Goal: Information Seeking & Learning: Learn about a topic

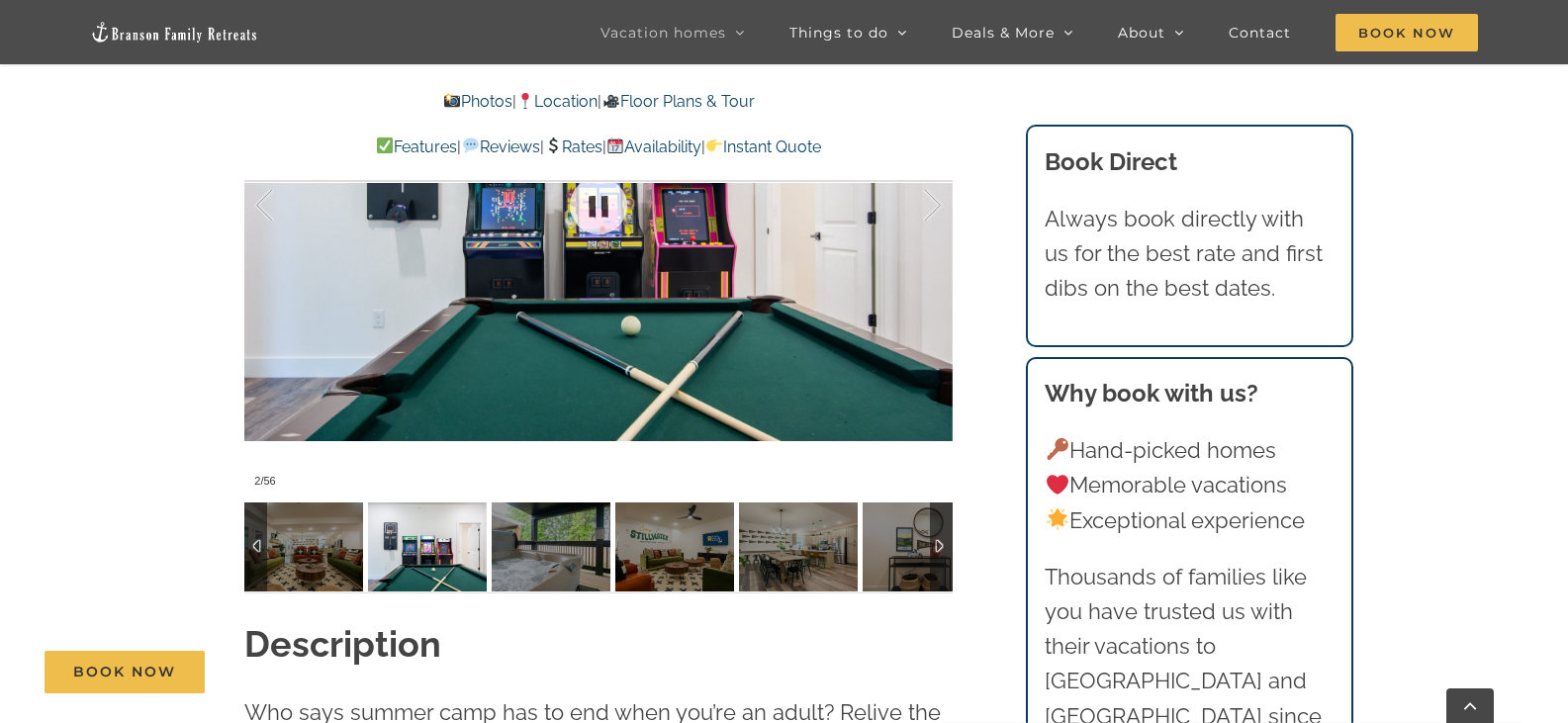
scroll to position [1583, 0]
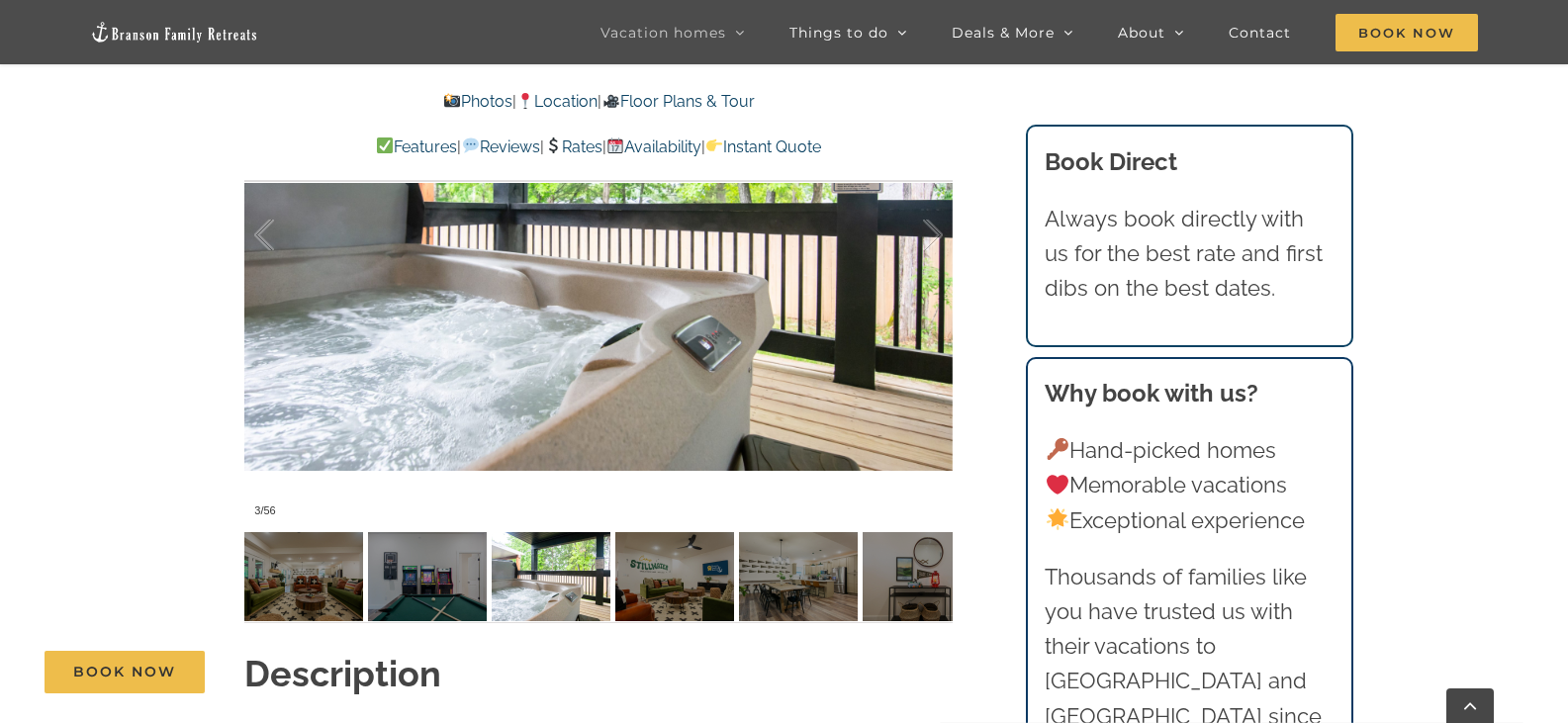
click at [460, 101] on link "Photos" at bounding box center [478, 101] width 70 height 19
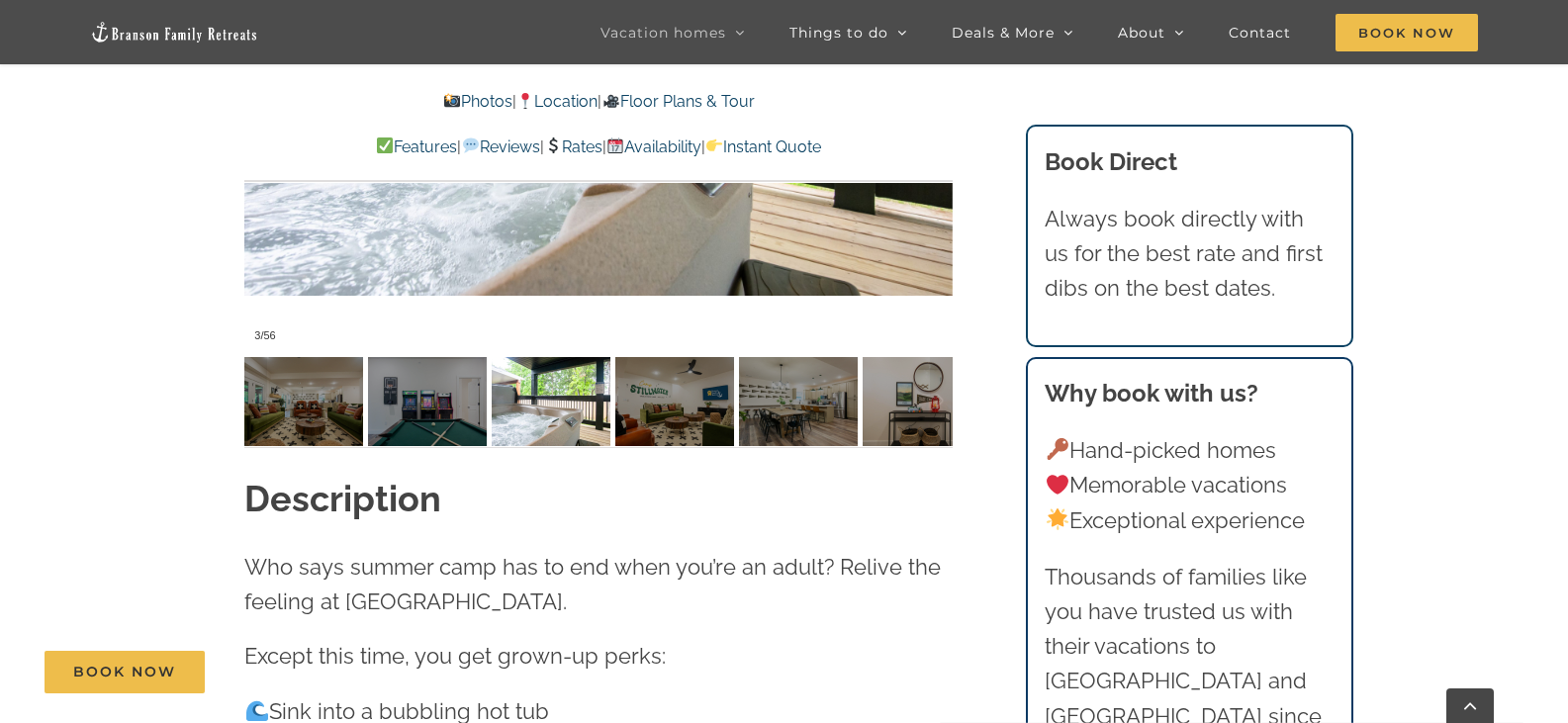
scroll to position [1583, 0]
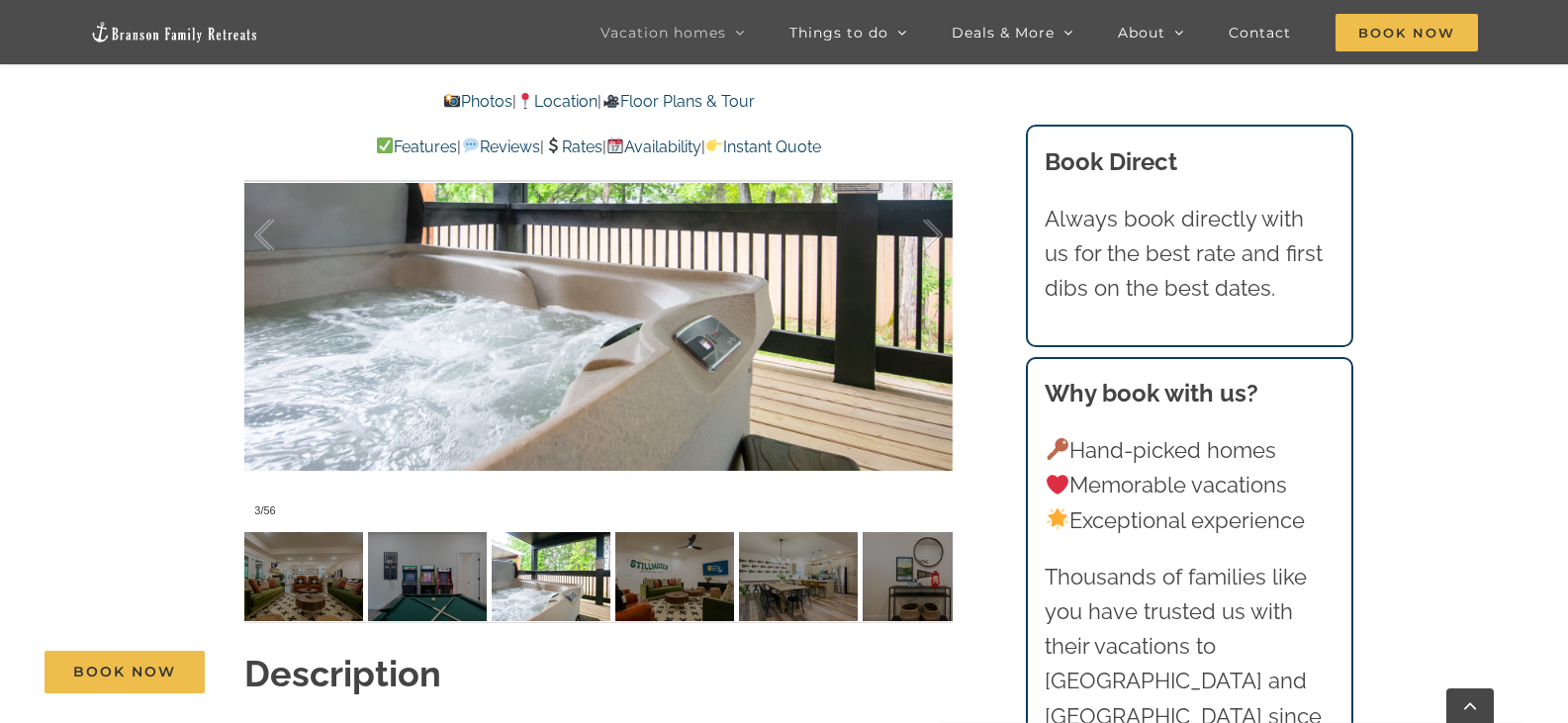
click at [474, 102] on link "Photos" at bounding box center [478, 101] width 70 height 19
click at [693, 323] on div at bounding box center [598, 234] width 708 height 582
click at [938, 310] on div at bounding box center [598, 234] width 708 height 582
click at [927, 304] on div at bounding box center [598, 234] width 708 height 582
click at [803, 297] on div at bounding box center [598, 234] width 708 height 582
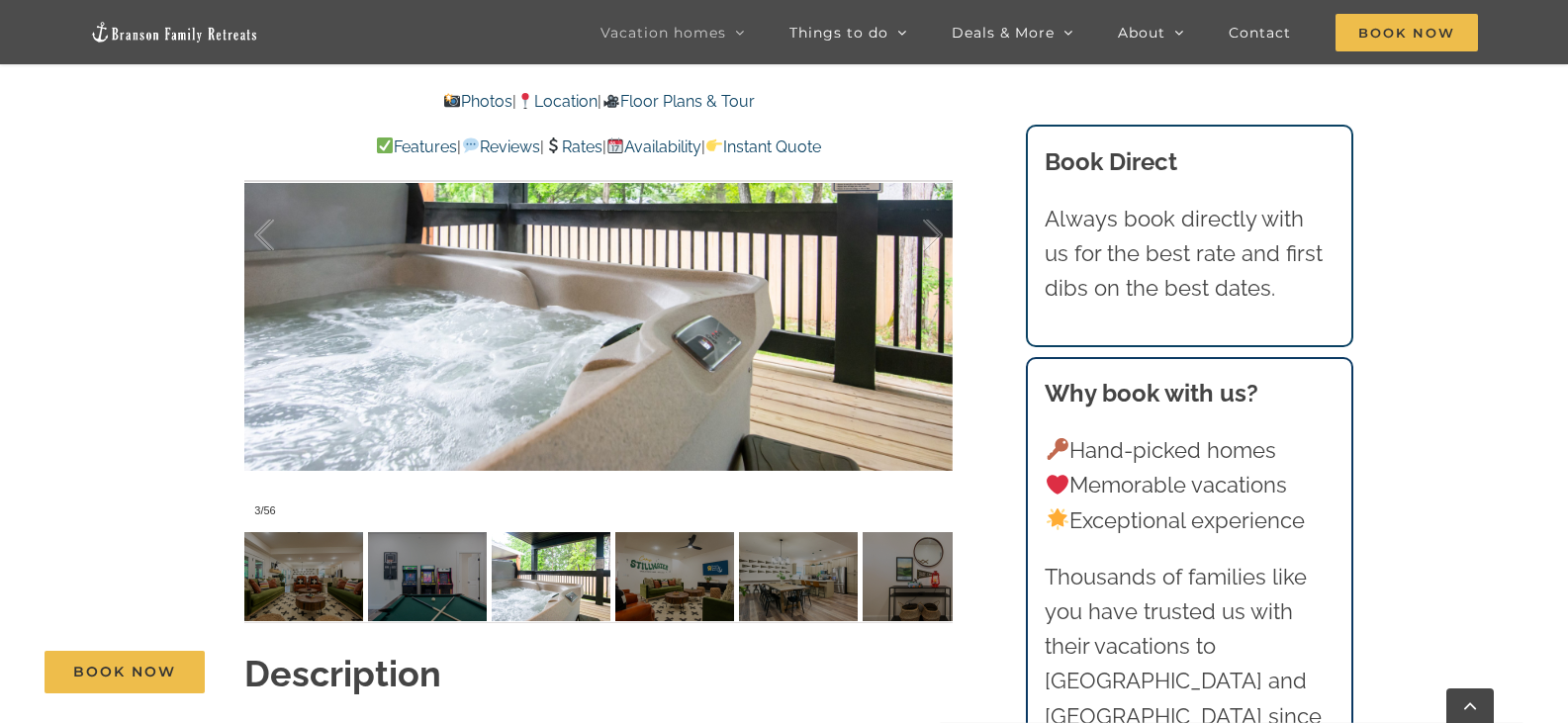
click at [517, 296] on div at bounding box center [598, 234] width 708 height 582
click at [375, 149] on link "Features" at bounding box center [416, 146] width 81 height 19
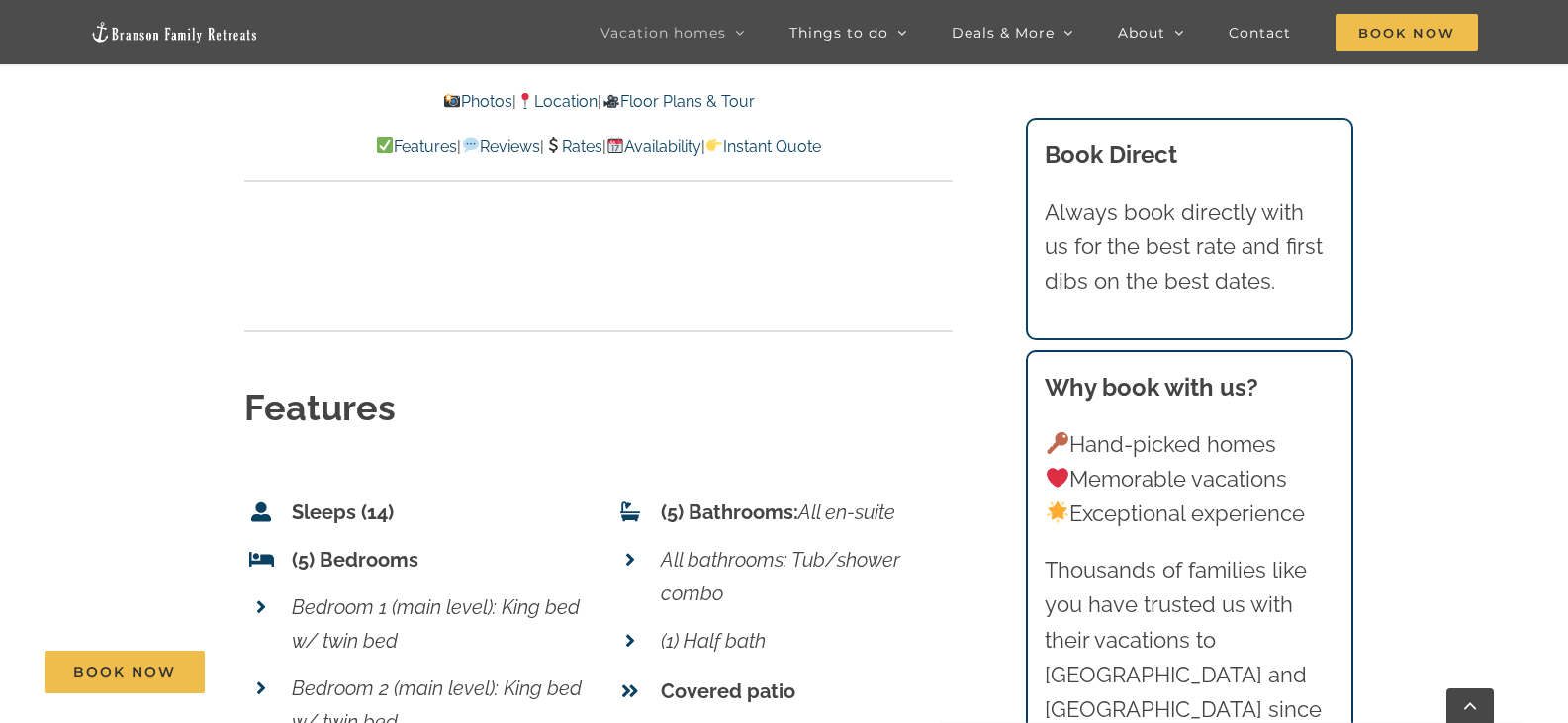
scroll to position [7948, 0]
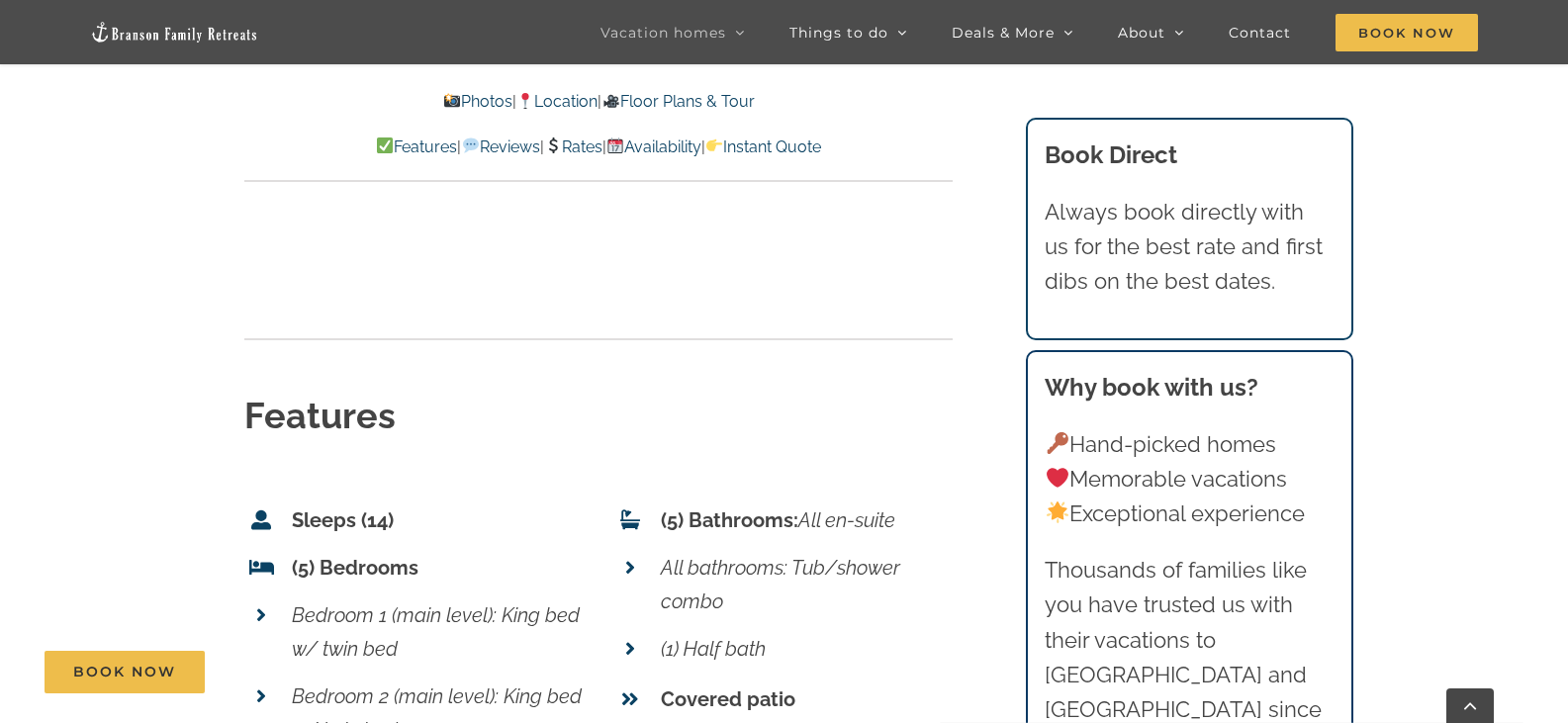
click at [467, 94] on link "Photos" at bounding box center [478, 101] width 70 height 19
click at [464, 105] on link "Photos" at bounding box center [478, 101] width 70 height 19
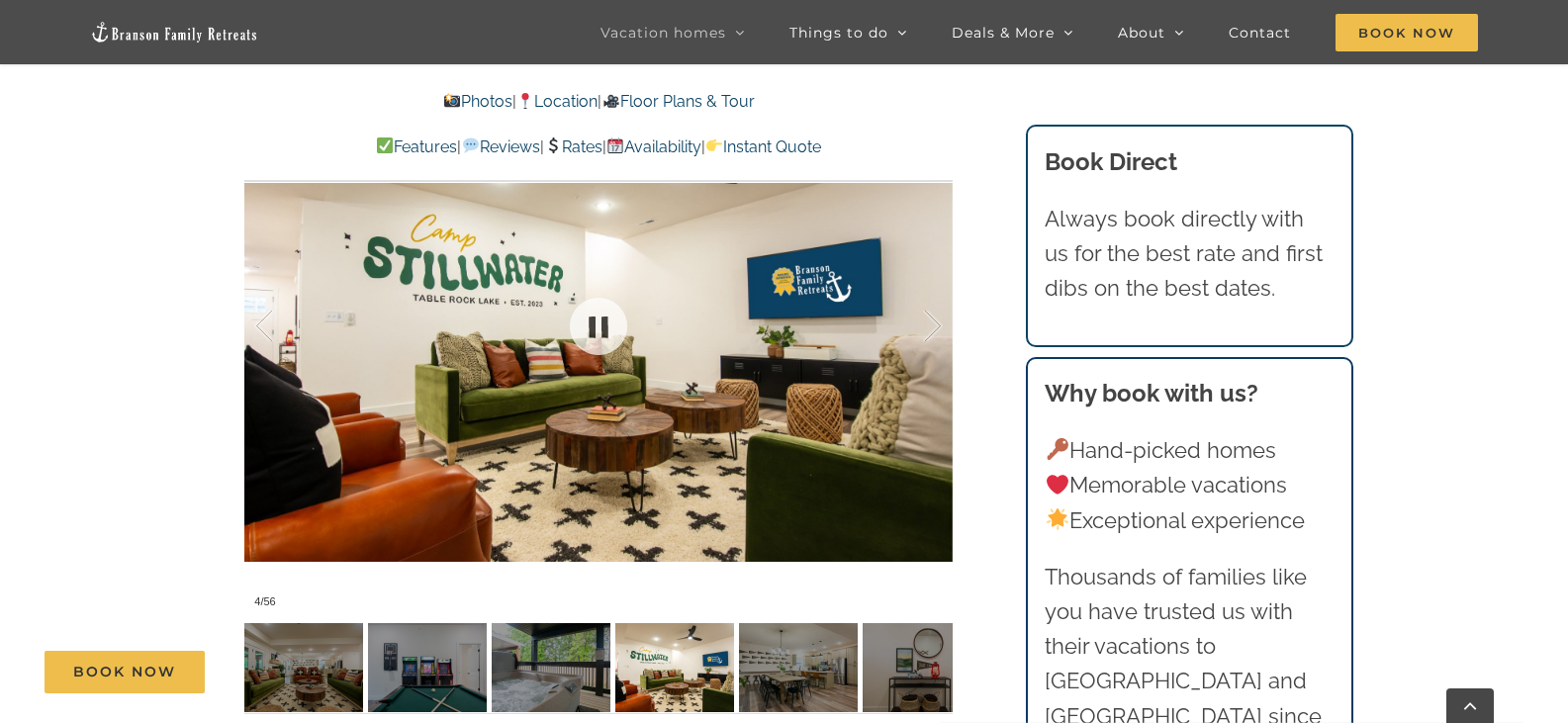
scroll to position [1321, 0]
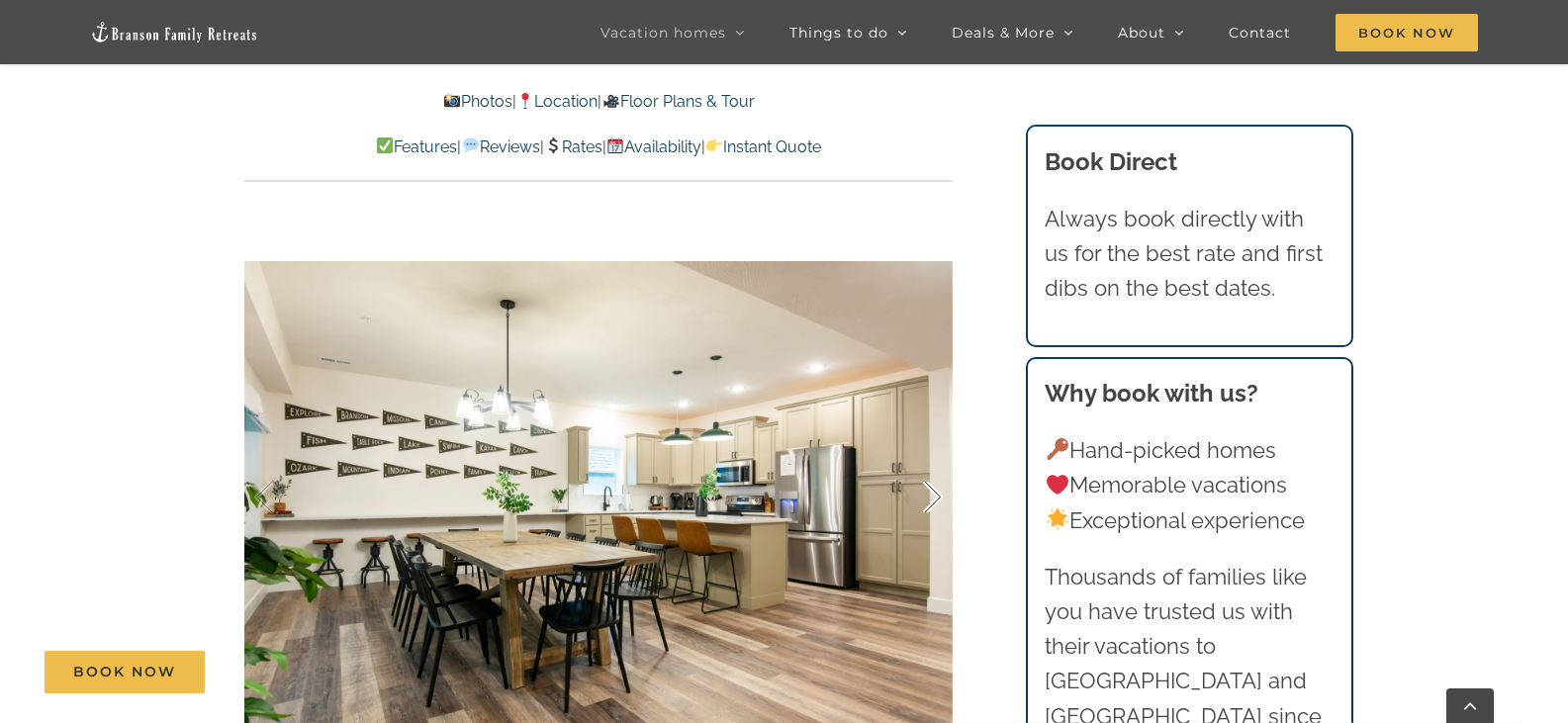
click at [934, 455] on div at bounding box center [912, 498] width 62 height 123
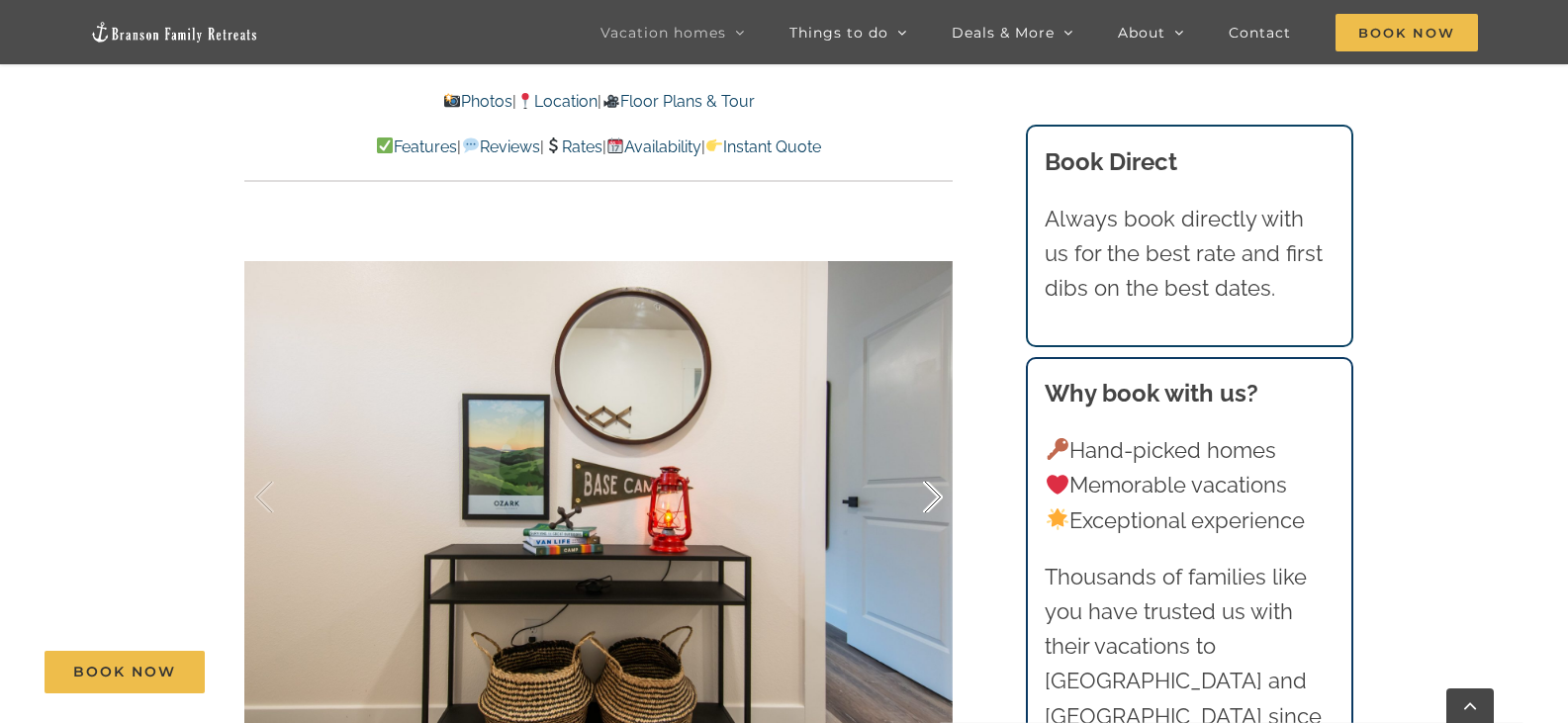
click at [934, 455] on div at bounding box center [912, 498] width 62 height 123
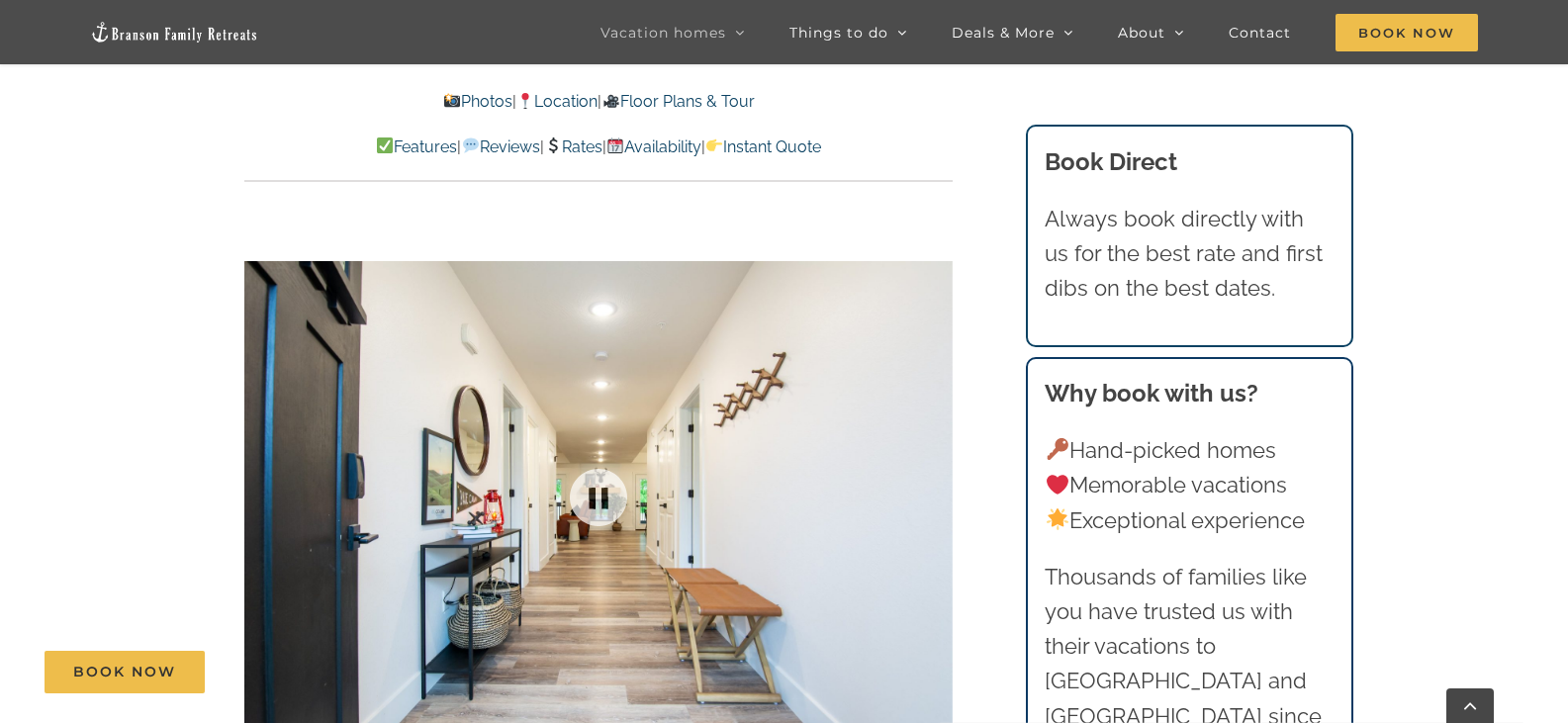
click at [934, 455] on div at bounding box center [598, 497] width 708 height 582
click at [930, 463] on div at bounding box center [912, 498] width 62 height 123
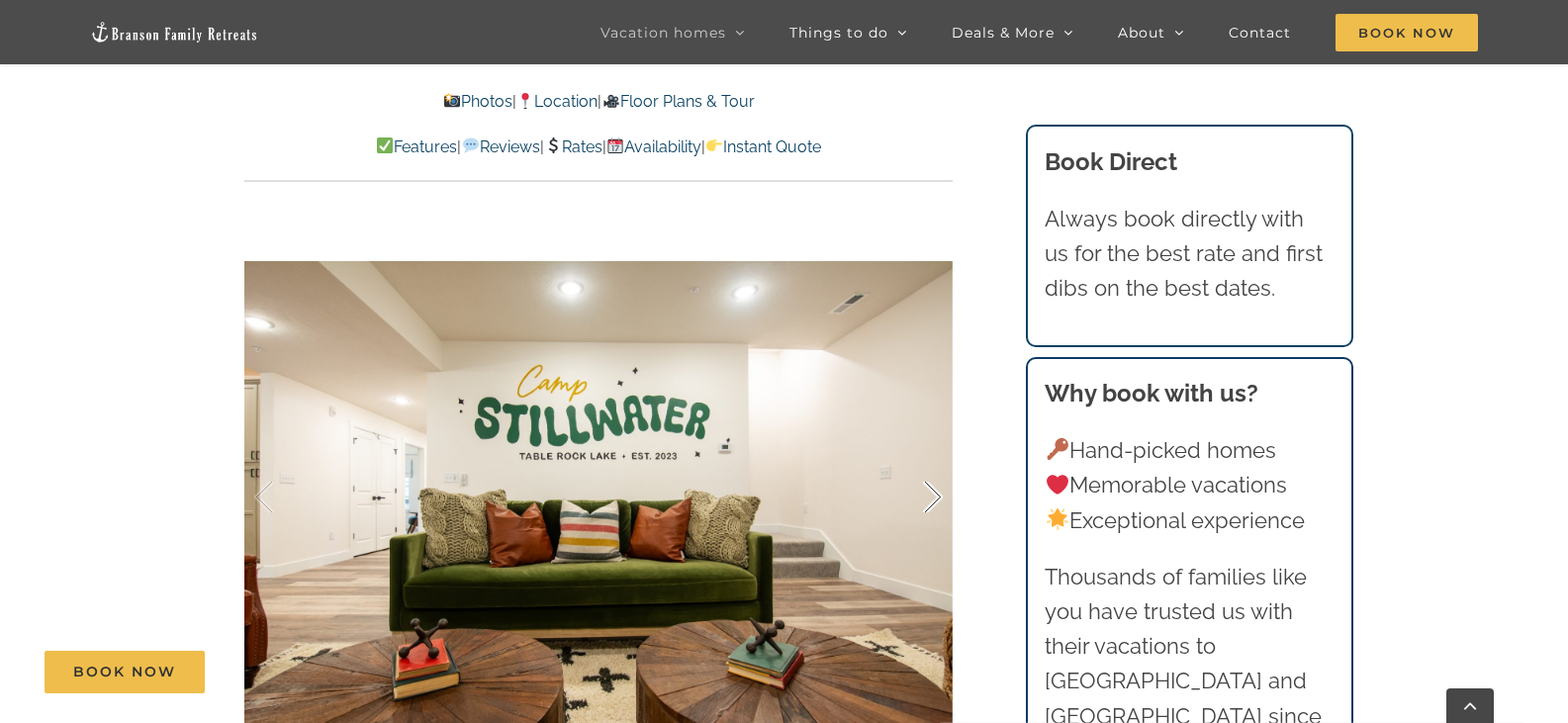
click at [922, 458] on div at bounding box center [912, 498] width 62 height 123
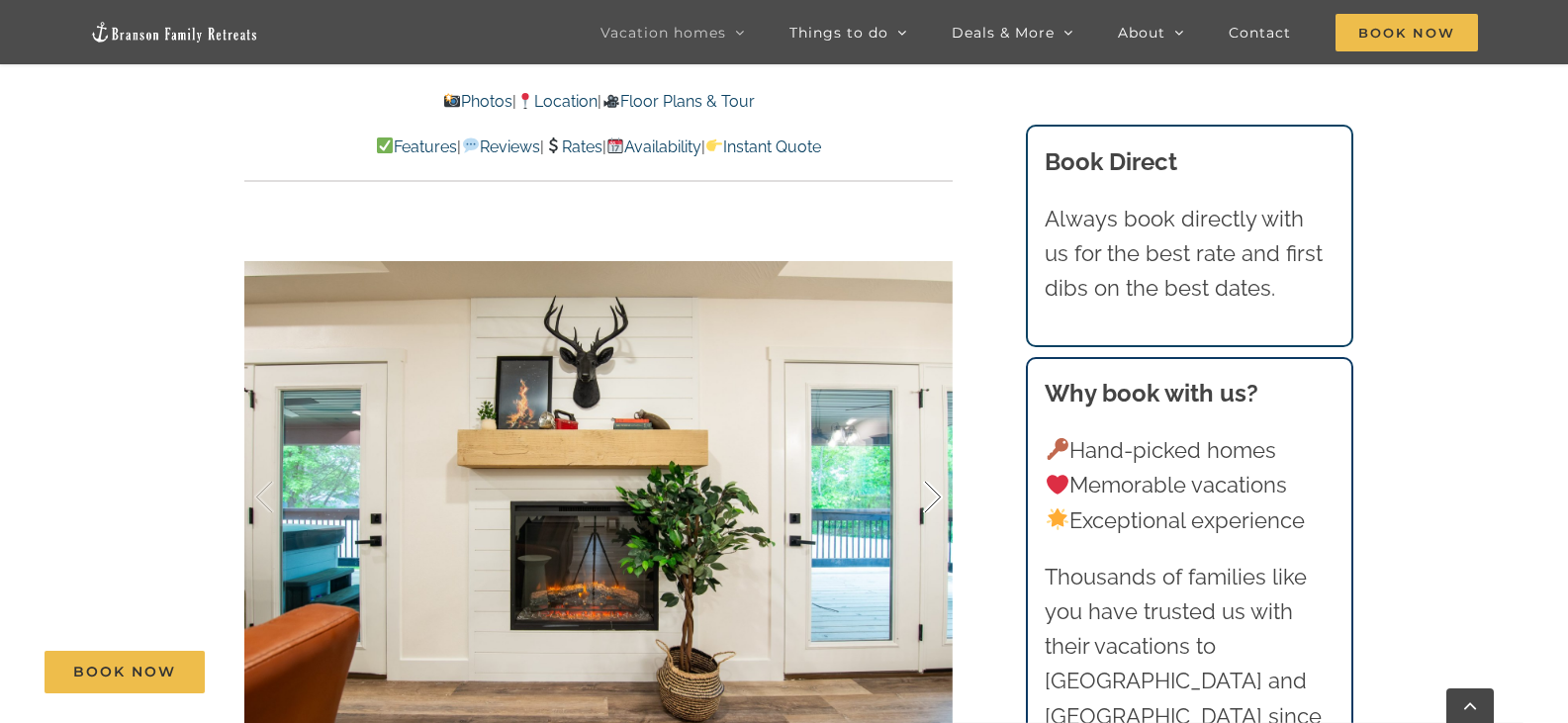
click at [922, 458] on div at bounding box center [912, 498] width 62 height 123
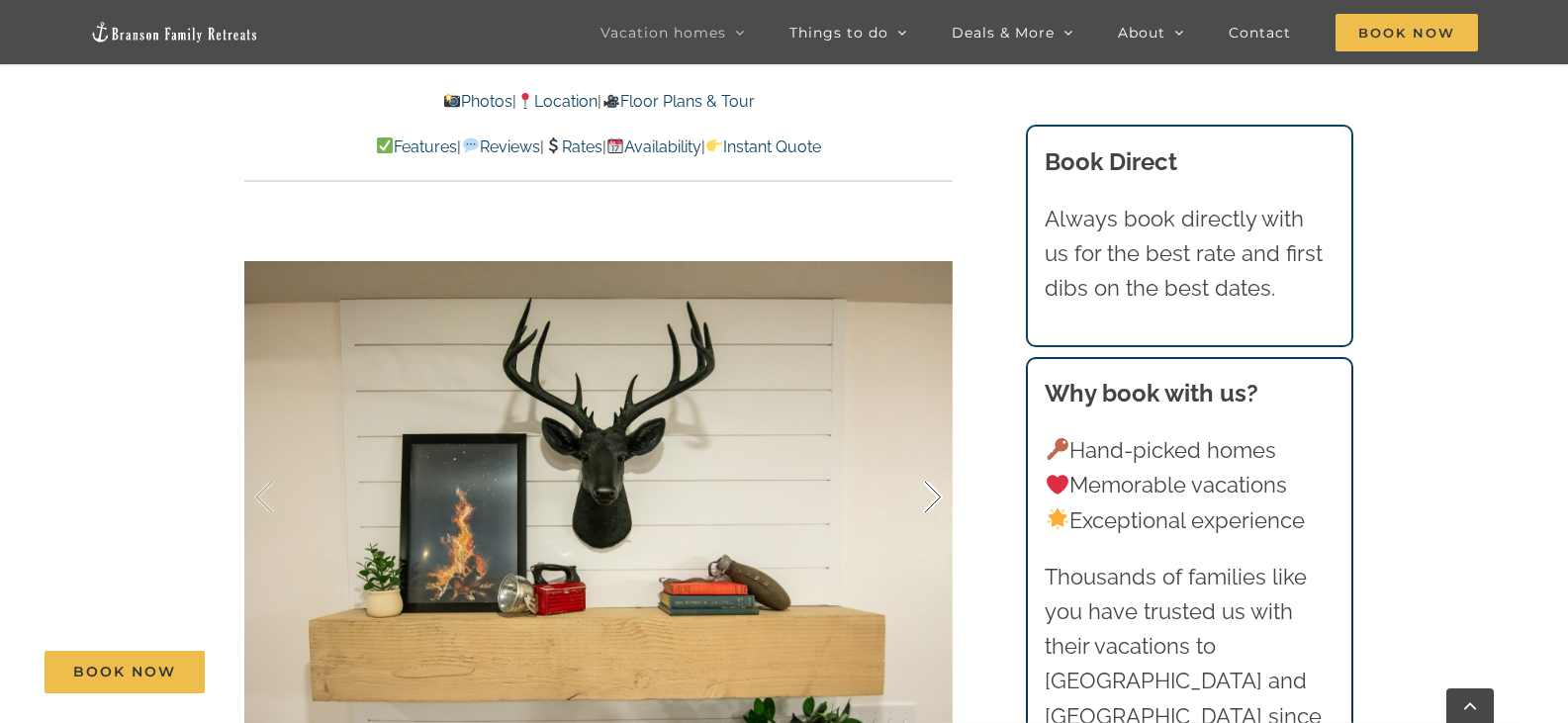
click at [922, 458] on div at bounding box center [912, 498] width 62 height 123
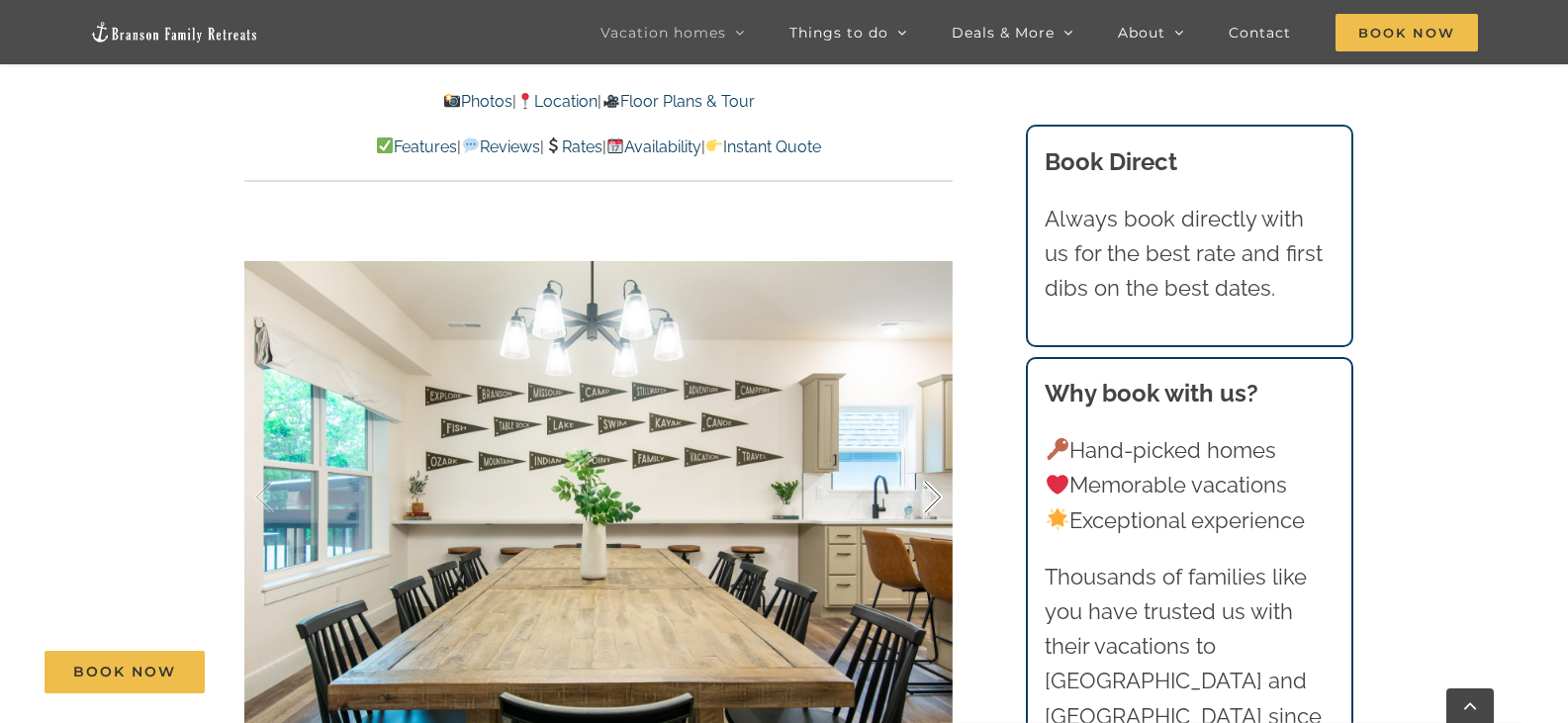
click at [922, 458] on div at bounding box center [912, 498] width 62 height 123
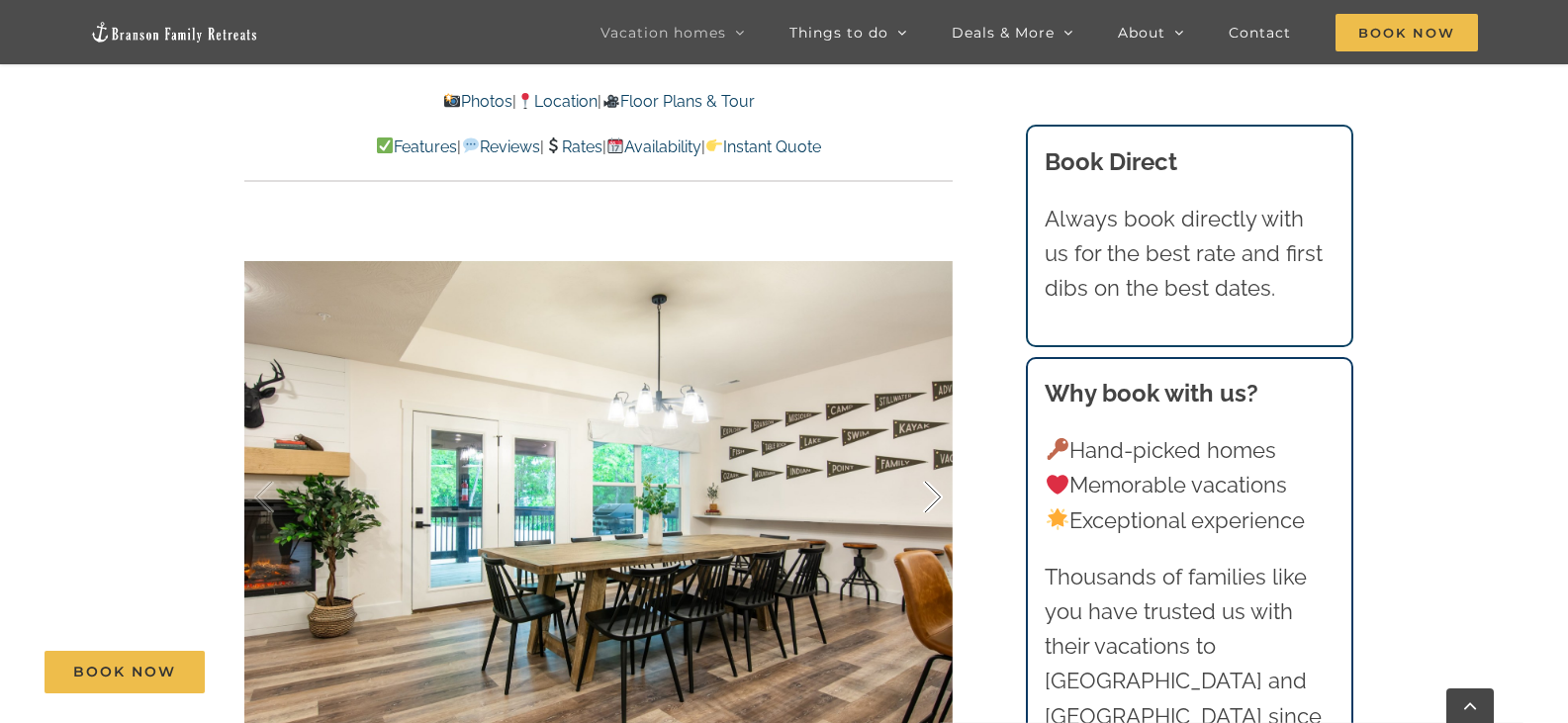
click at [922, 458] on div at bounding box center [912, 498] width 62 height 123
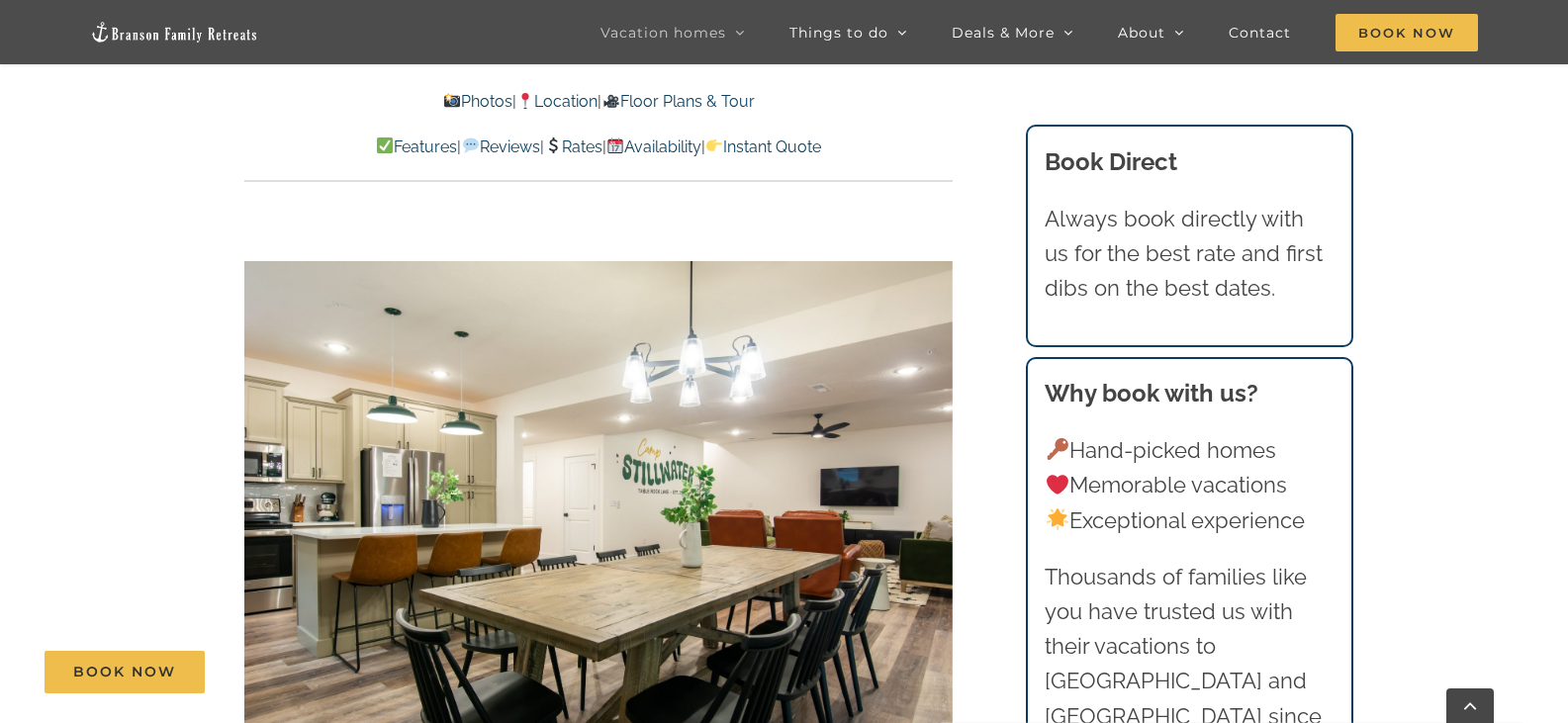
click at [922, 458] on div "13 / 56" at bounding box center [598, 497] width 708 height 582
click at [933, 459] on div at bounding box center [912, 498] width 62 height 123
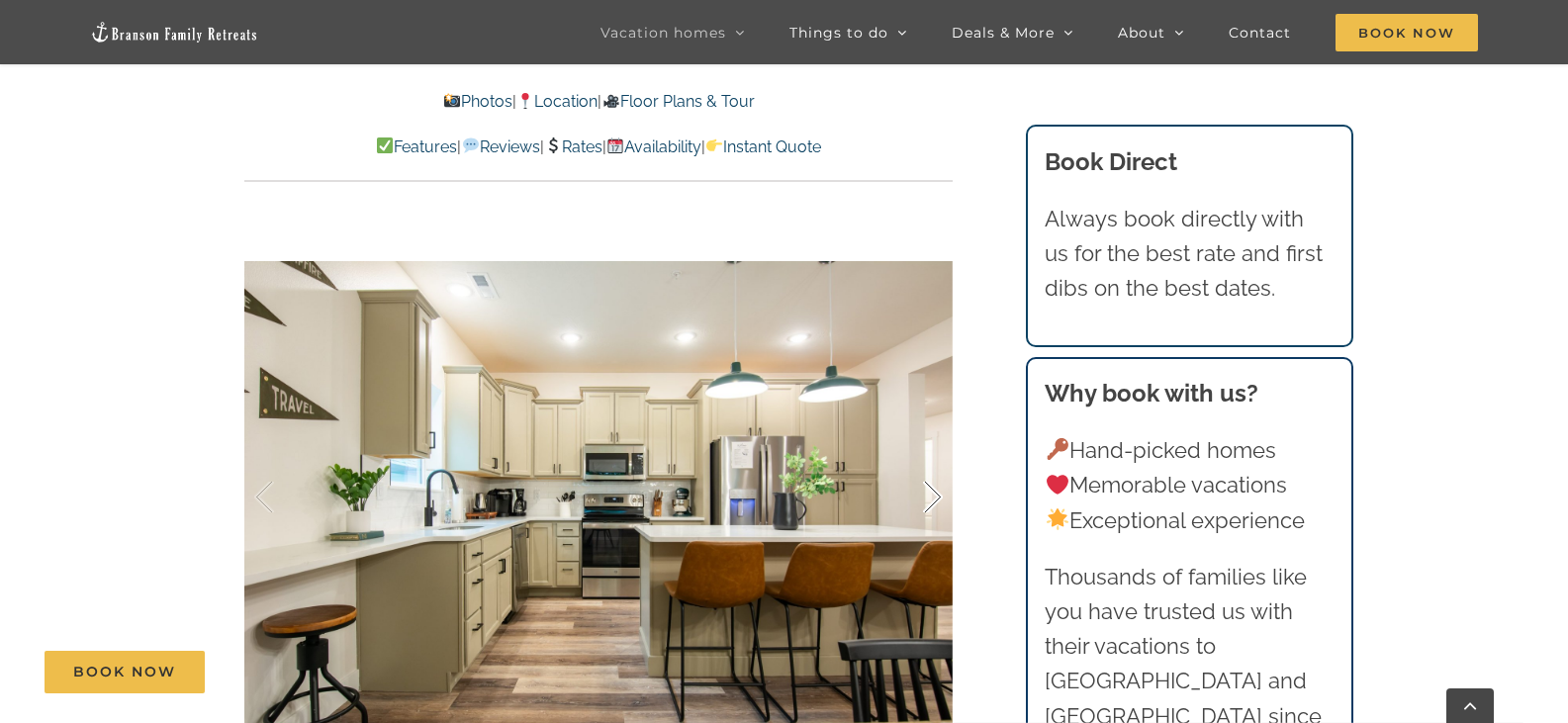
click at [933, 459] on div at bounding box center [912, 498] width 62 height 123
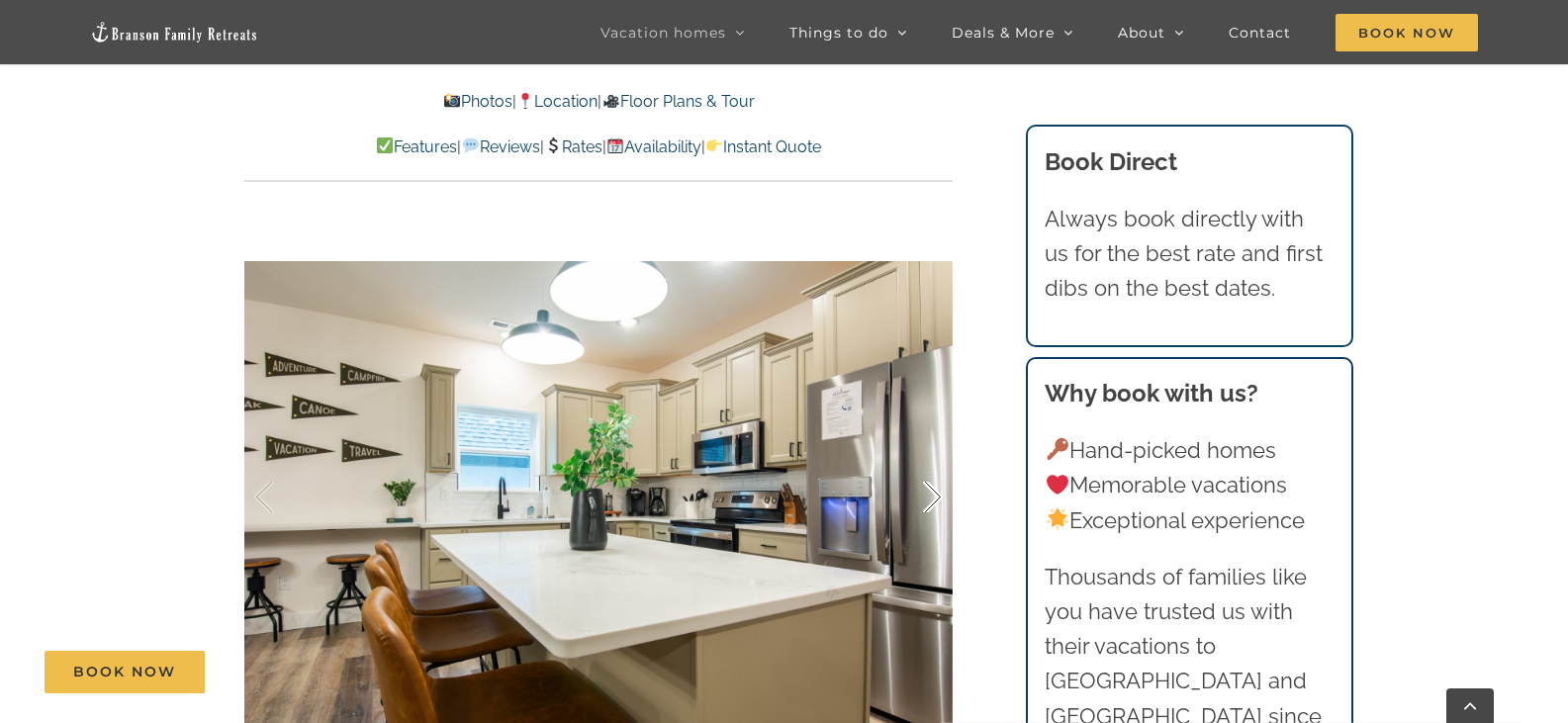
click at [933, 459] on div at bounding box center [912, 498] width 62 height 123
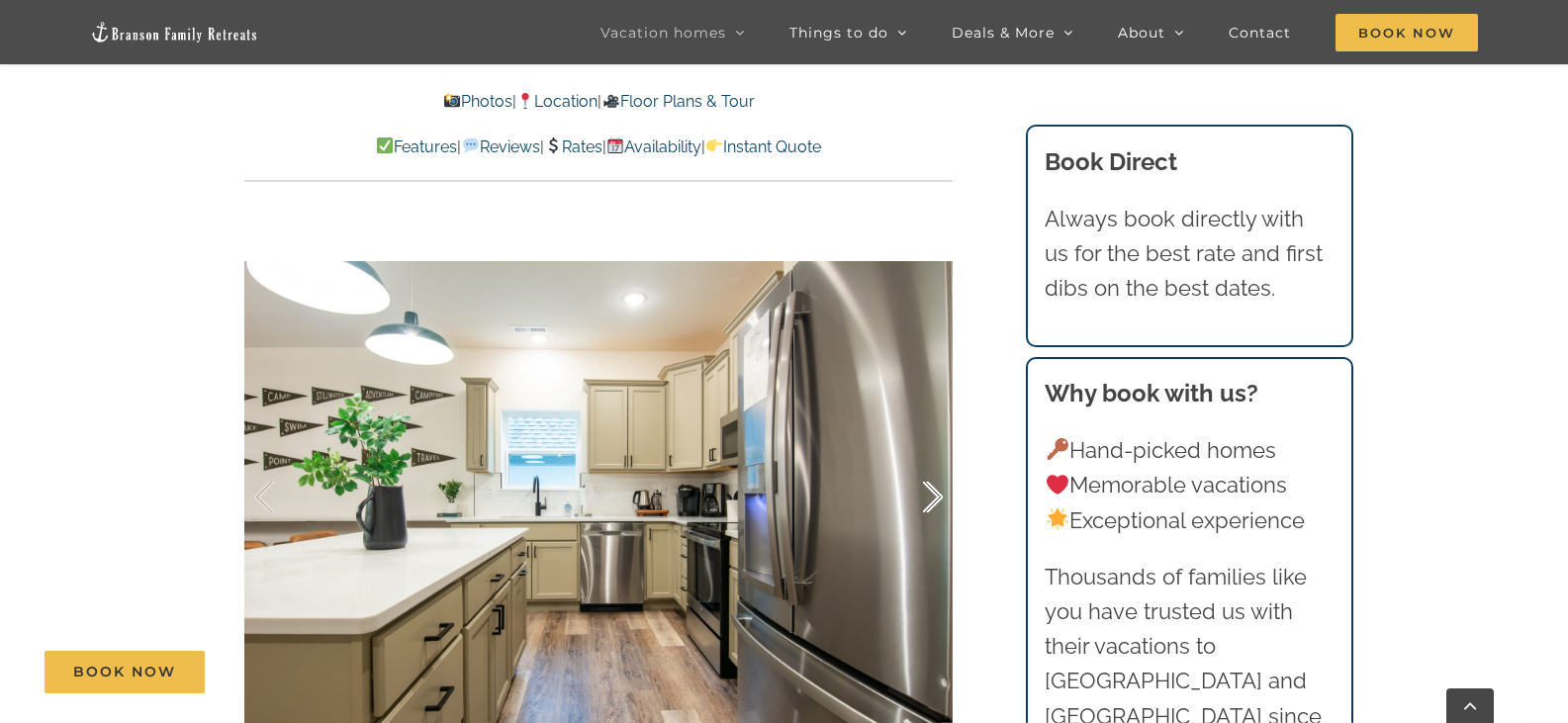
click at [933, 459] on div at bounding box center [912, 498] width 62 height 123
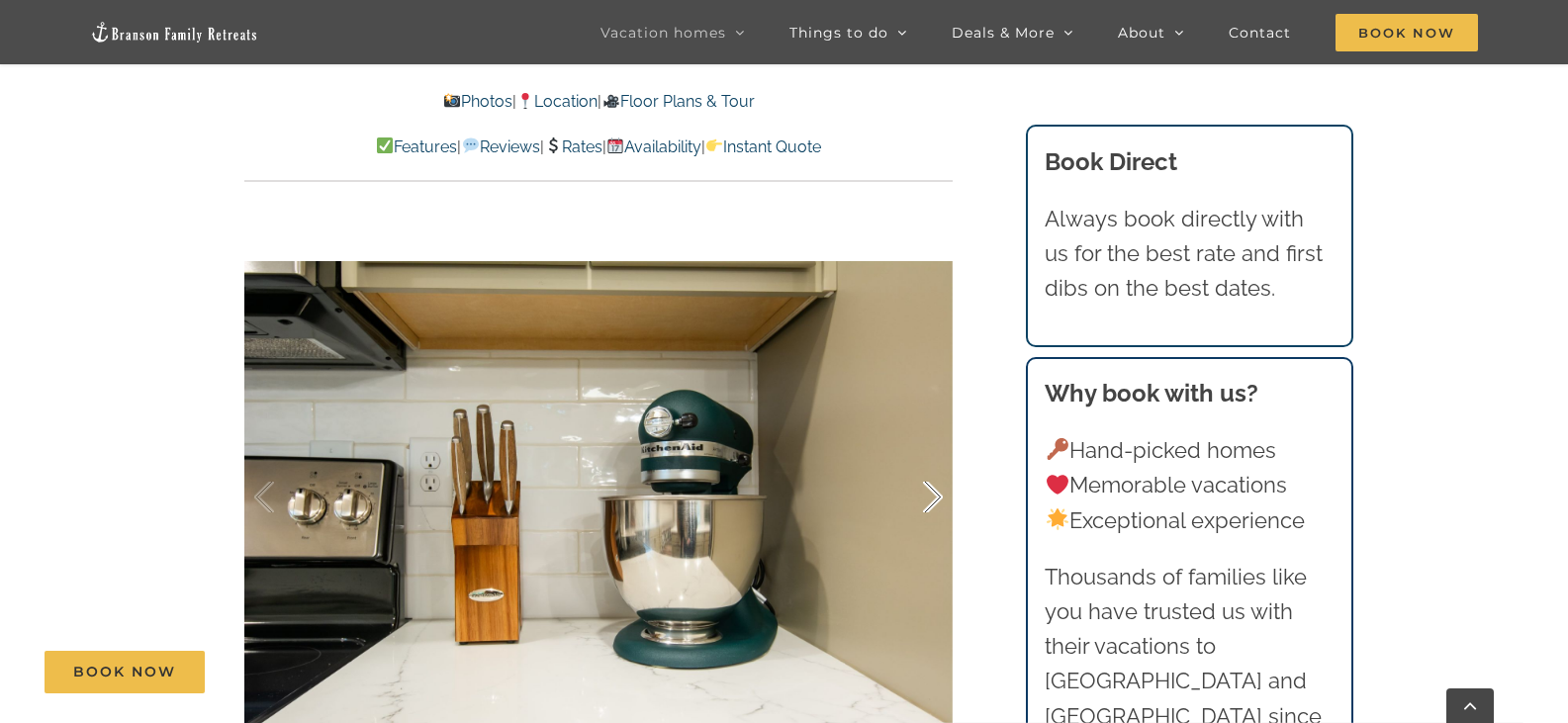
click at [933, 459] on div at bounding box center [912, 498] width 62 height 123
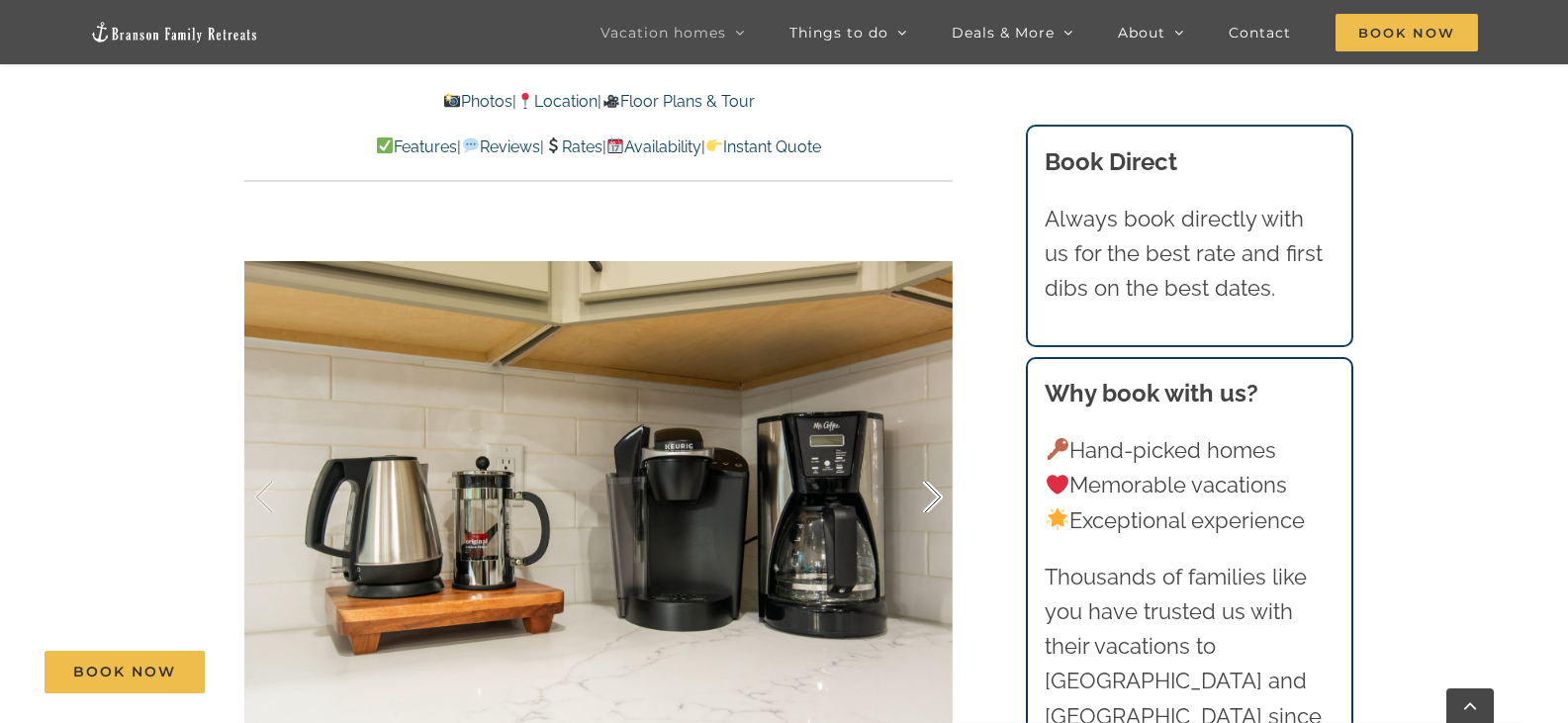
click at [932, 459] on div at bounding box center [912, 498] width 62 height 123
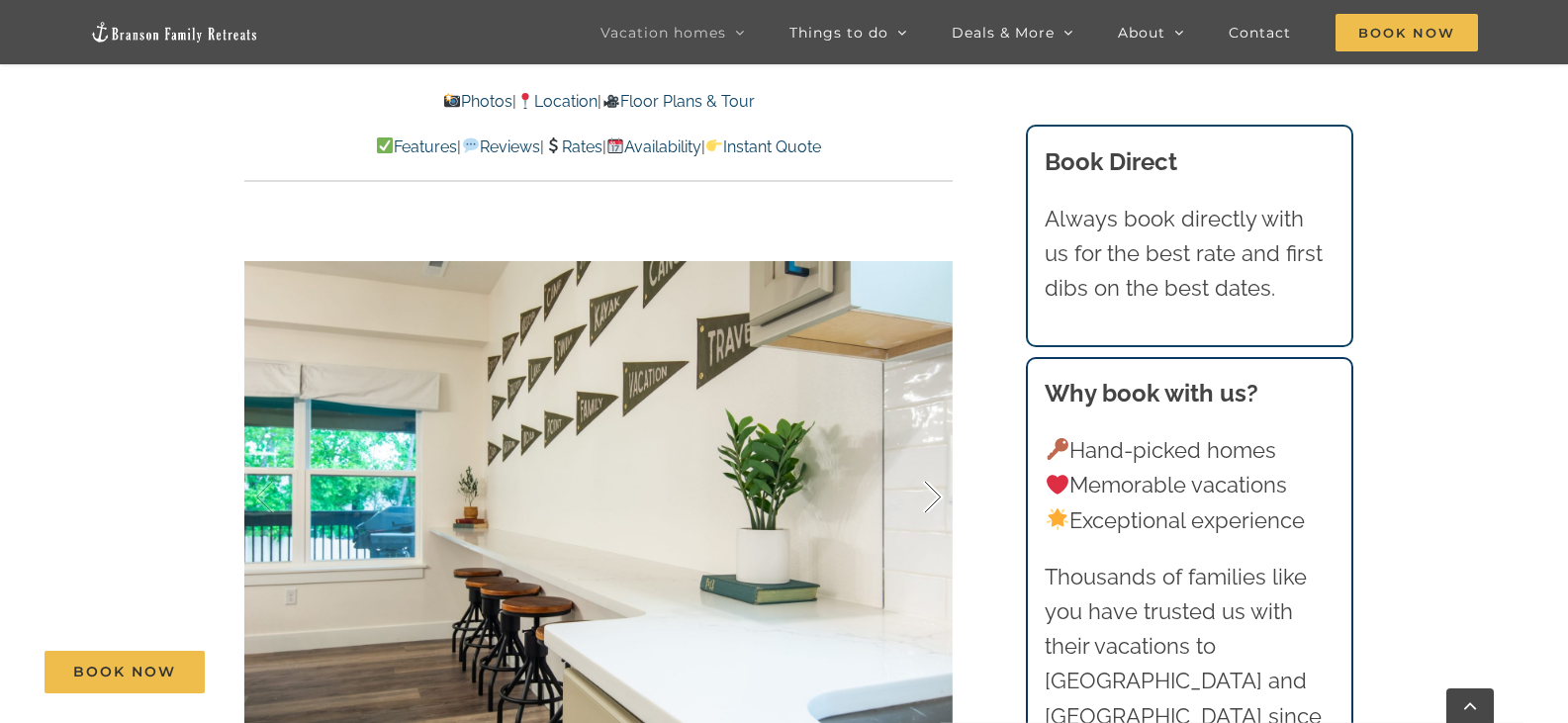
click at [932, 459] on div at bounding box center [912, 498] width 62 height 123
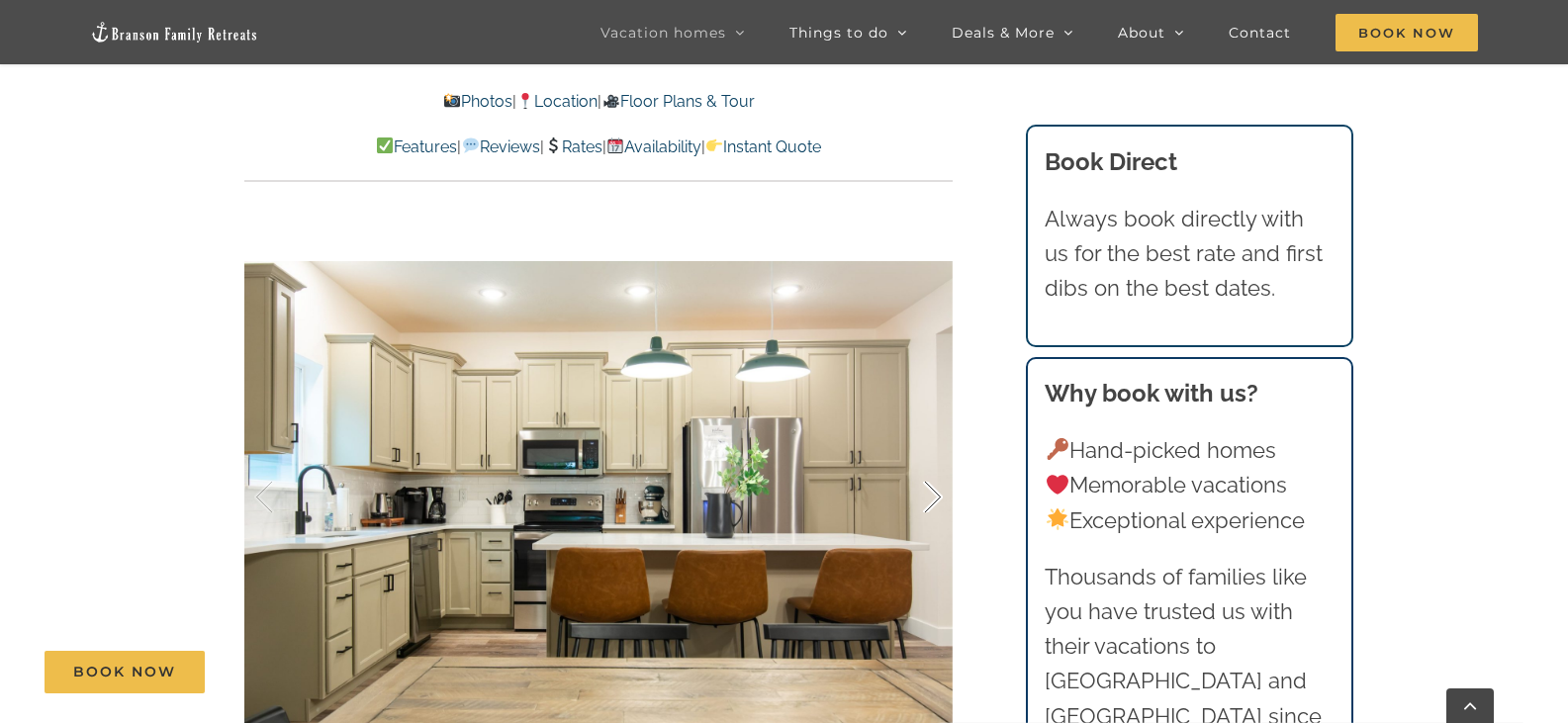
click at [932, 459] on div at bounding box center [912, 498] width 62 height 123
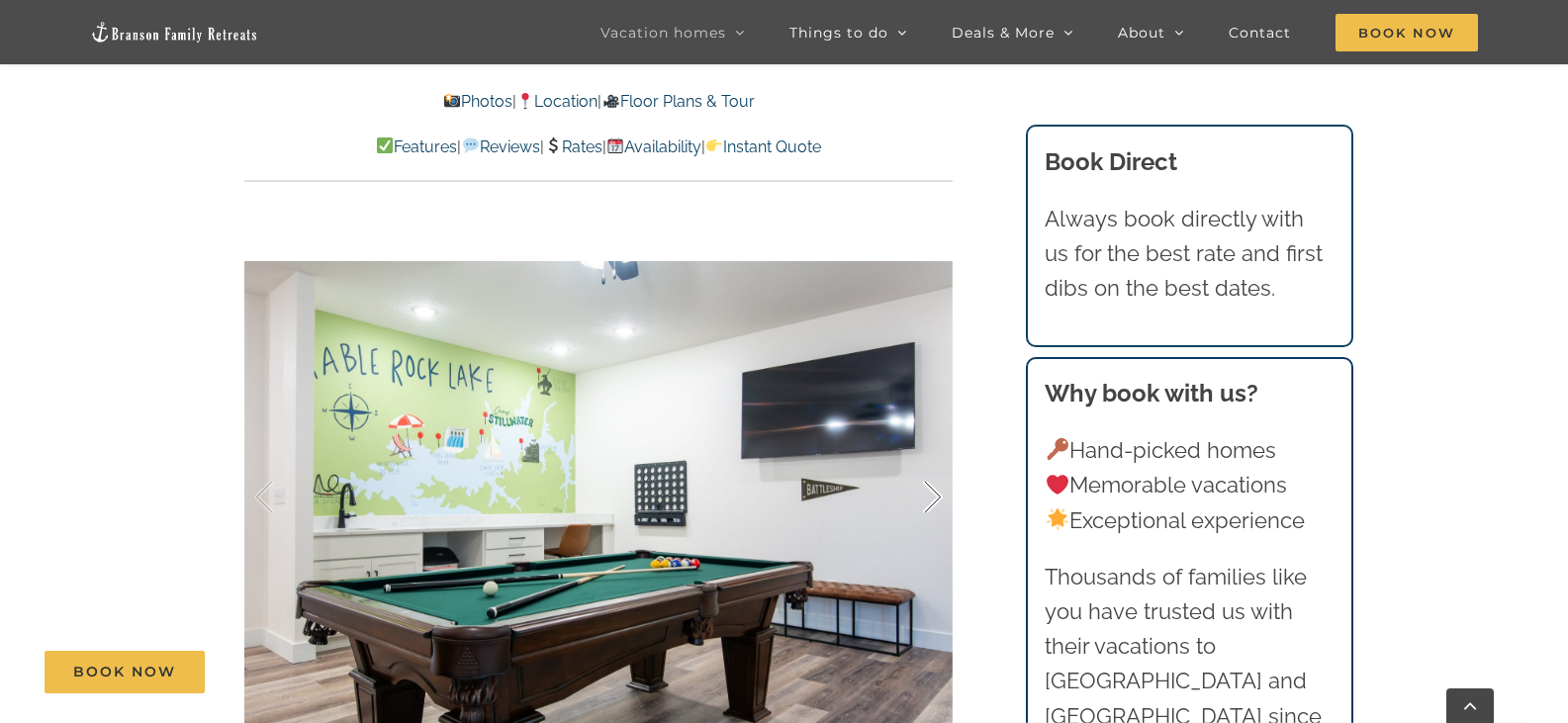
click at [932, 459] on div at bounding box center [912, 498] width 62 height 123
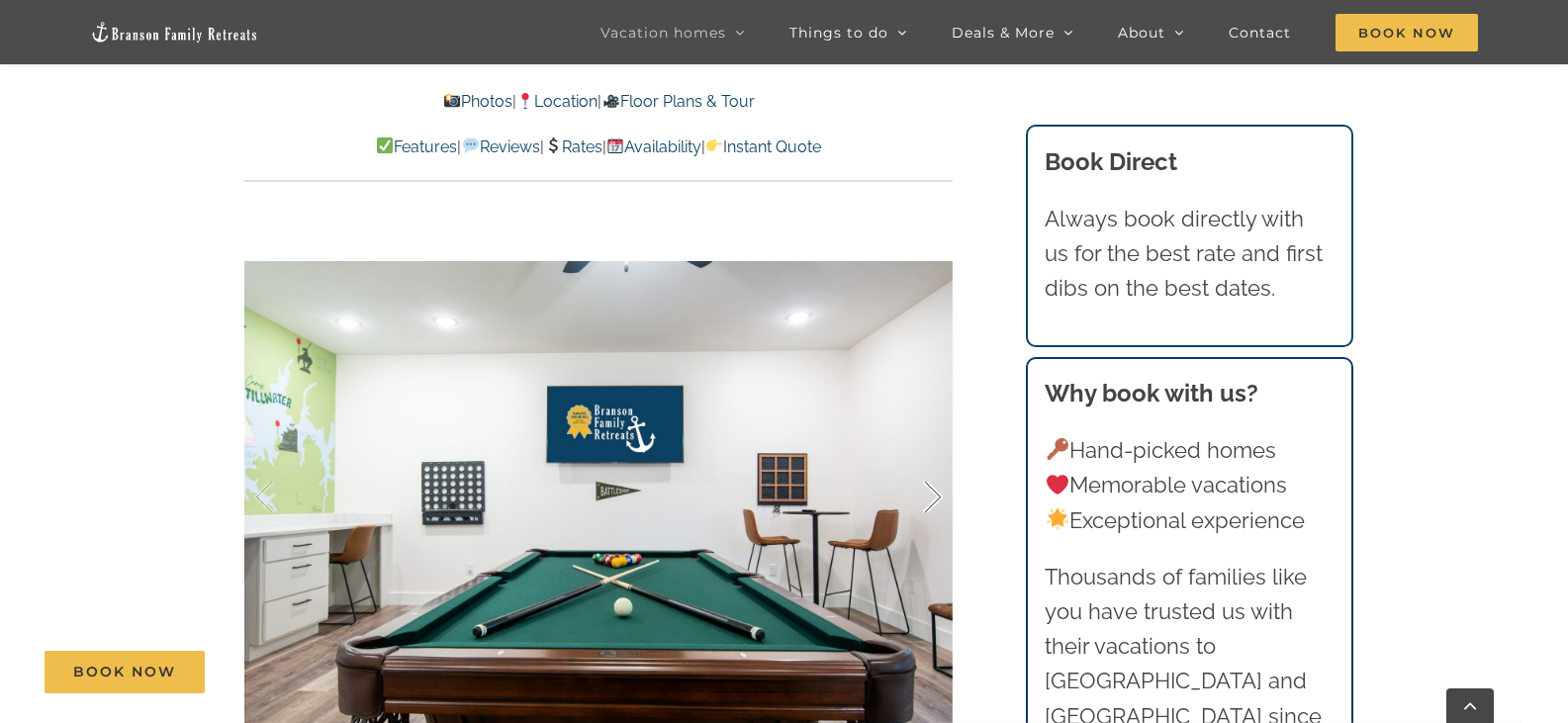
click at [932, 459] on div at bounding box center [912, 498] width 62 height 123
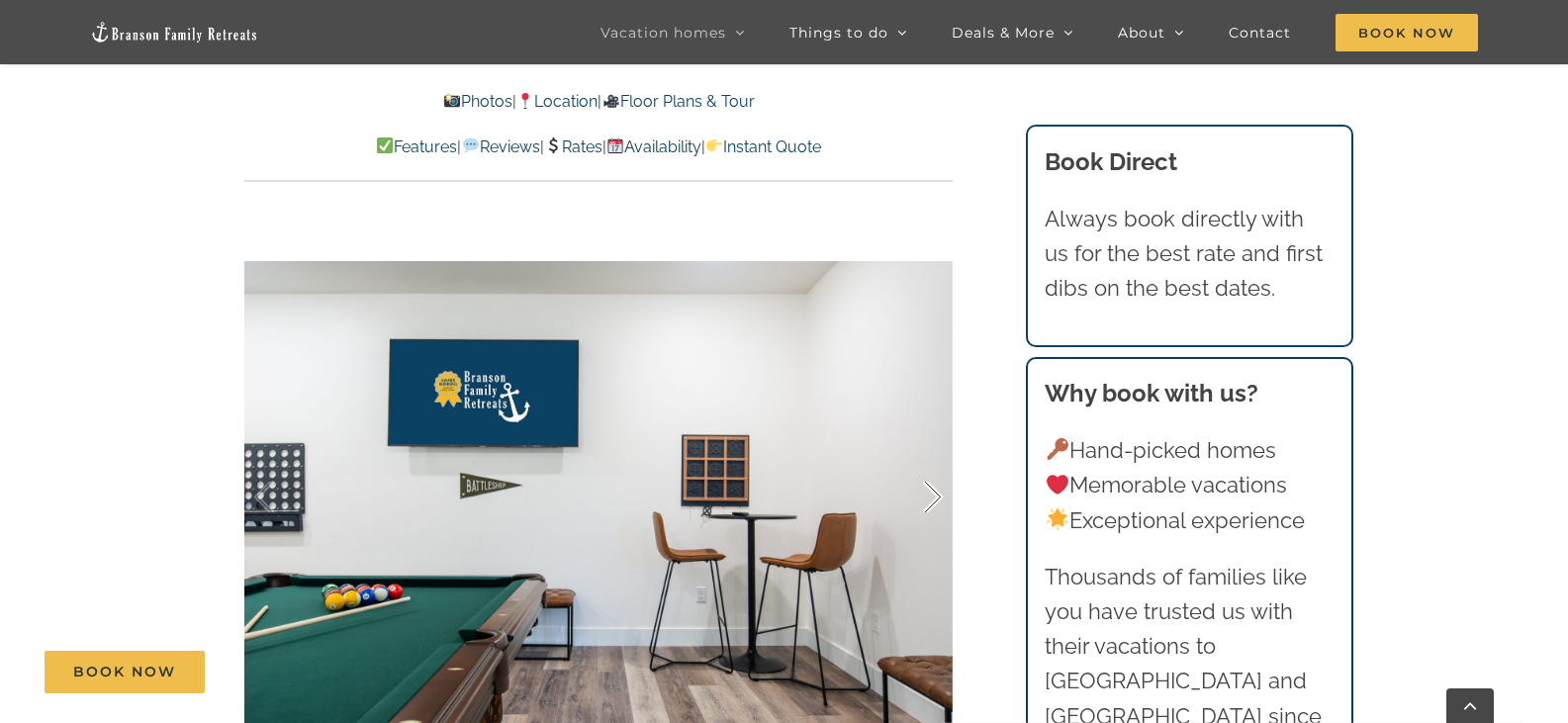
click at [932, 459] on div at bounding box center [912, 498] width 62 height 123
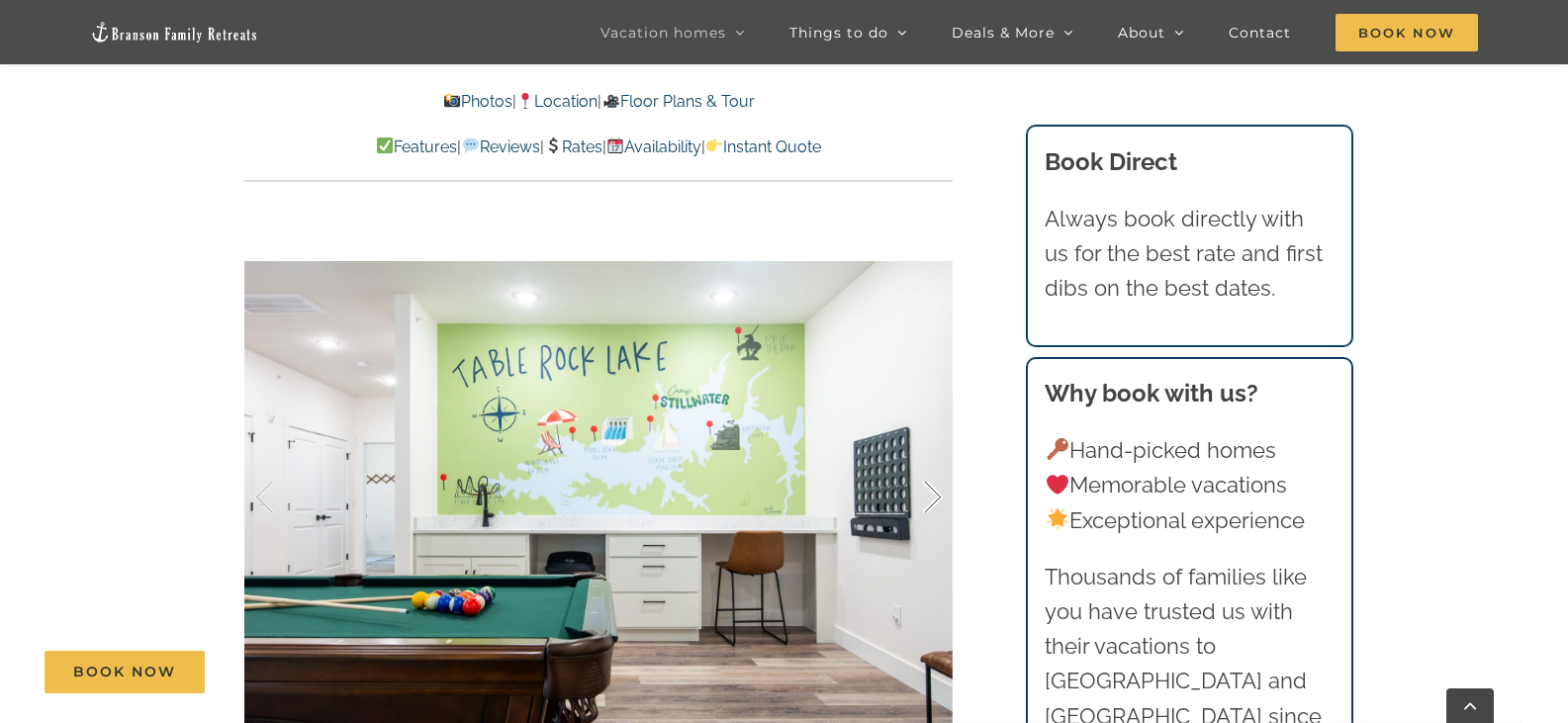
click at [932, 459] on div at bounding box center [912, 498] width 62 height 123
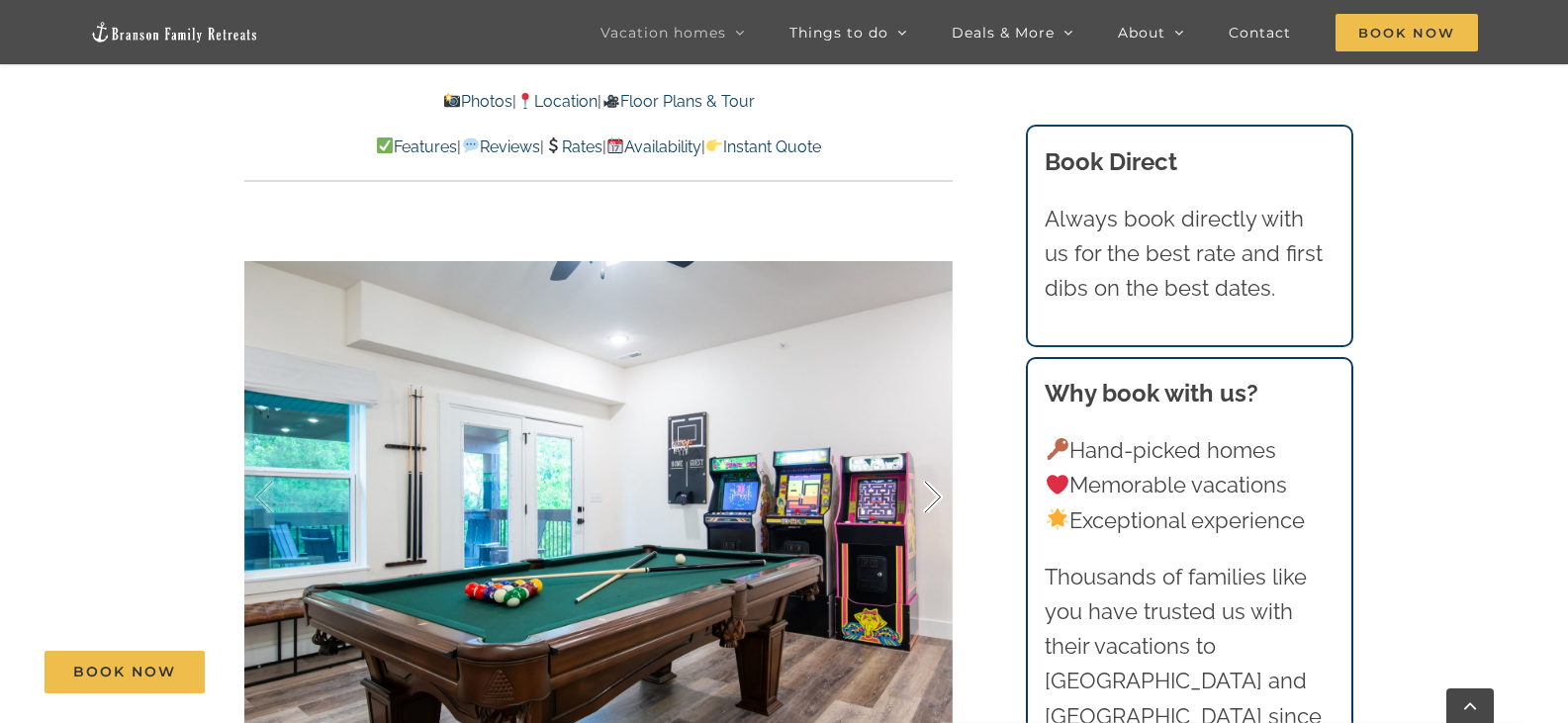
click at [932, 459] on div at bounding box center [912, 498] width 62 height 123
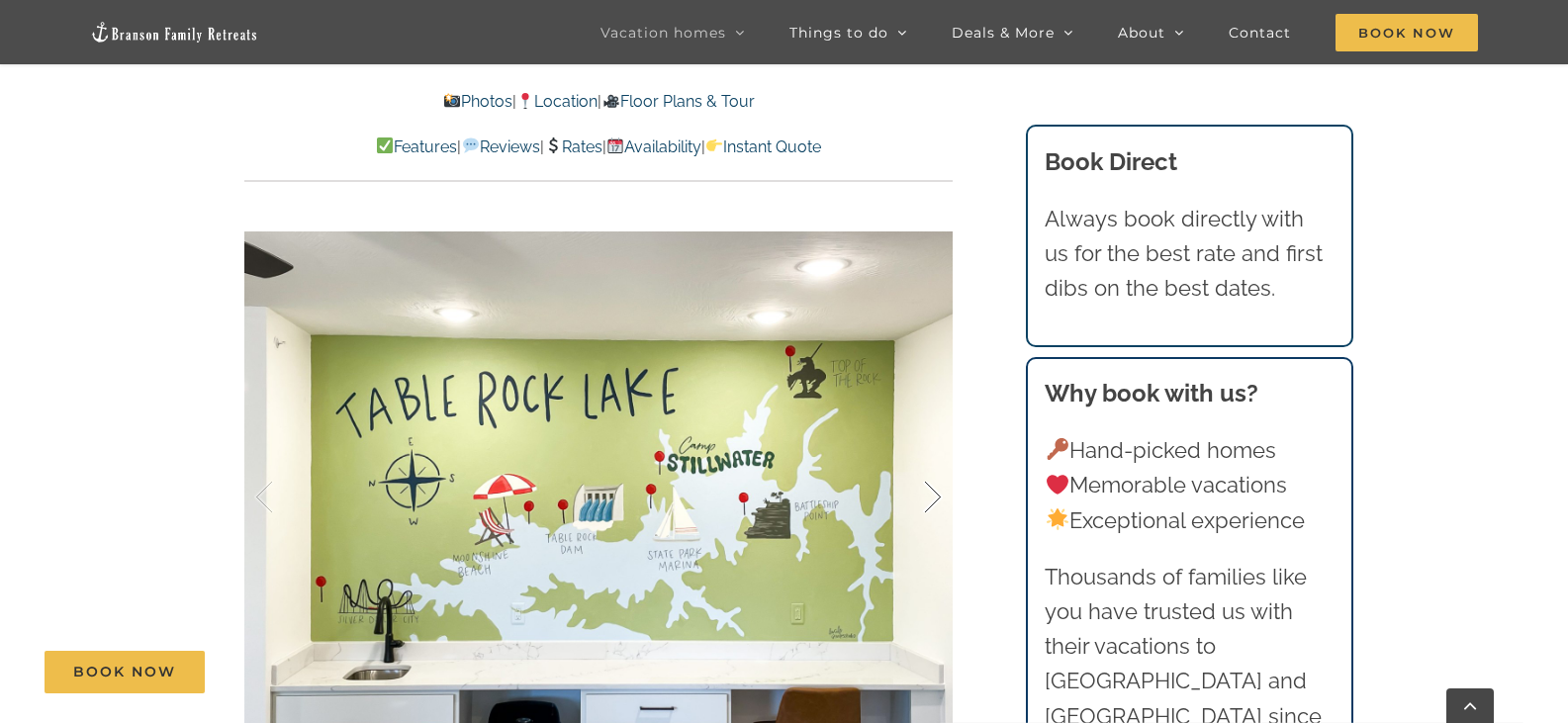
click at [932, 459] on div at bounding box center [912, 498] width 62 height 123
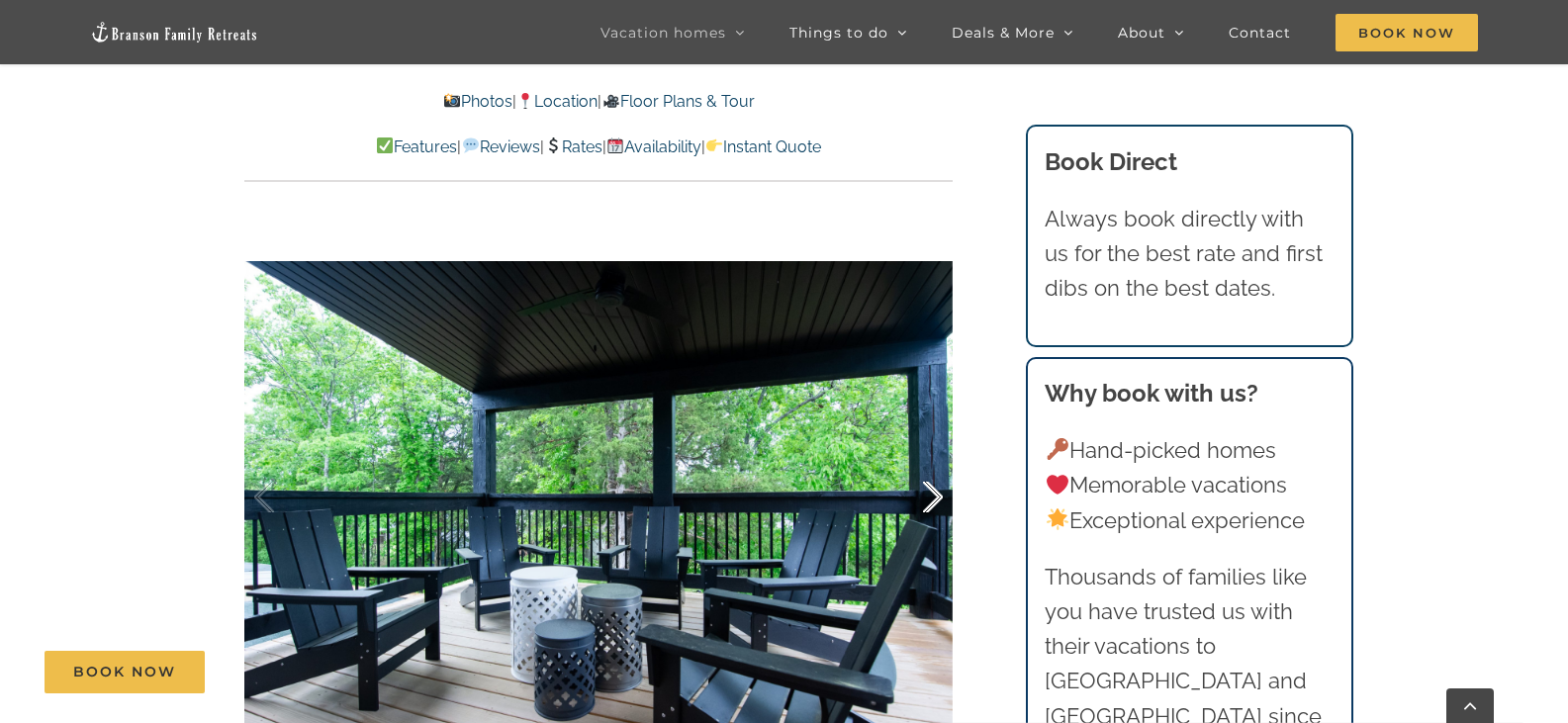
click at [932, 459] on div at bounding box center [912, 498] width 62 height 123
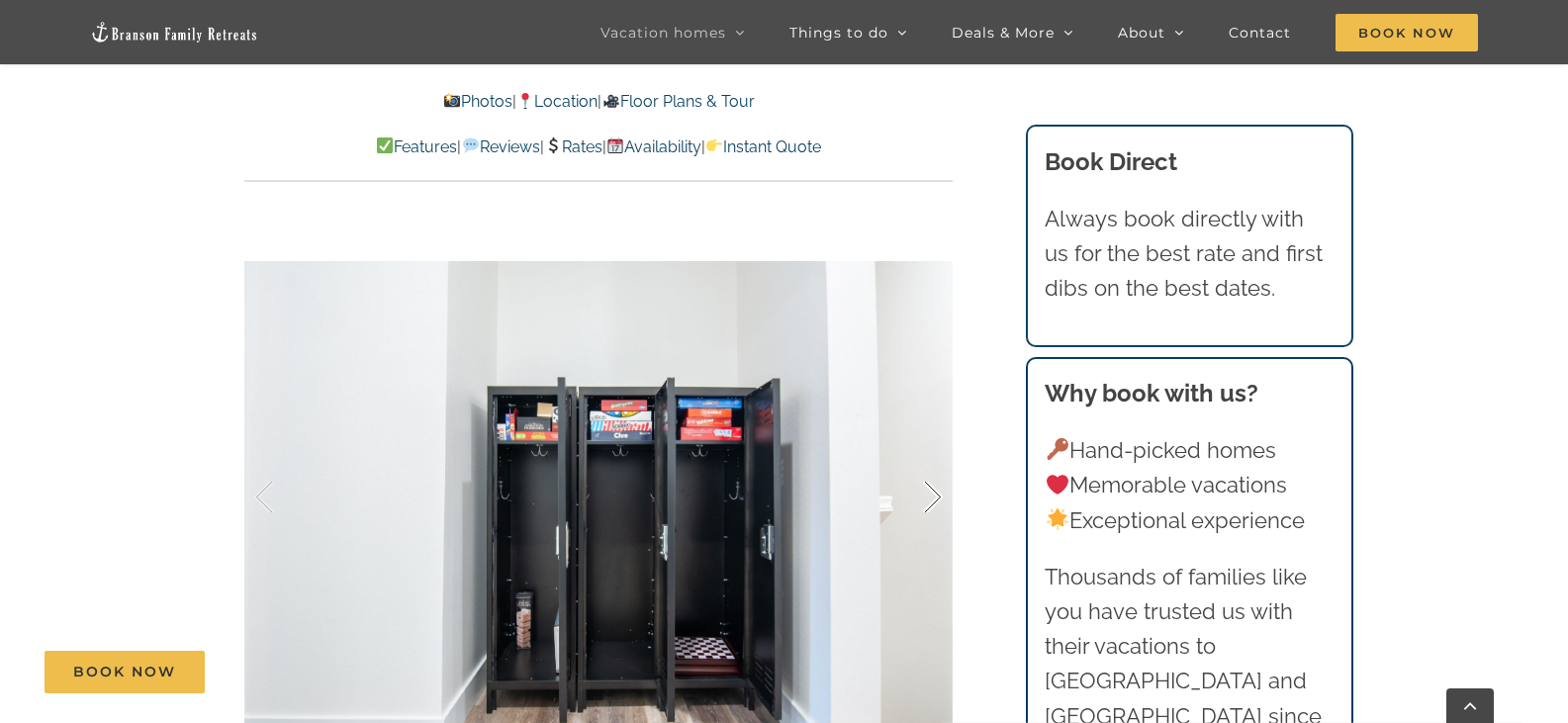
click at [932, 459] on div at bounding box center [912, 498] width 62 height 123
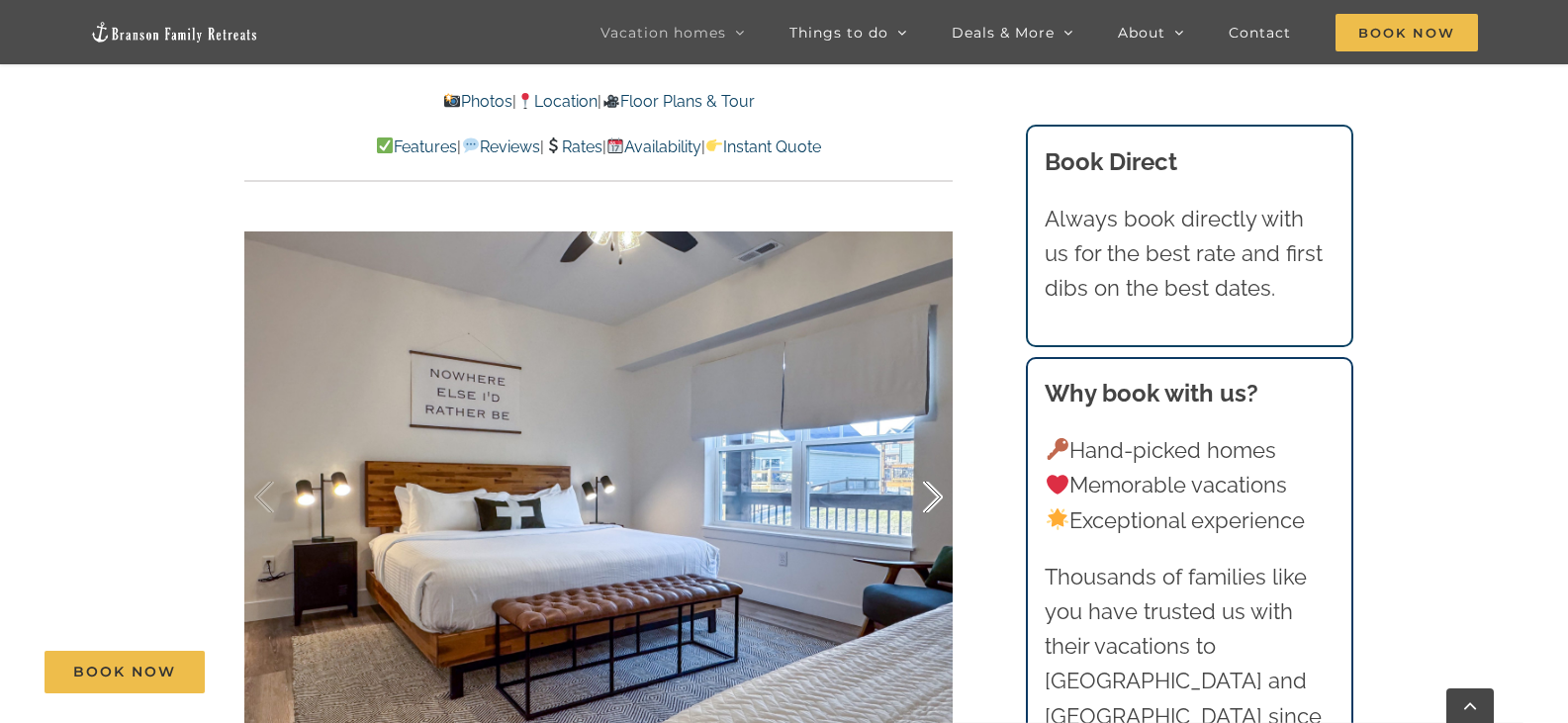
click at [935, 458] on div at bounding box center [912, 498] width 62 height 123
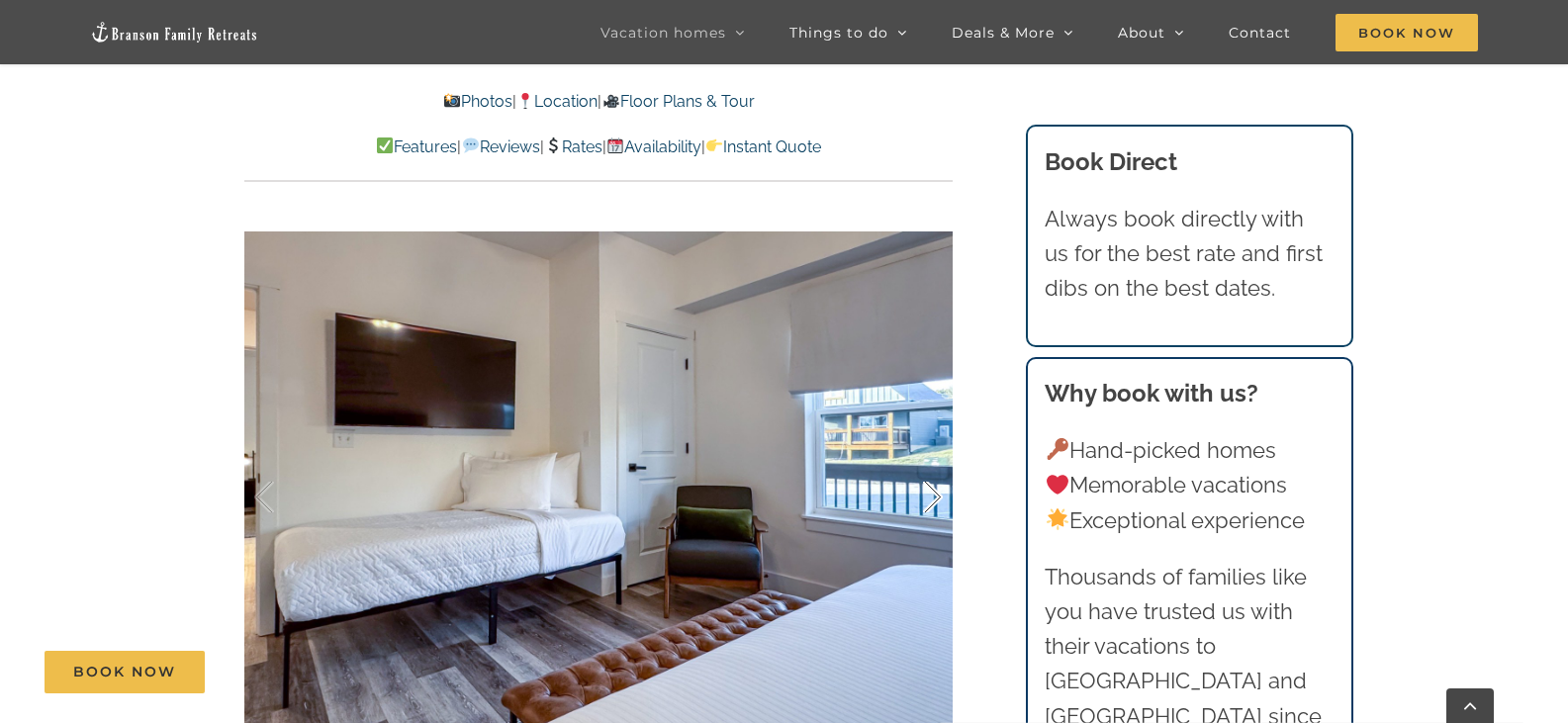
click at [933, 453] on div at bounding box center [912, 498] width 62 height 123
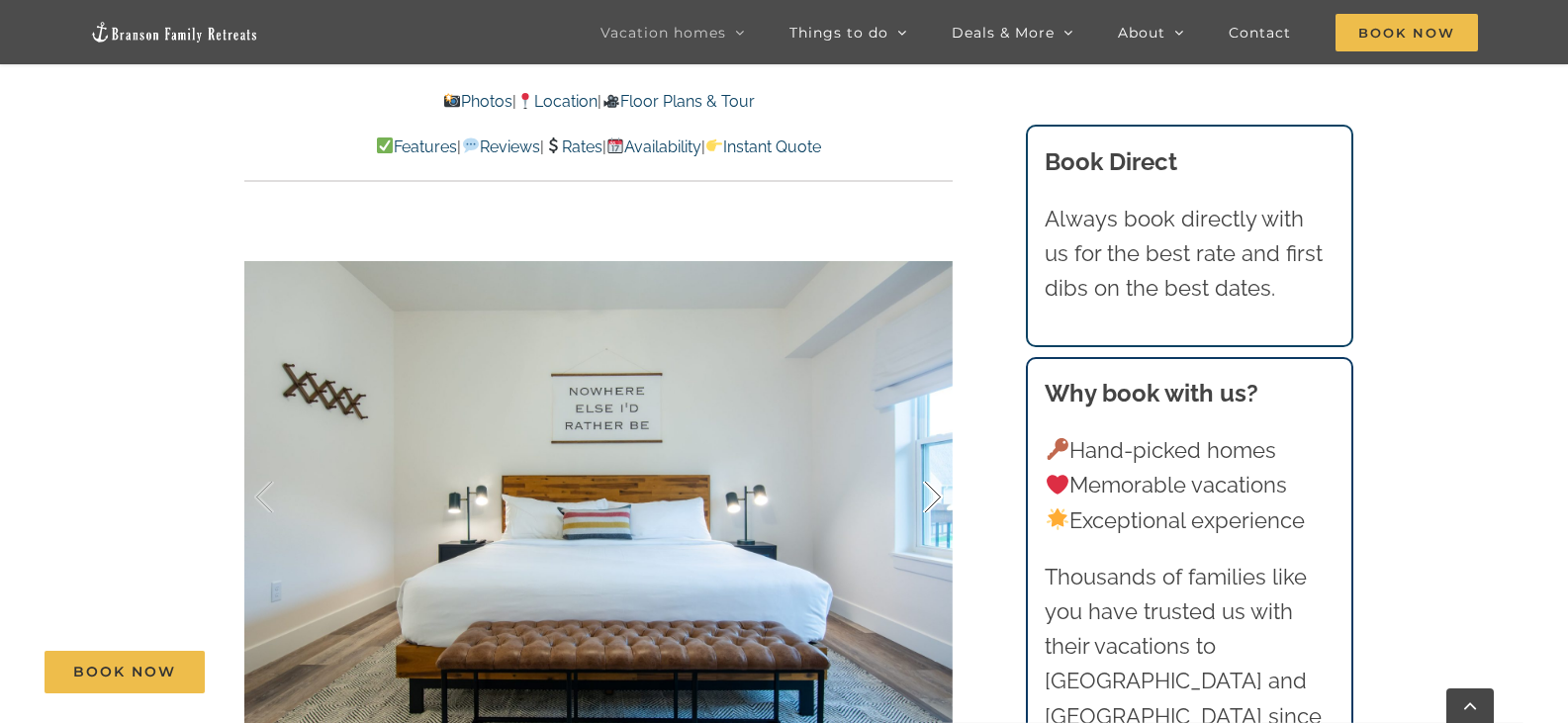
click at [933, 453] on div at bounding box center [912, 498] width 62 height 123
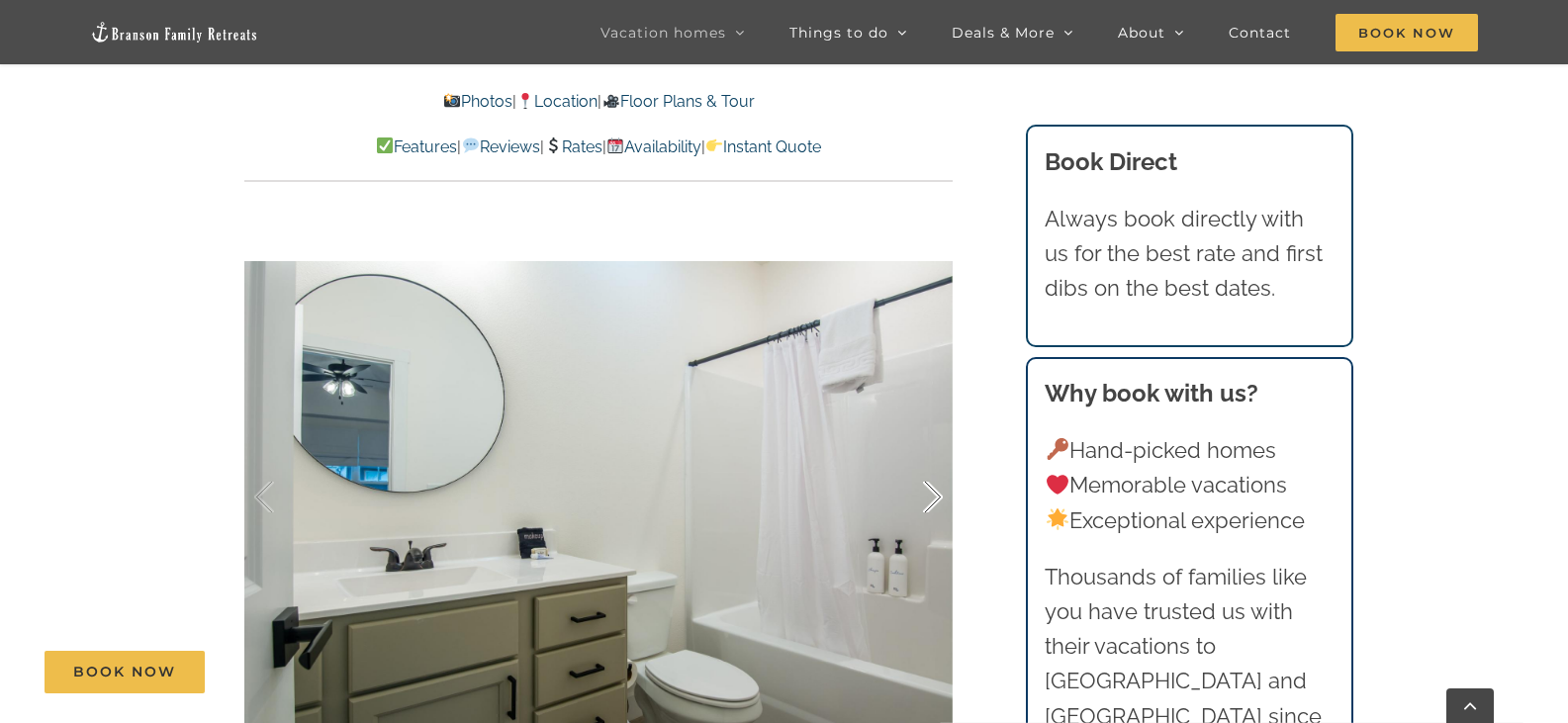
click at [933, 453] on div at bounding box center [912, 498] width 62 height 123
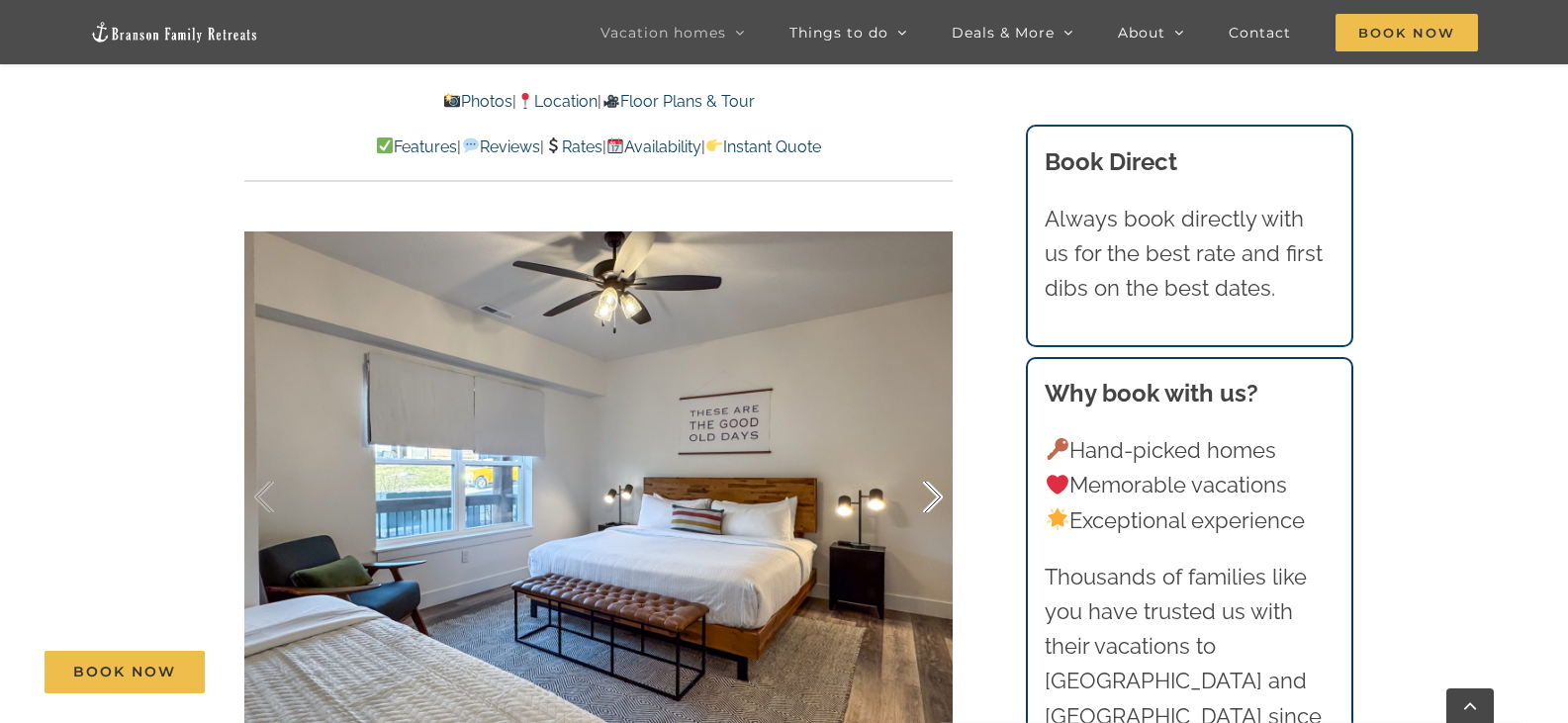
click at [933, 453] on div at bounding box center [912, 498] width 62 height 123
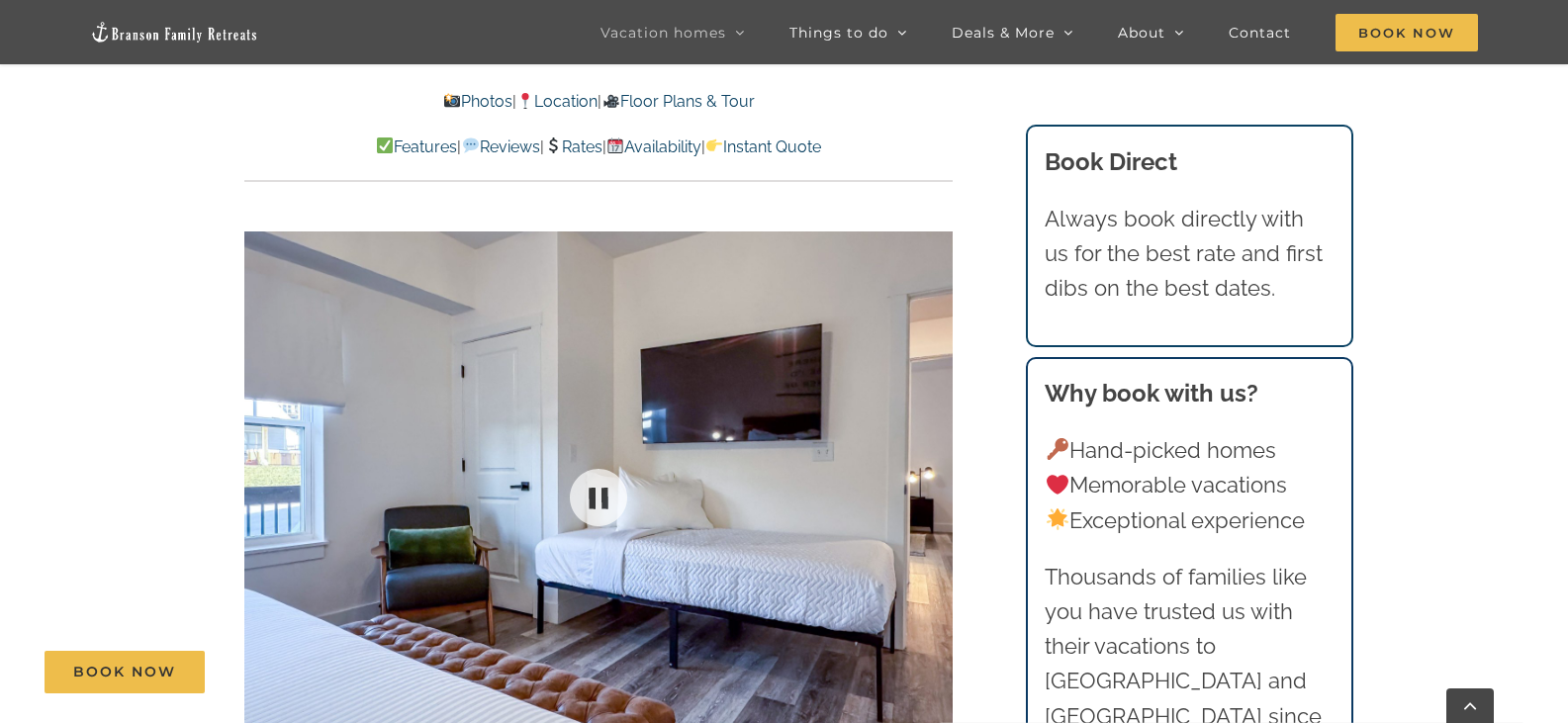
click at [933, 453] on div at bounding box center [598, 497] width 708 height 582
click at [933, 463] on div at bounding box center [912, 498] width 62 height 123
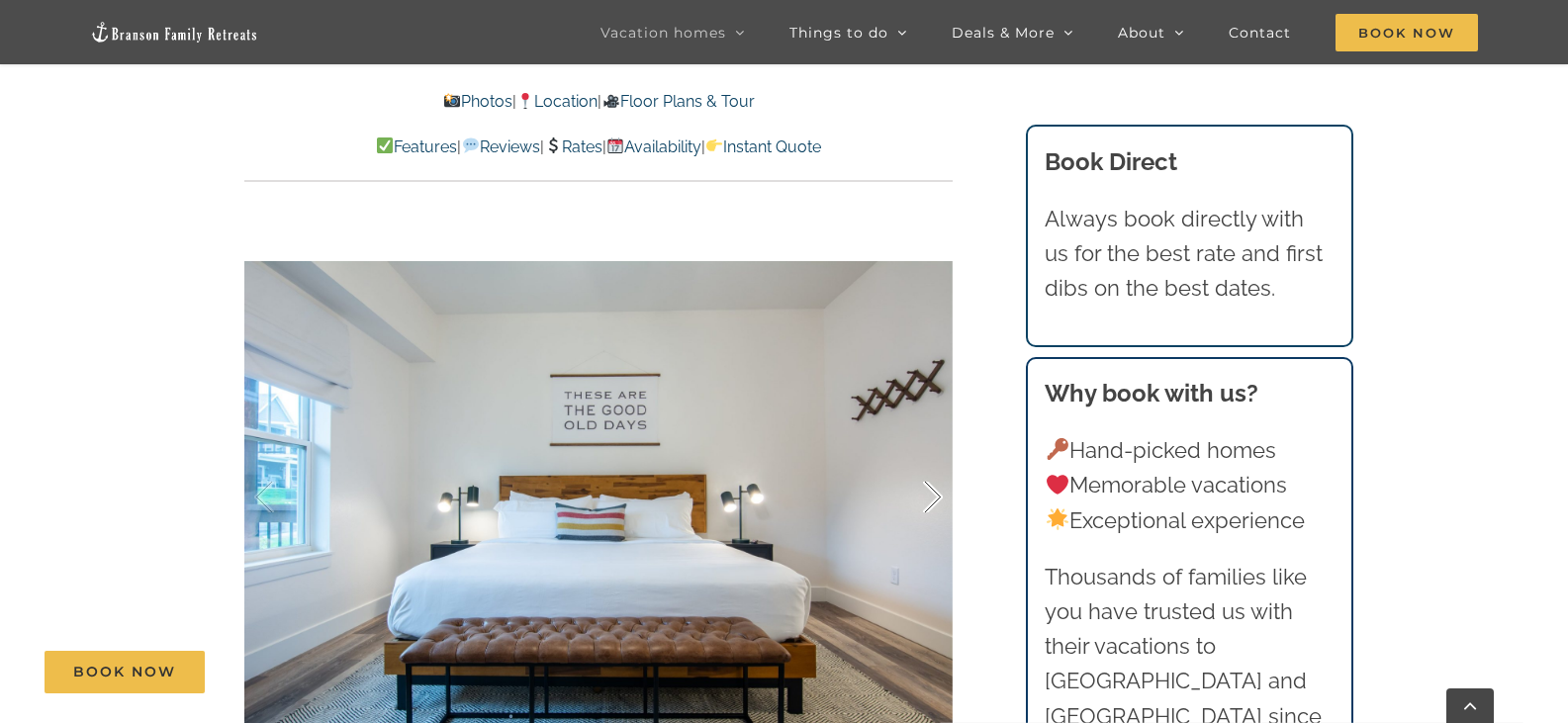
click at [933, 463] on div at bounding box center [912, 498] width 62 height 123
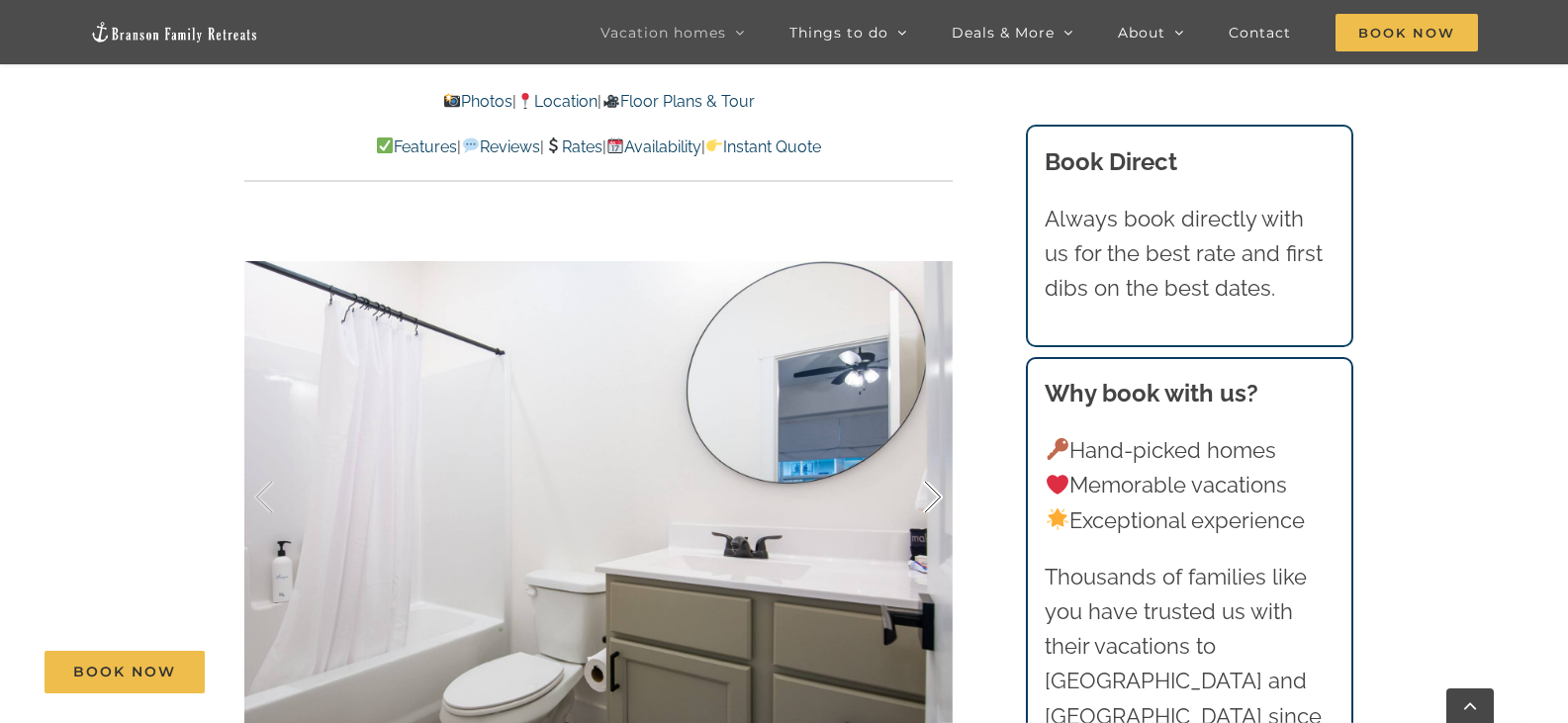
click at [933, 463] on div at bounding box center [912, 498] width 62 height 123
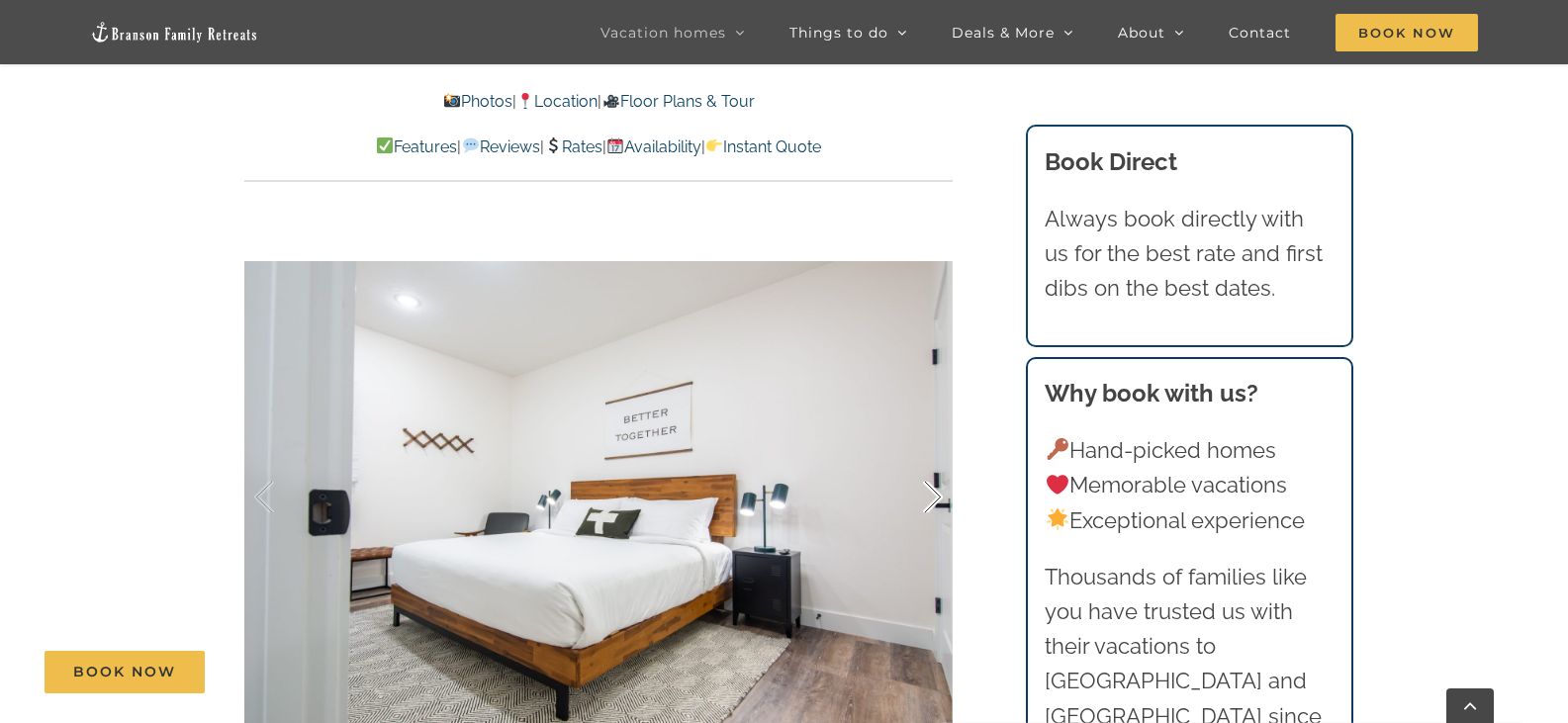
click at [933, 463] on div at bounding box center [912, 498] width 62 height 123
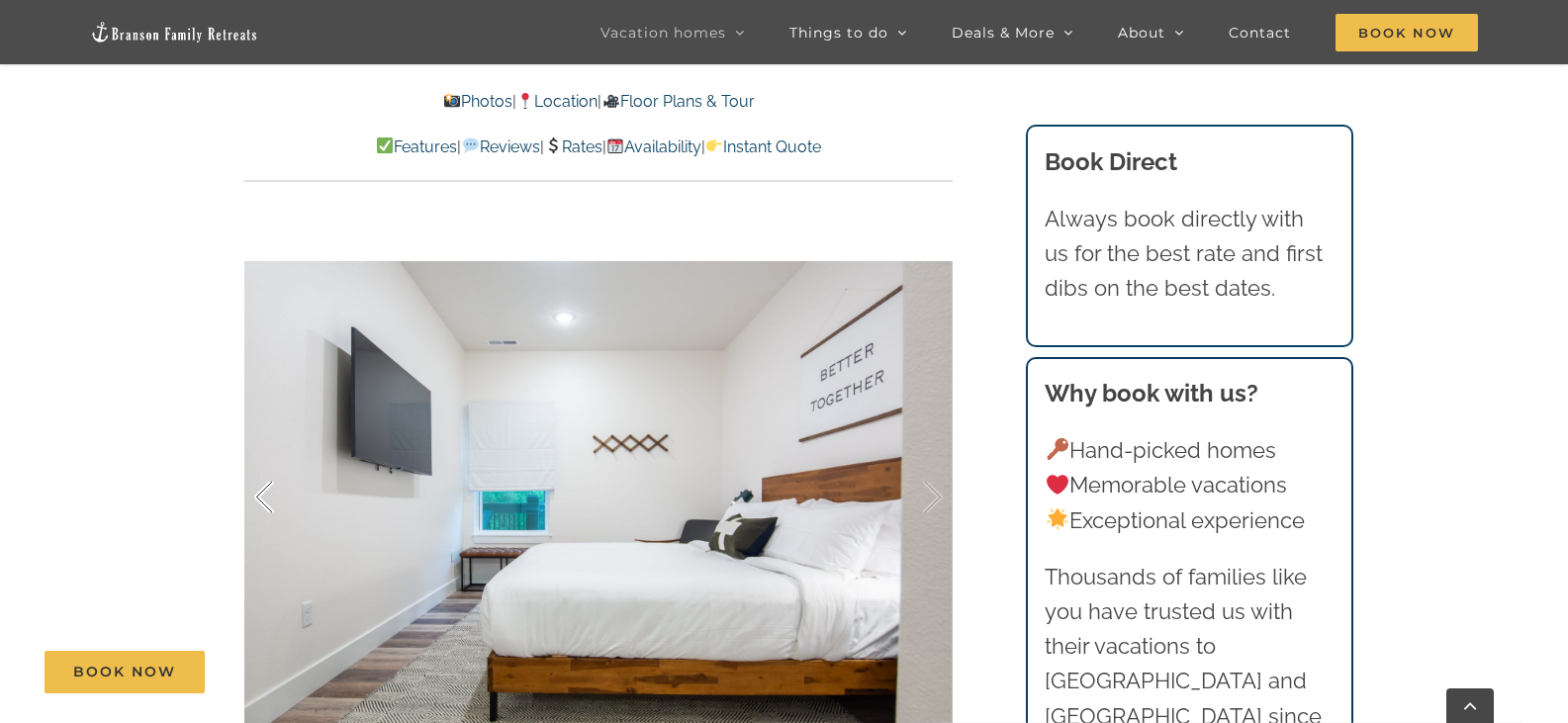
click at [269, 464] on div at bounding box center [285, 498] width 62 height 123
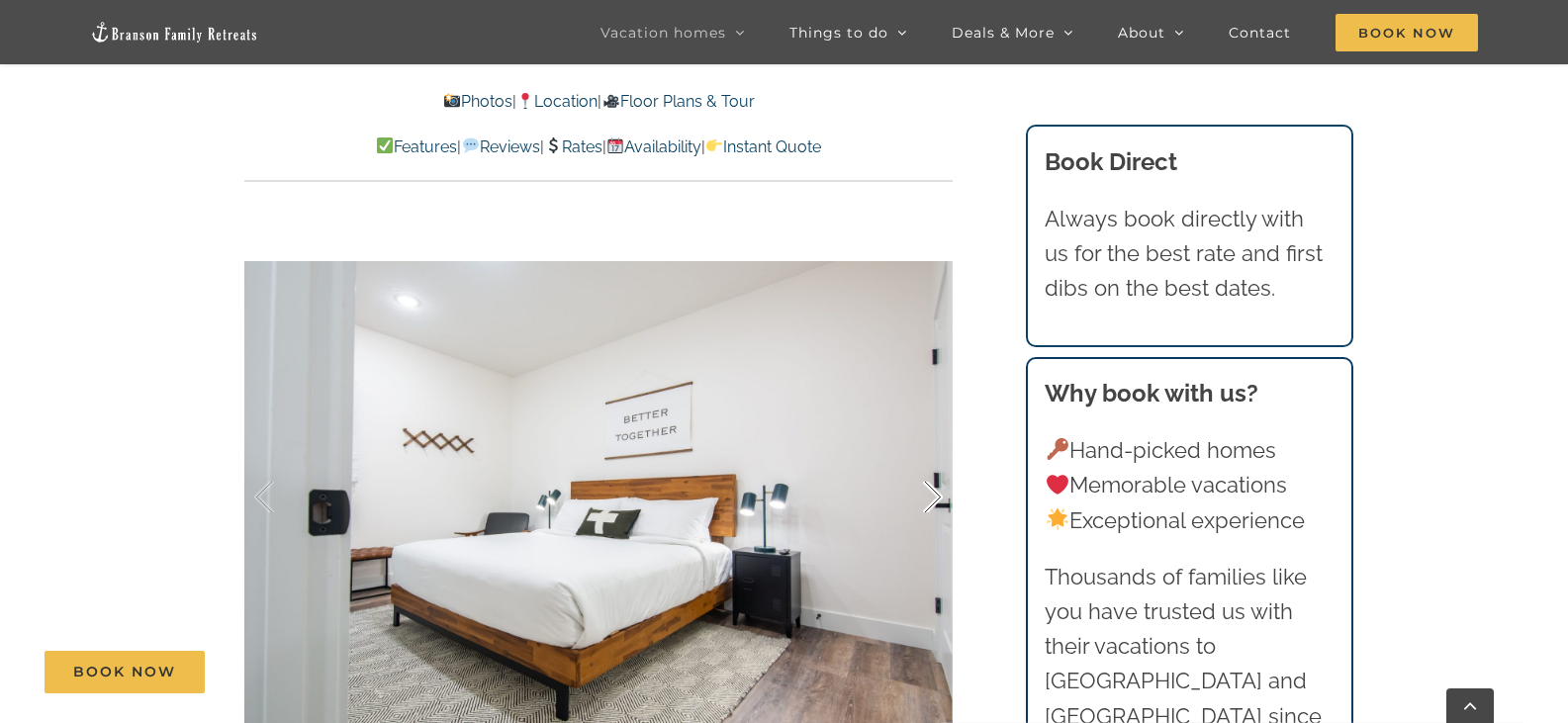
click at [936, 456] on div at bounding box center [912, 498] width 62 height 123
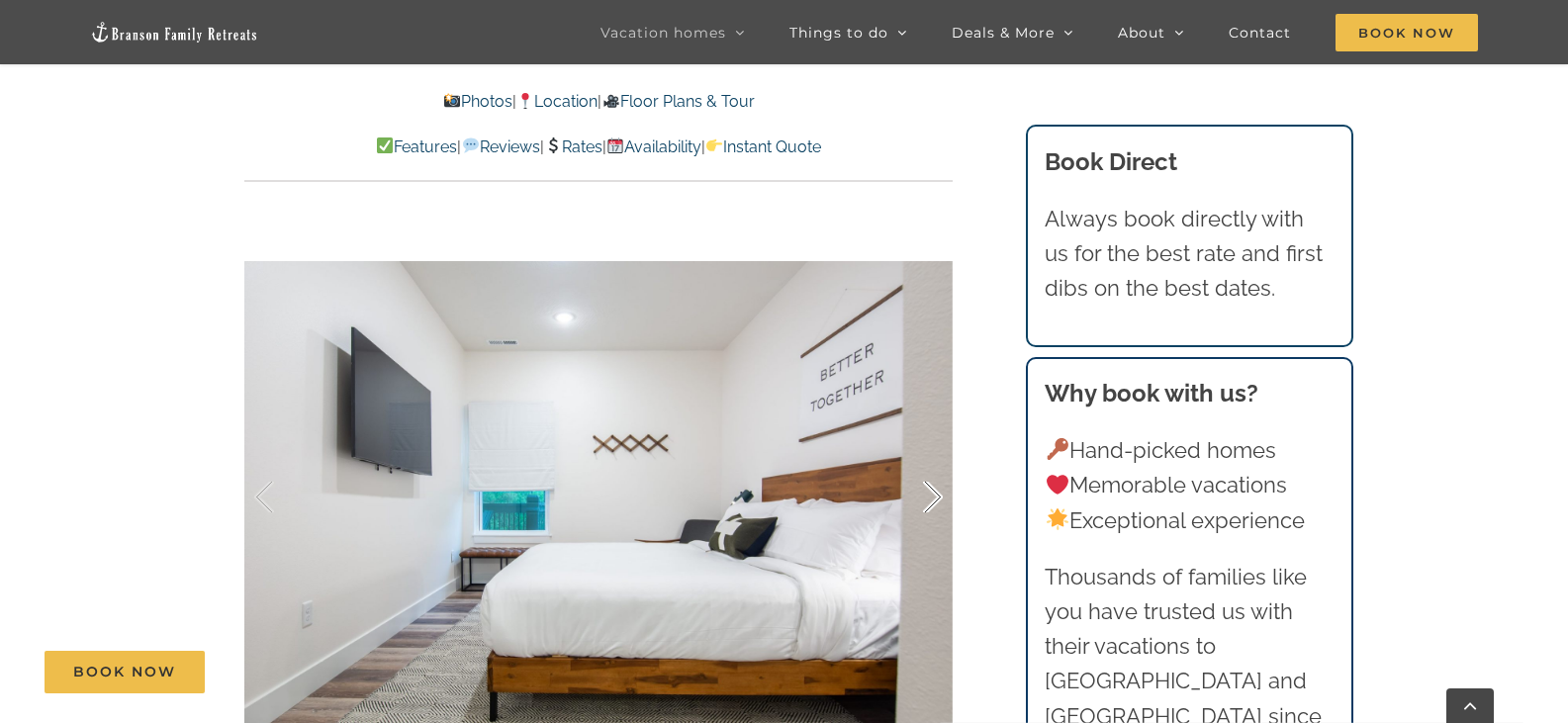
click at [936, 456] on div at bounding box center [912, 498] width 62 height 123
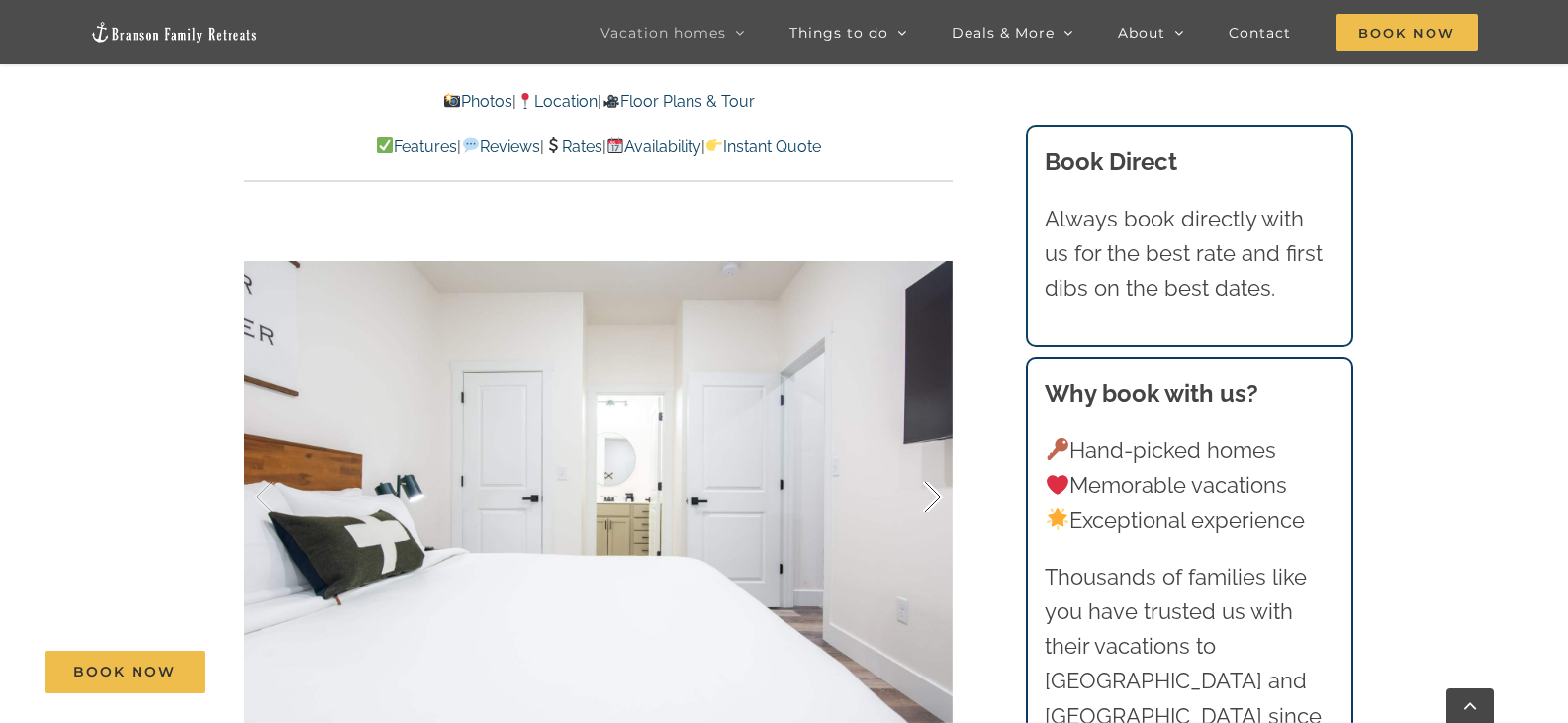
click at [926, 464] on div at bounding box center [912, 498] width 62 height 123
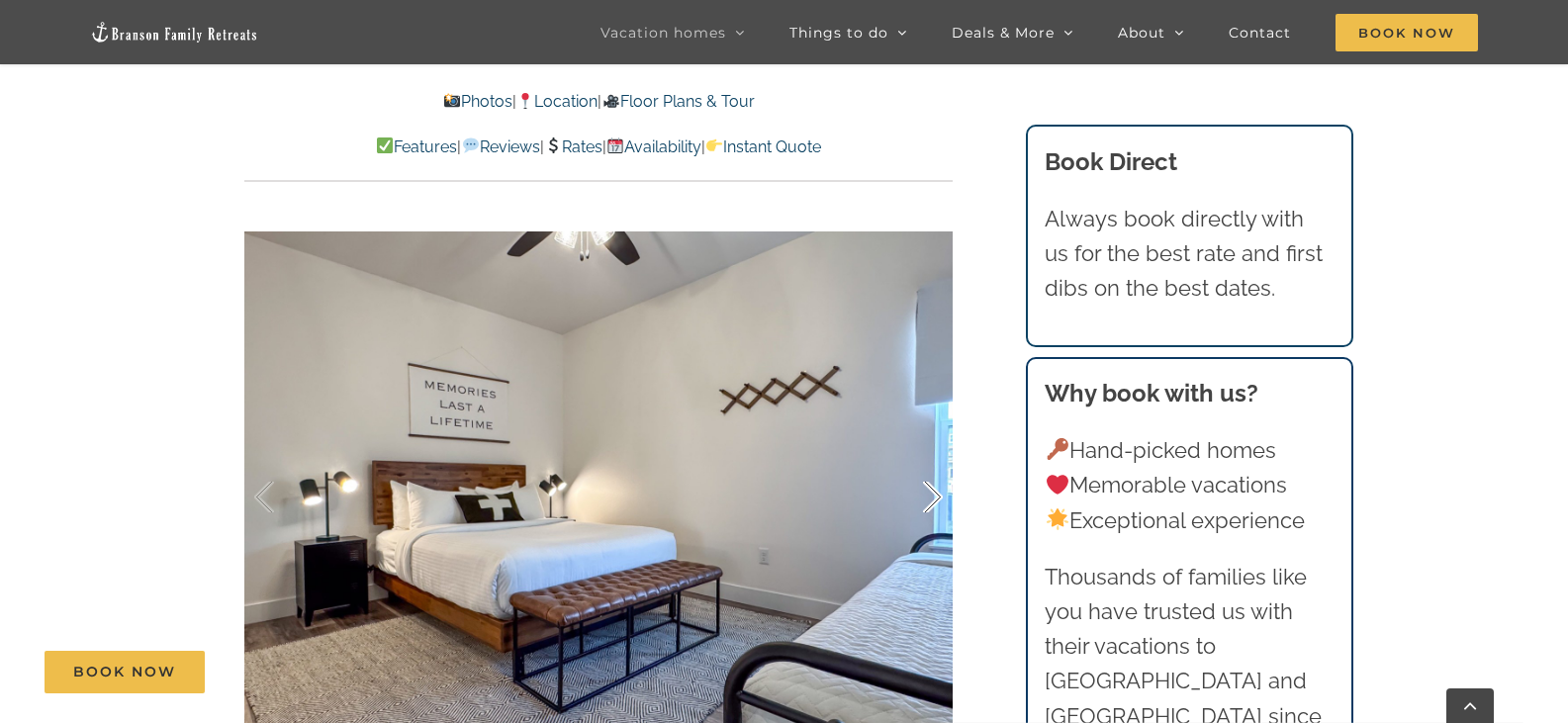
click at [926, 464] on div at bounding box center [912, 498] width 62 height 123
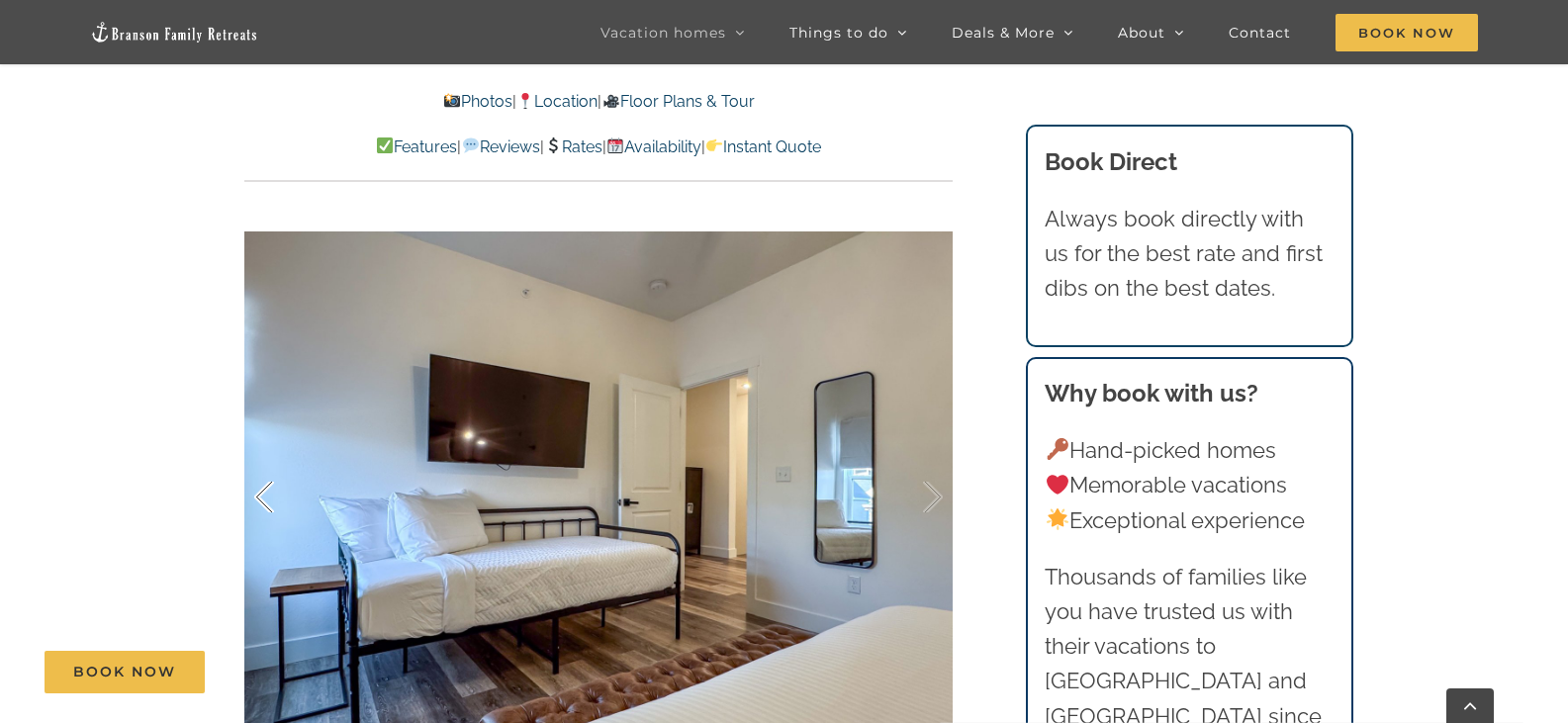
click at [269, 458] on div at bounding box center [285, 498] width 62 height 123
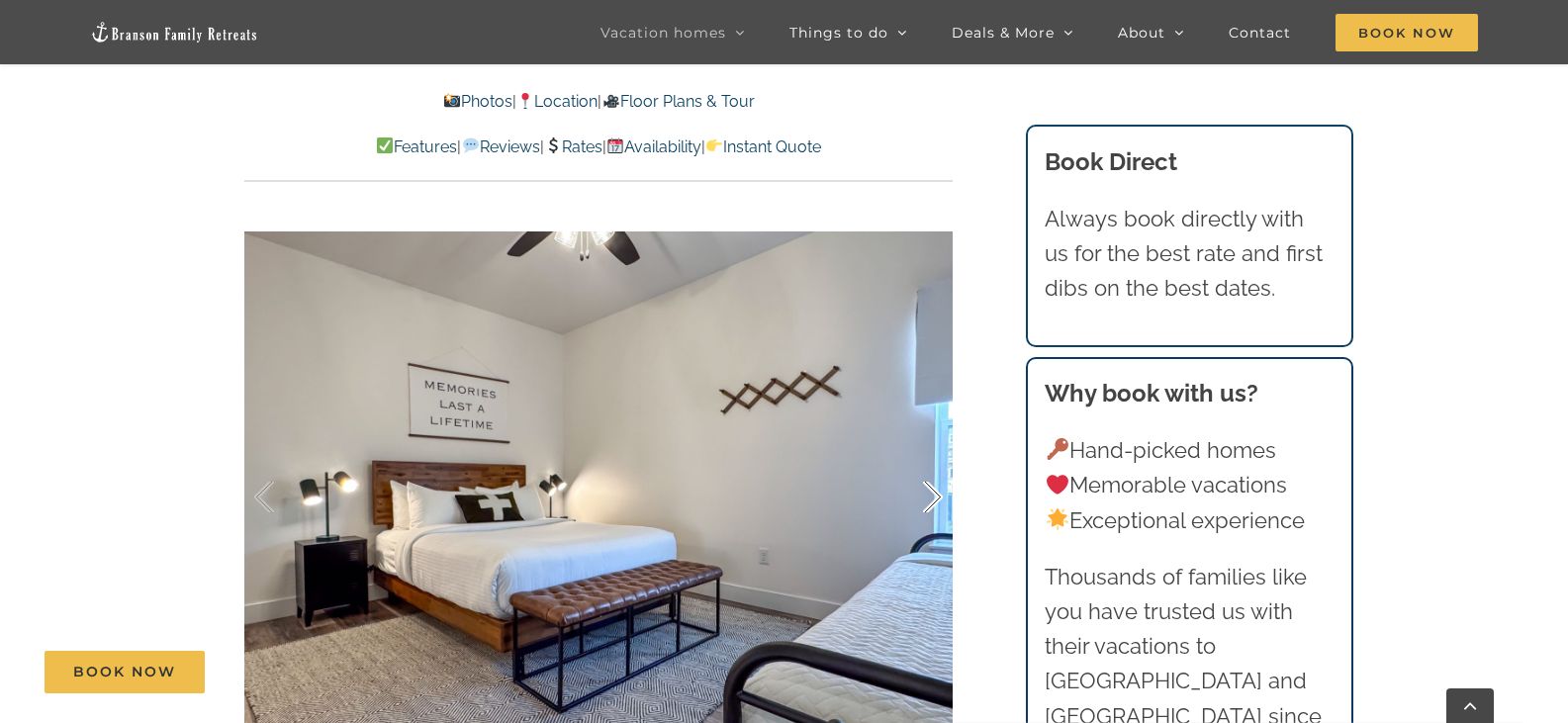
click at [927, 459] on div at bounding box center [912, 498] width 62 height 123
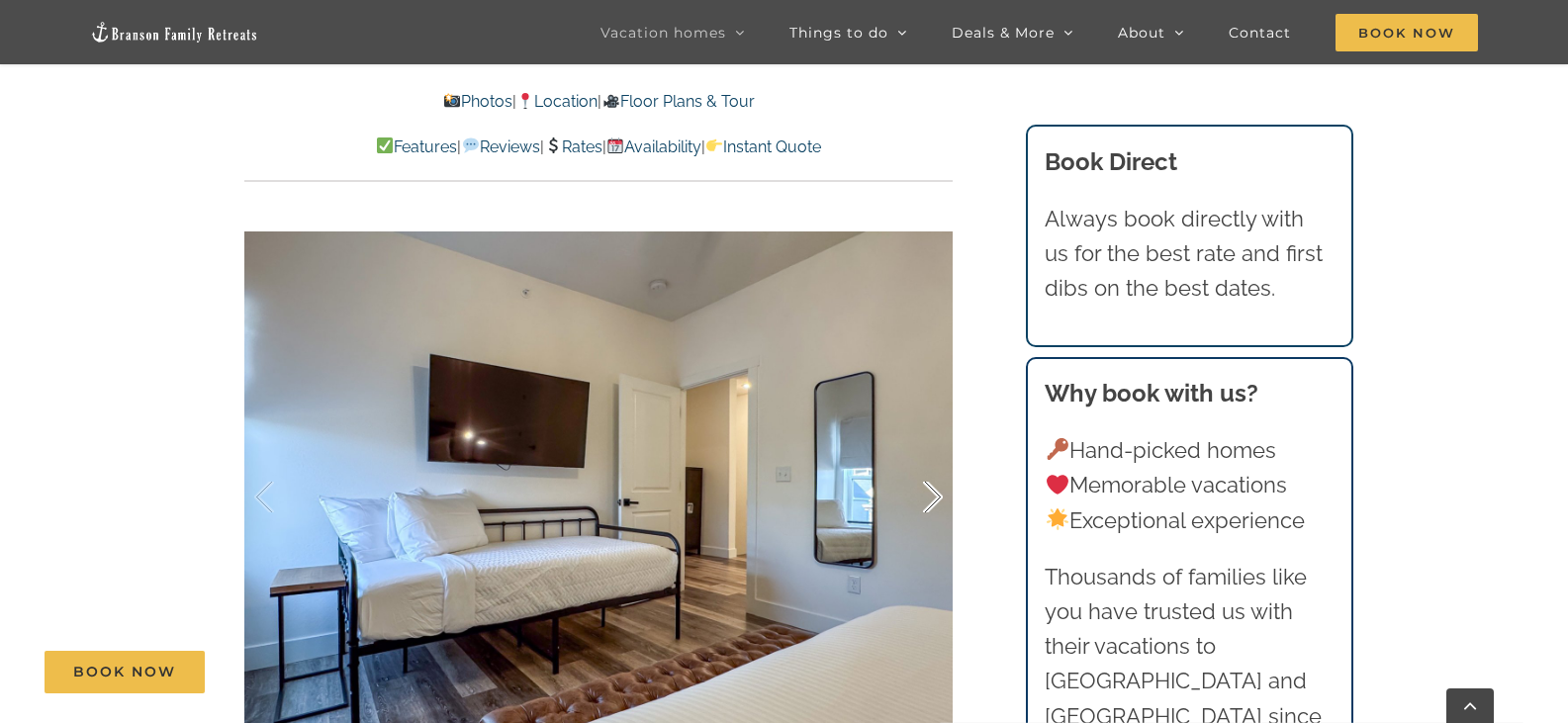
click at [927, 459] on div at bounding box center [912, 498] width 62 height 123
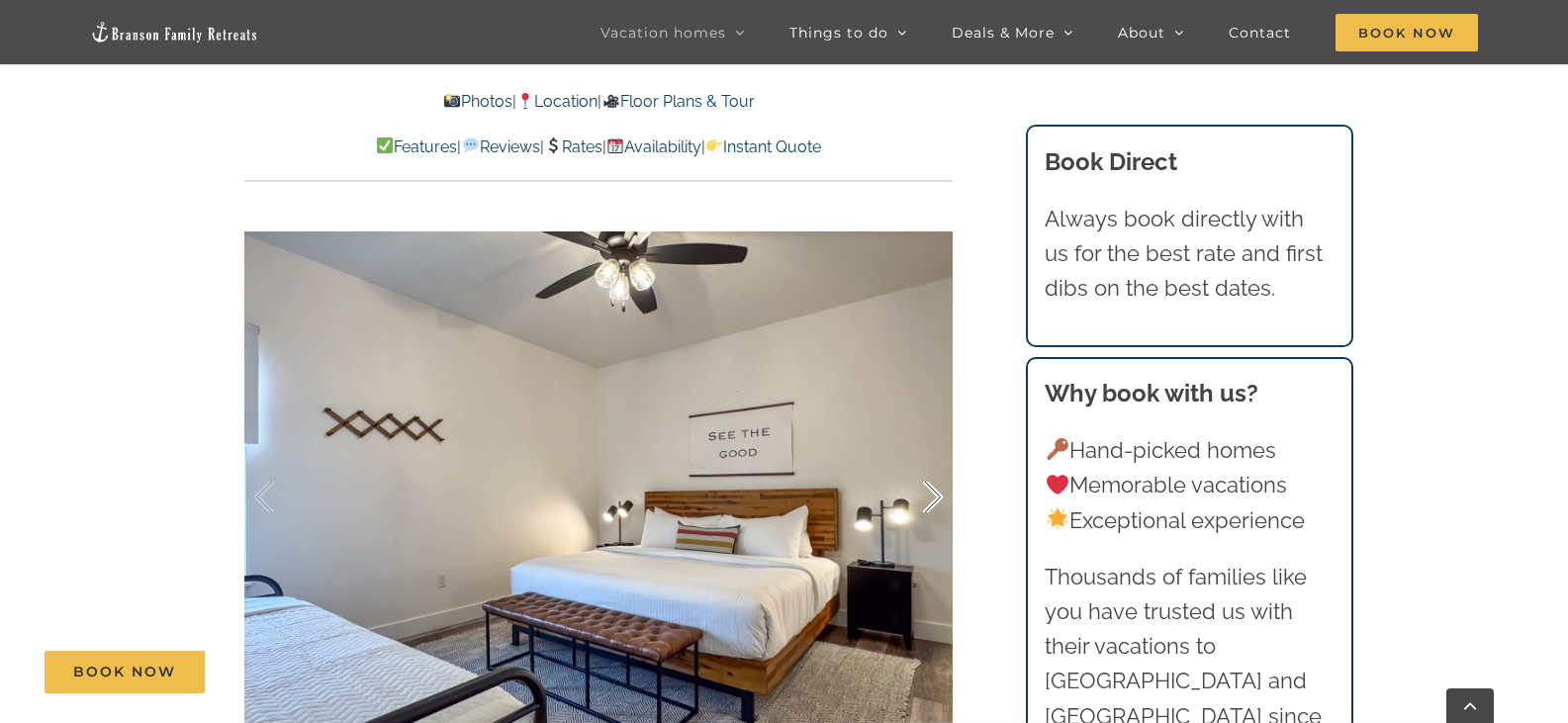
click at [927, 459] on div at bounding box center [912, 498] width 62 height 123
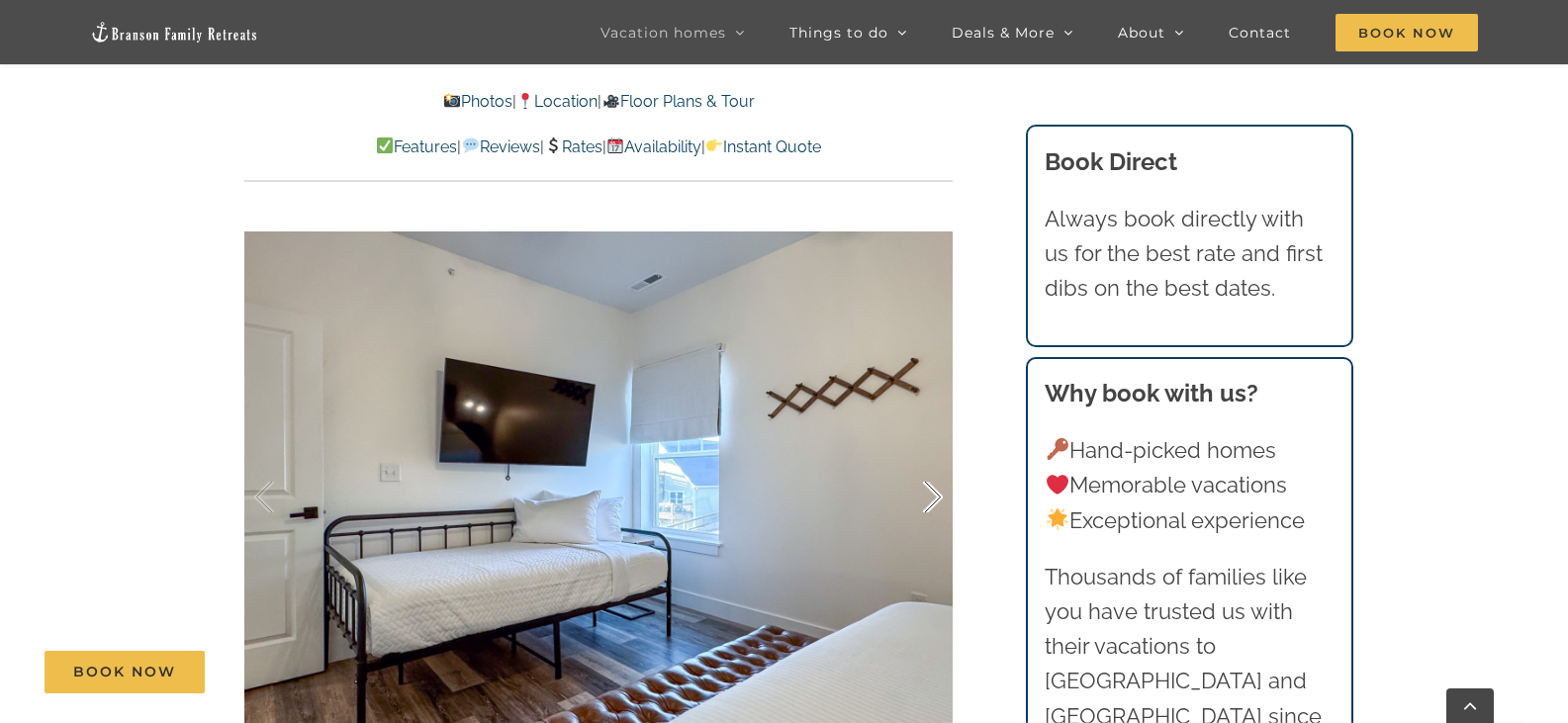
click at [927, 459] on div at bounding box center [912, 498] width 62 height 123
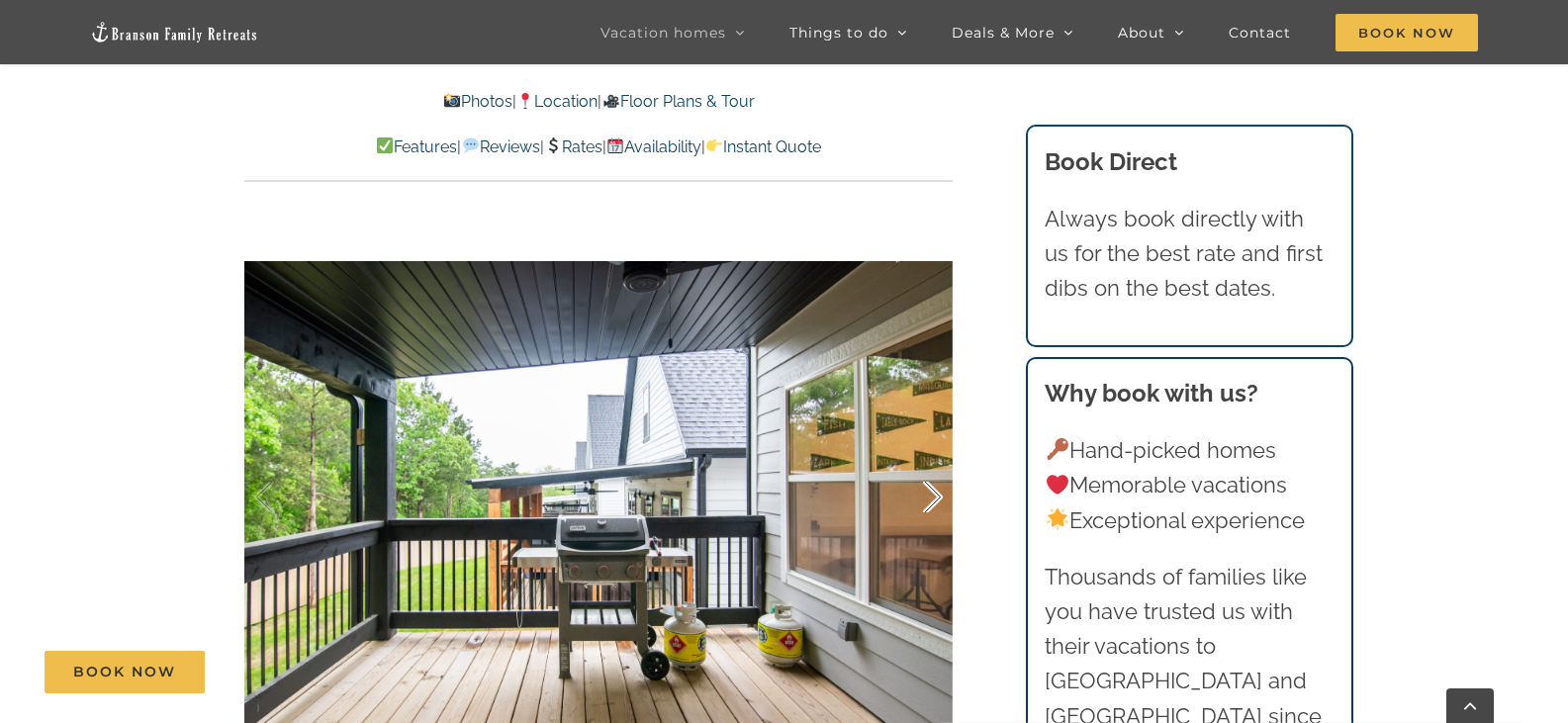
click at [930, 458] on div at bounding box center [912, 498] width 62 height 123
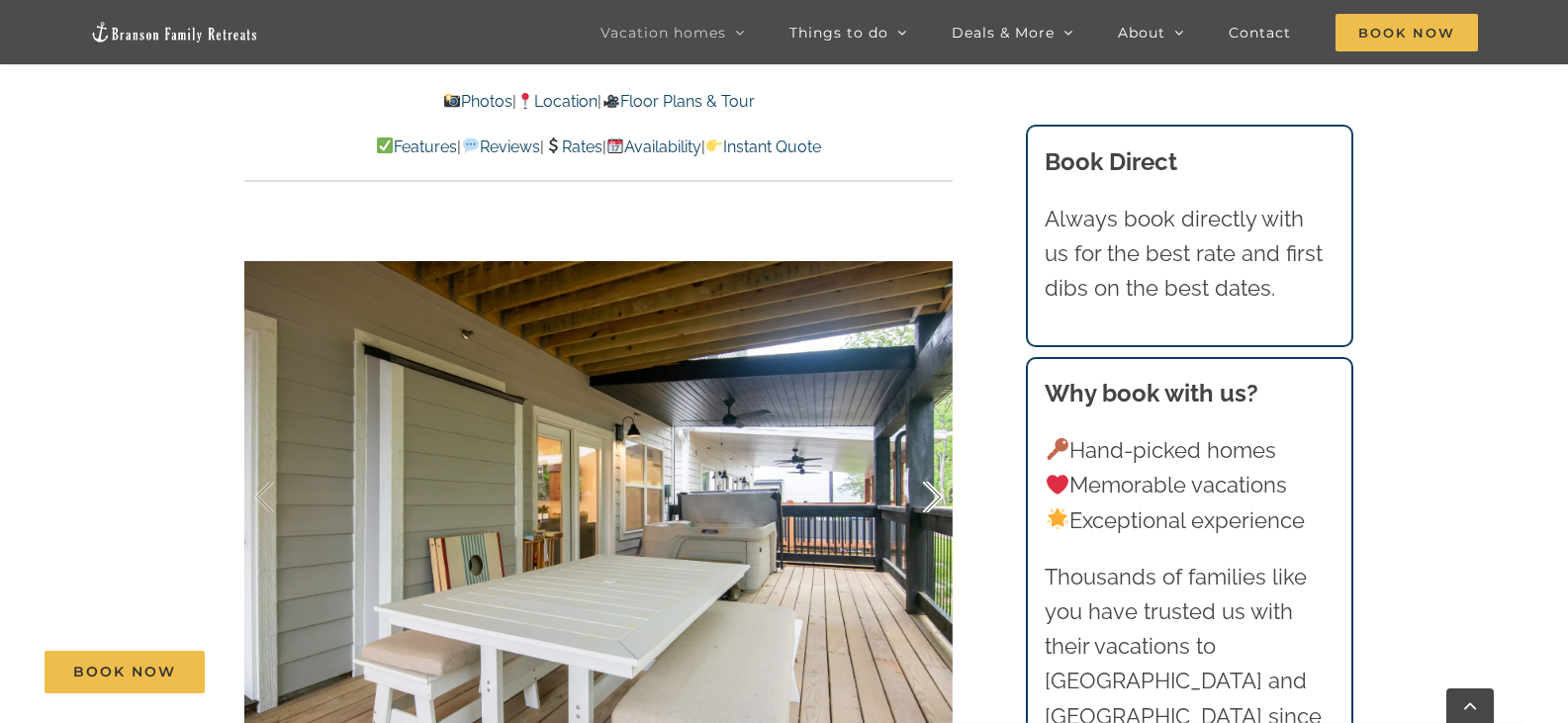
click at [927, 462] on div at bounding box center [912, 498] width 62 height 123
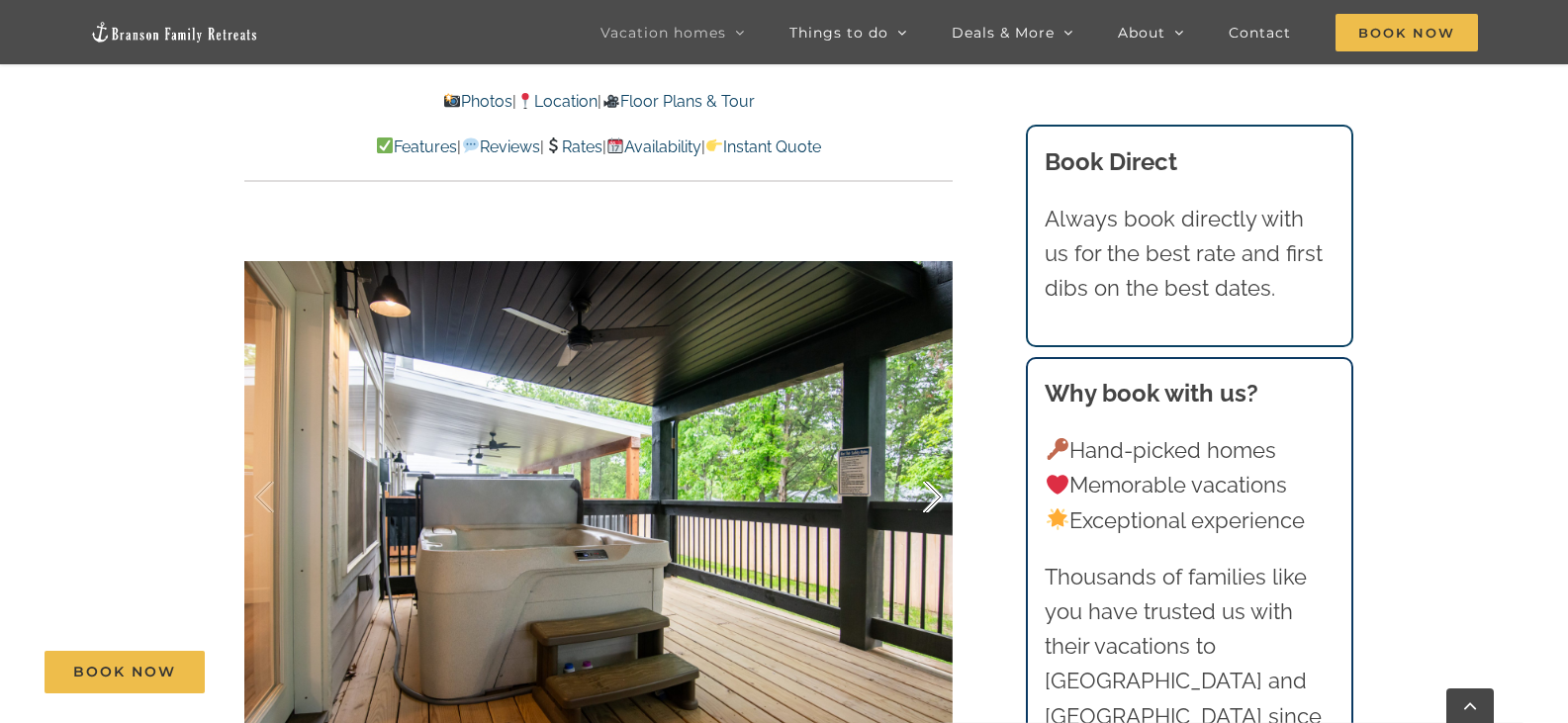
click at [927, 462] on div at bounding box center [912, 498] width 62 height 123
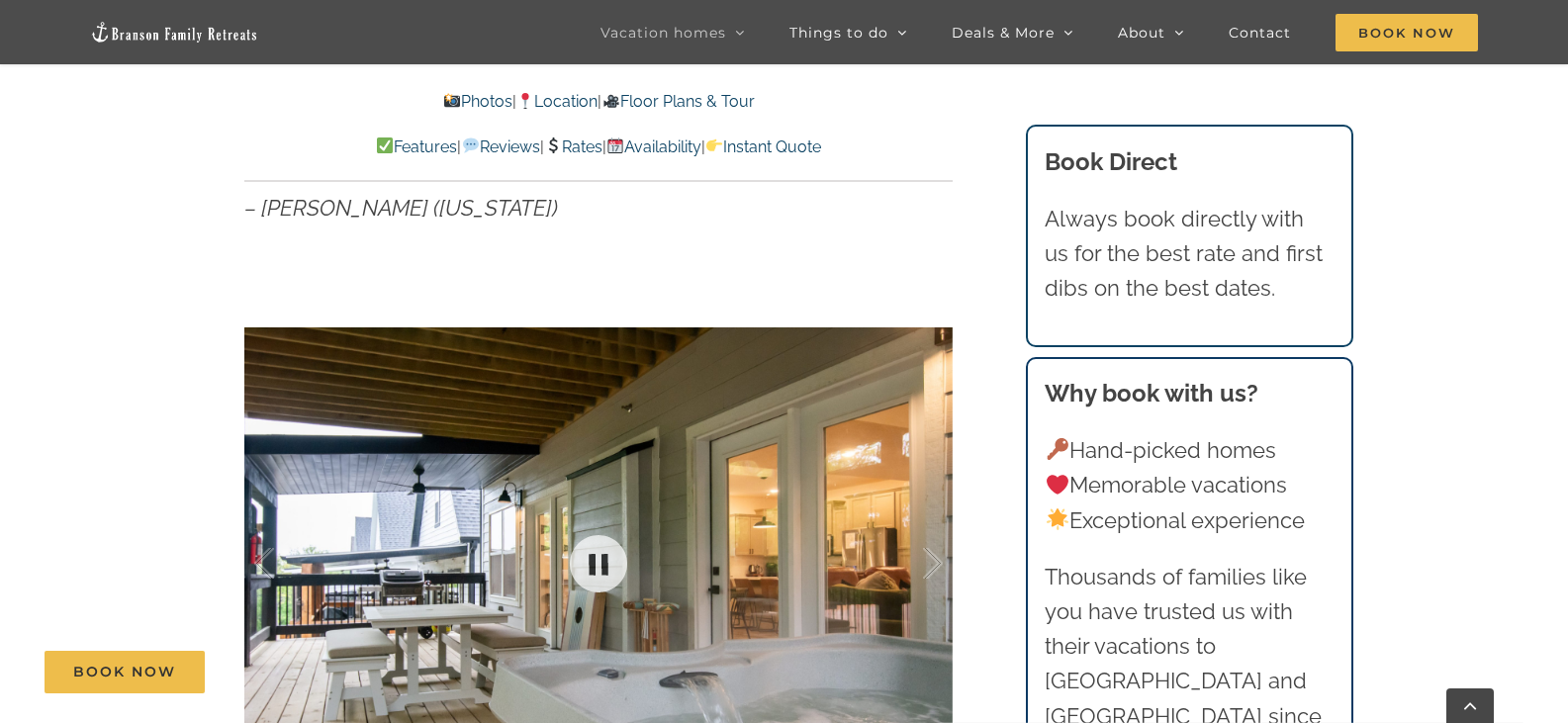
scroll to position [1222, 0]
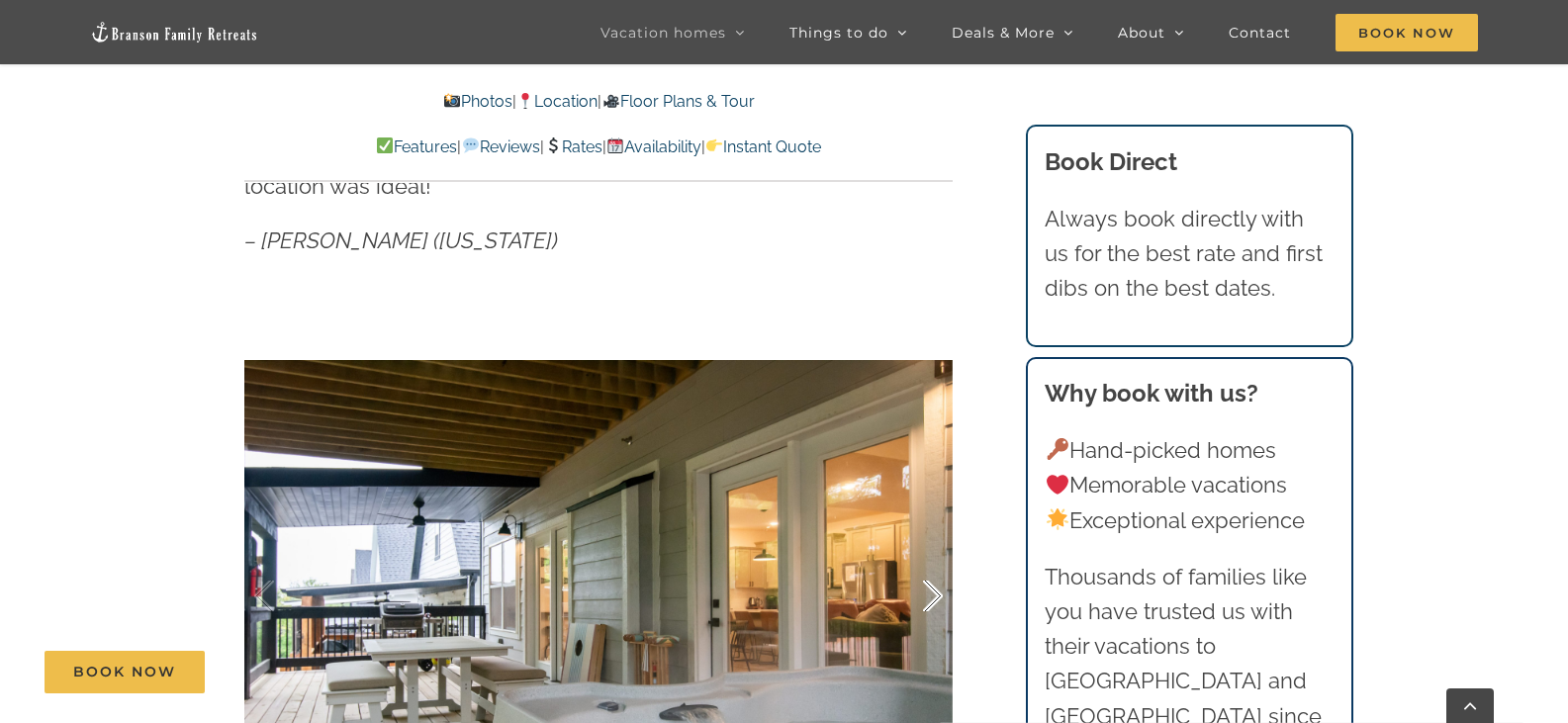
click at [936, 558] on div at bounding box center [912, 597] width 62 height 123
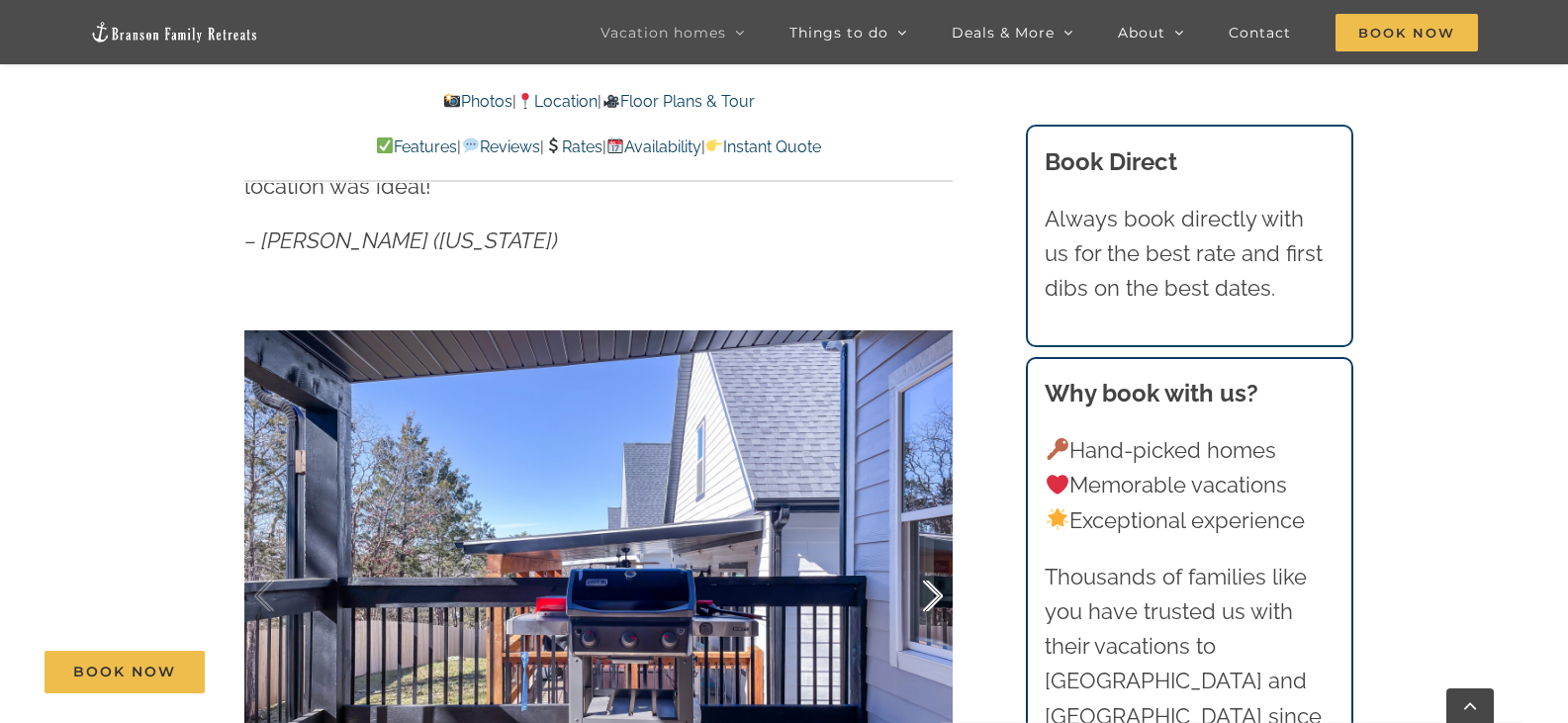
click at [938, 558] on div at bounding box center [912, 597] width 62 height 123
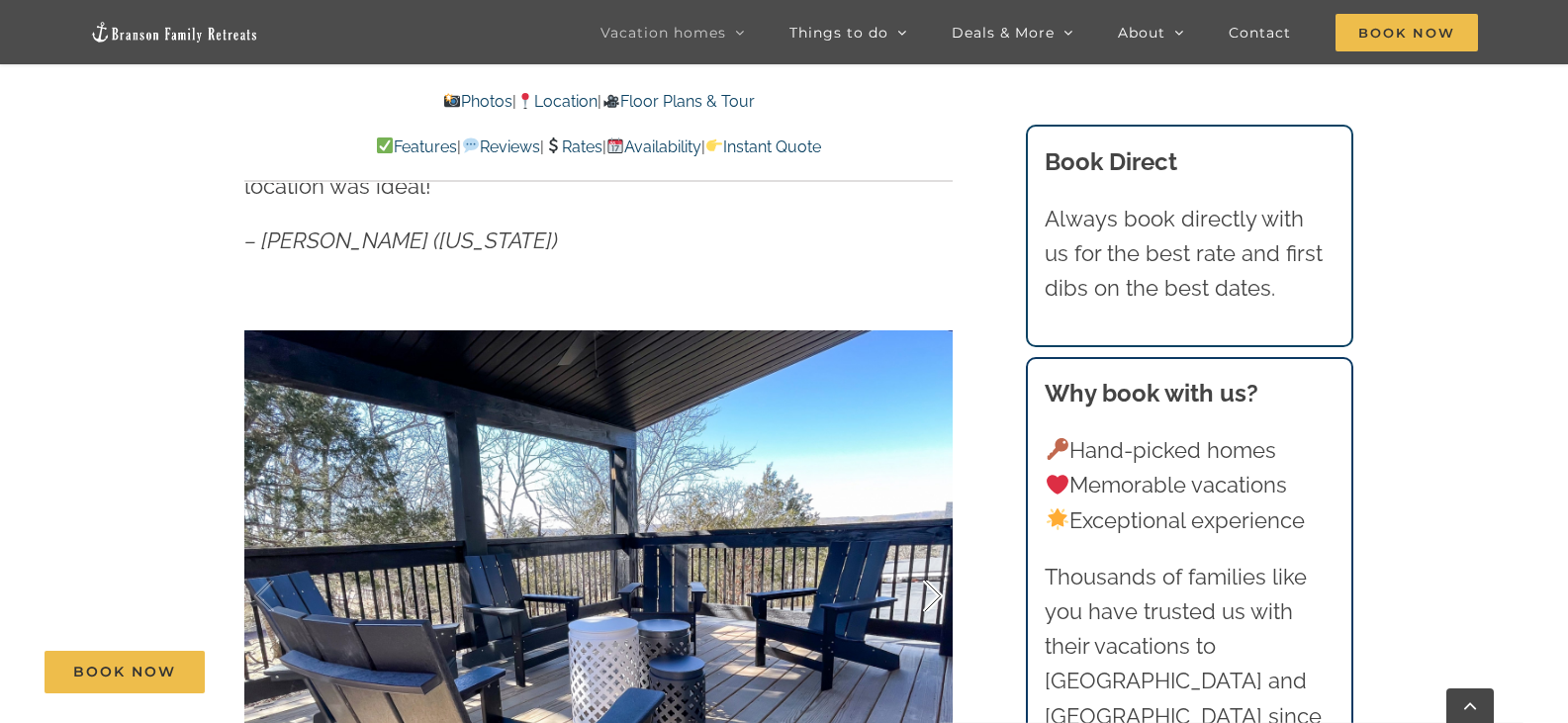
click at [938, 558] on div at bounding box center [912, 597] width 62 height 123
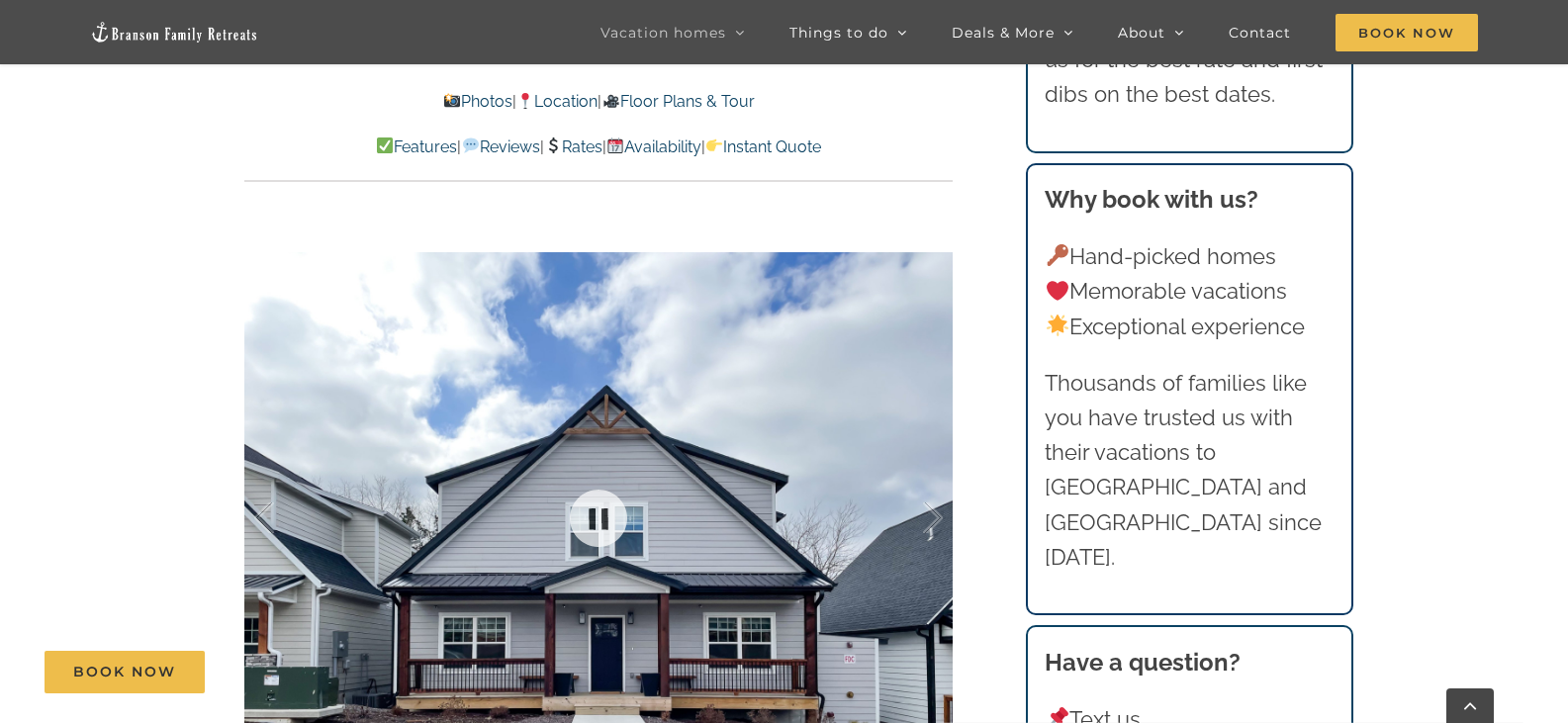
scroll to position [1419, 0]
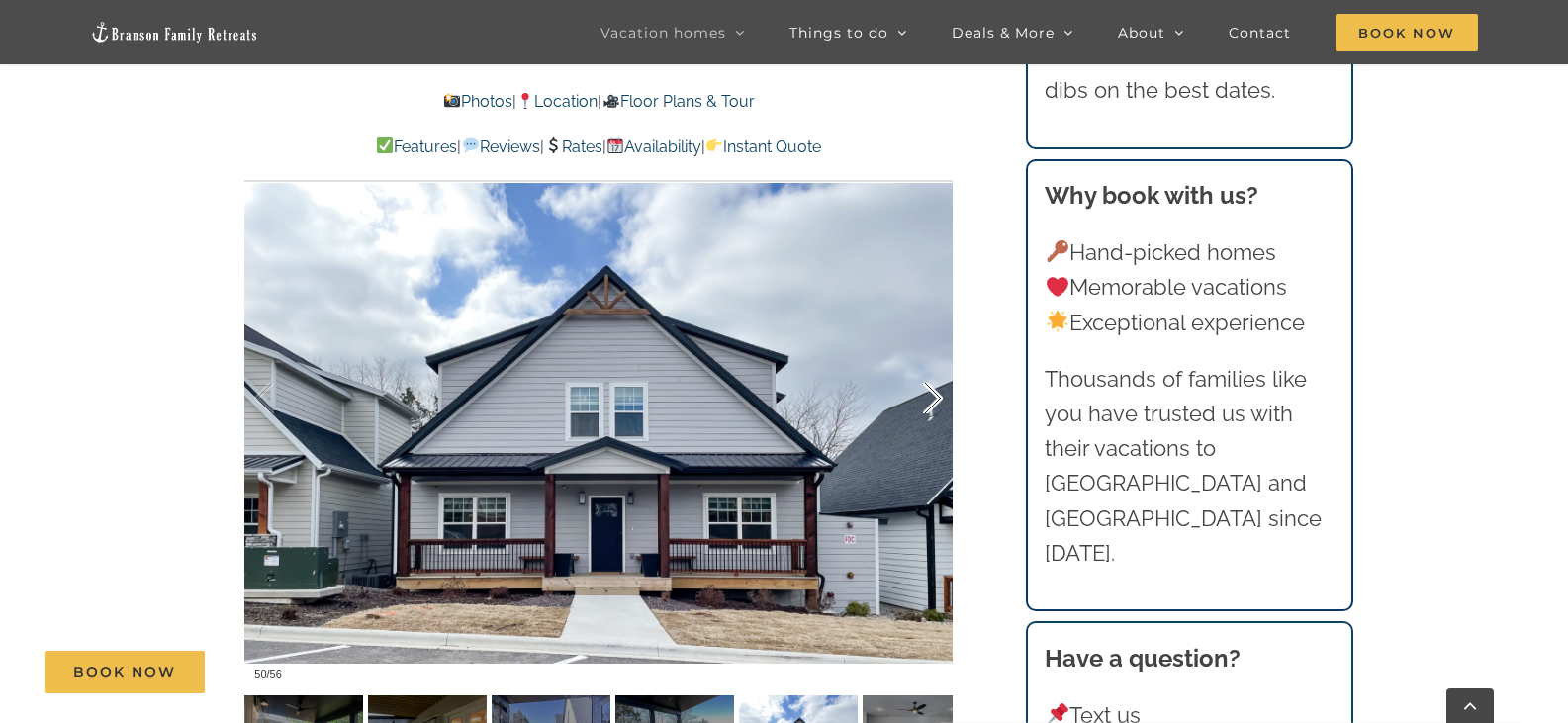
click at [928, 359] on div at bounding box center [912, 399] width 62 height 123
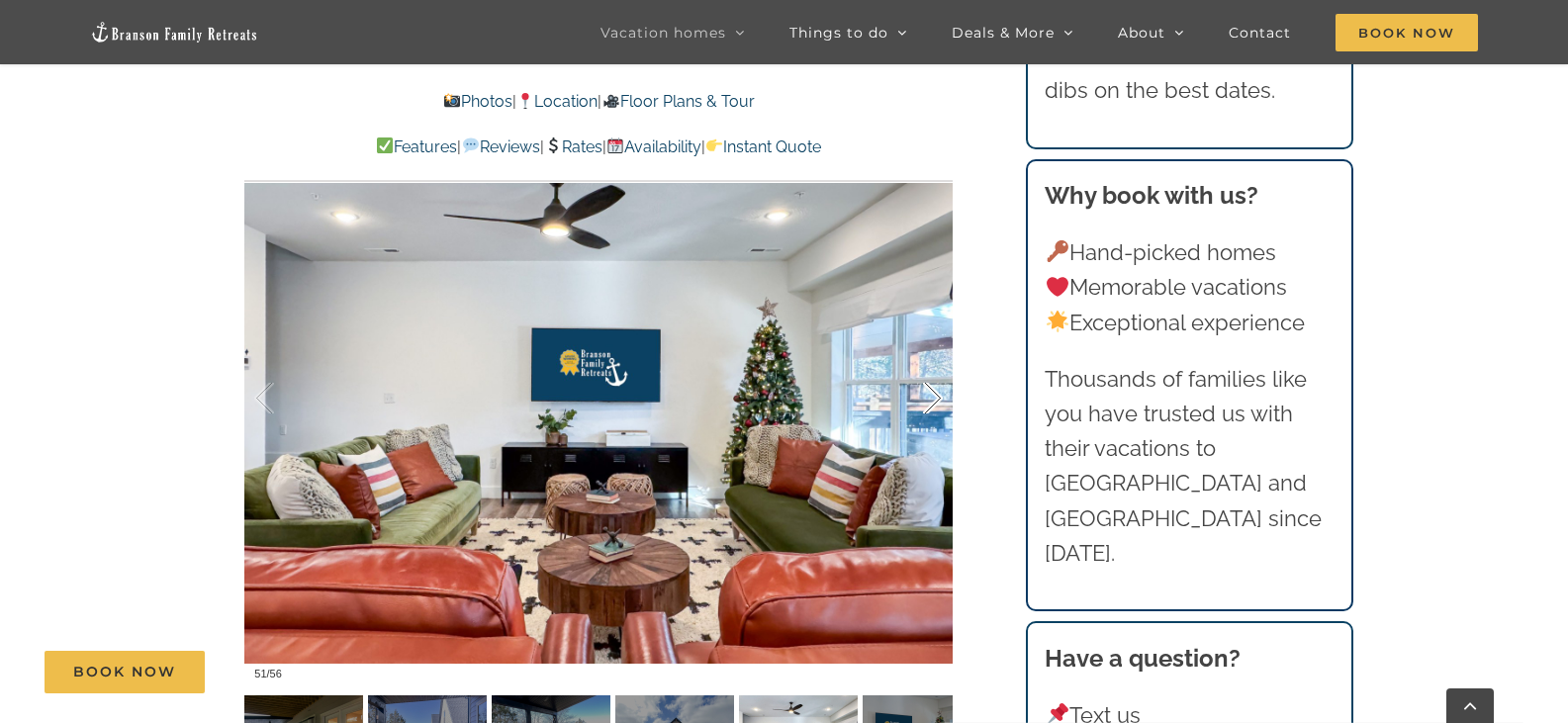
click at [929, 409] on div at bounding box center [912, 399] width 62 height 123
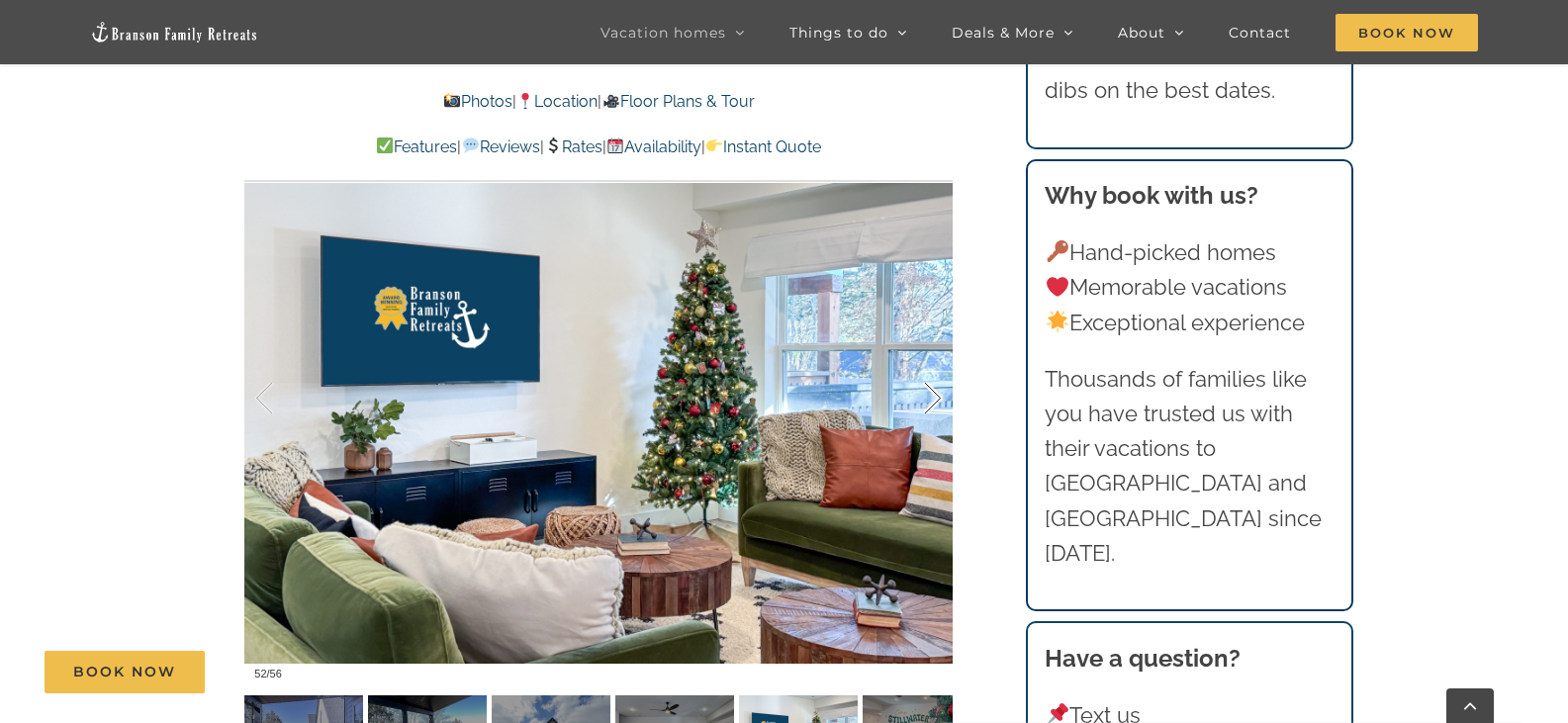
click at [928, 373] on div at bounding box center [912, 399] width 62 height 123
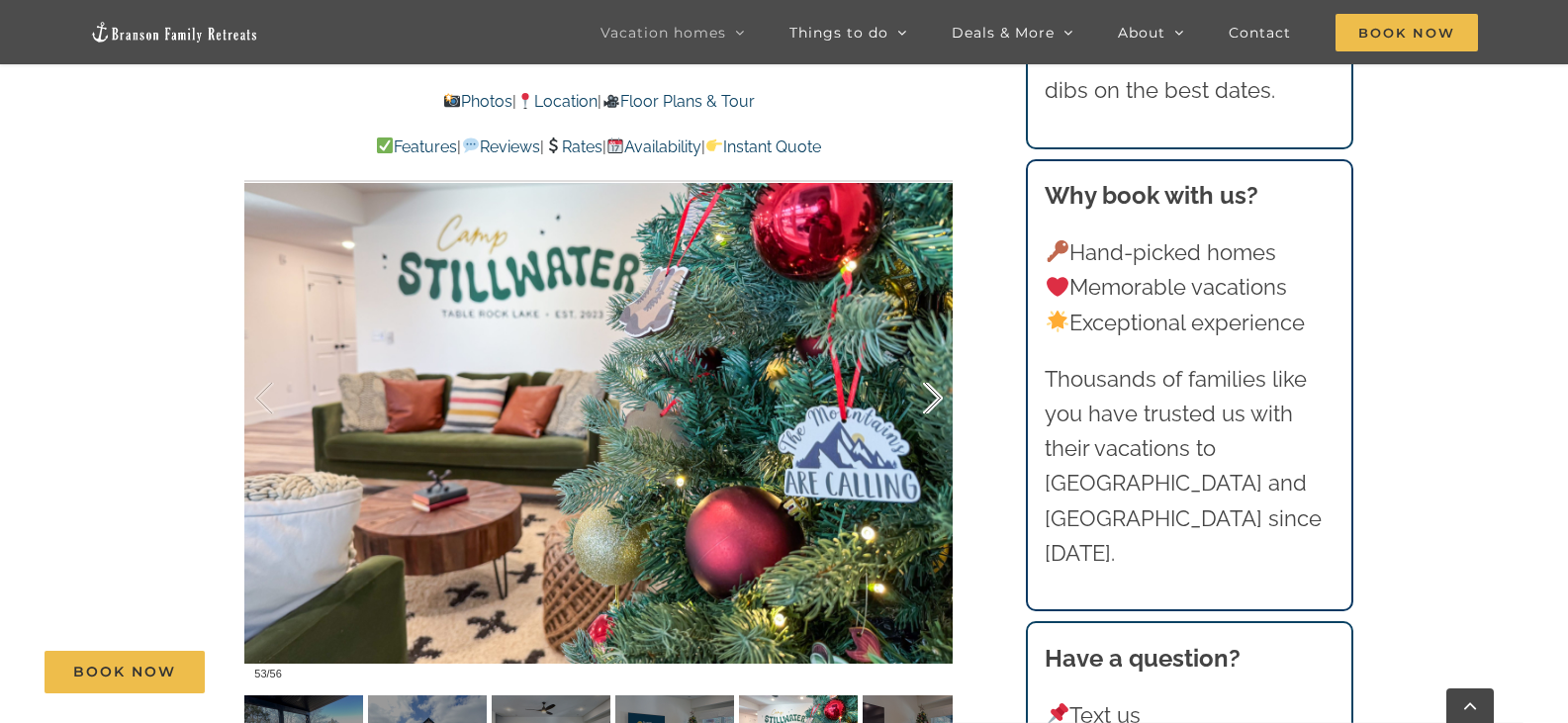
click at [928, 373] on div at bounding box center [912, 399] width 62 height 123
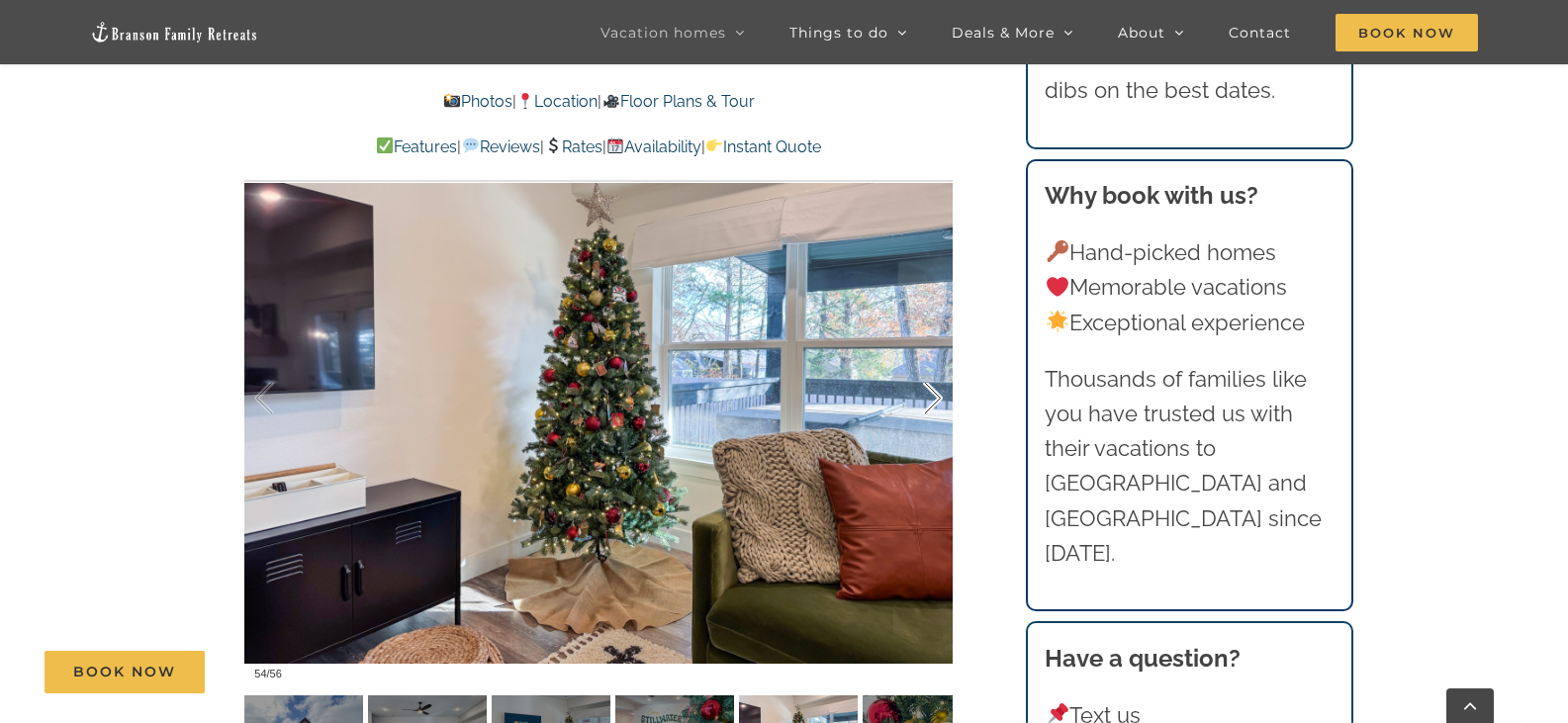
click at [928, 373] on div at bounding box center [912, 399] width 62 height 123
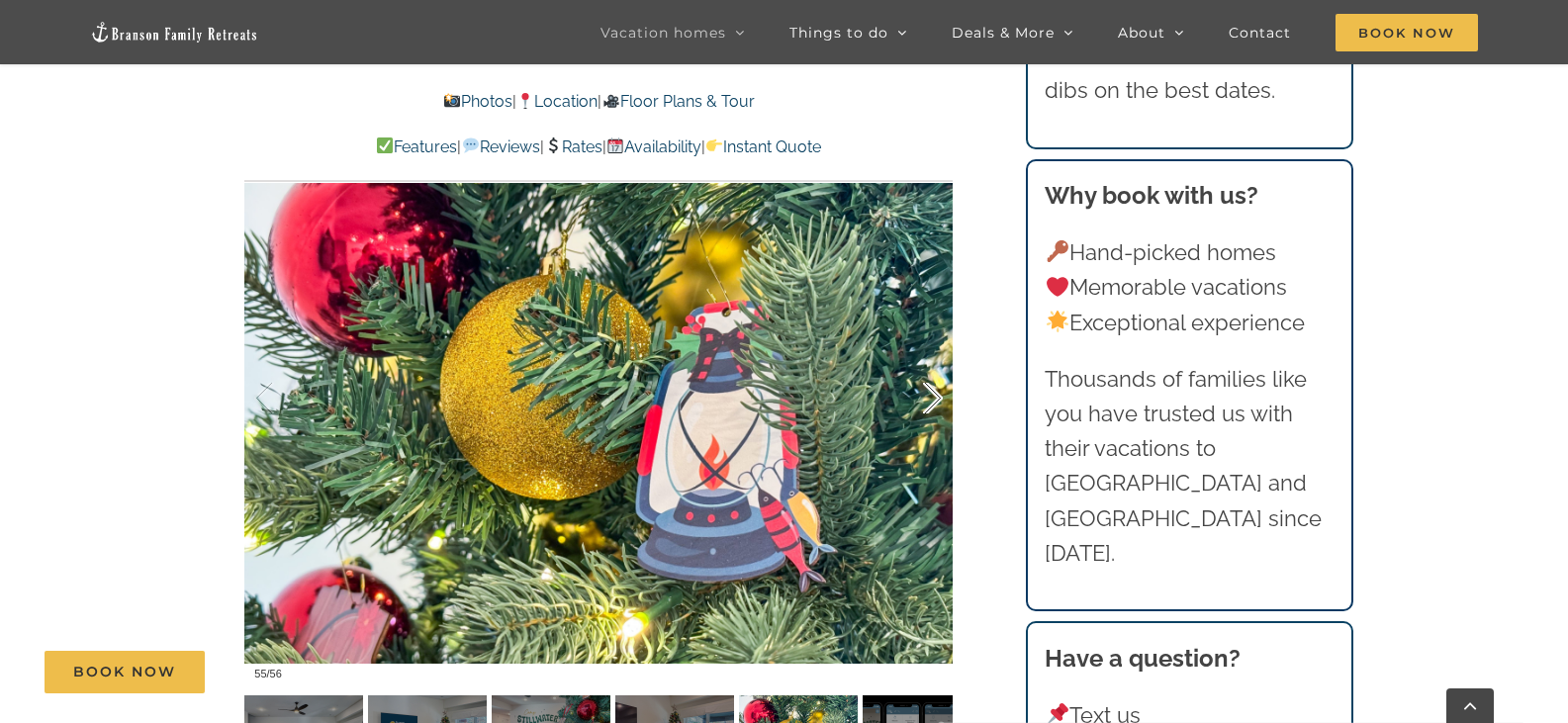
click at [928, 372] on div at bounding box center [912, 399] width 62 height 123
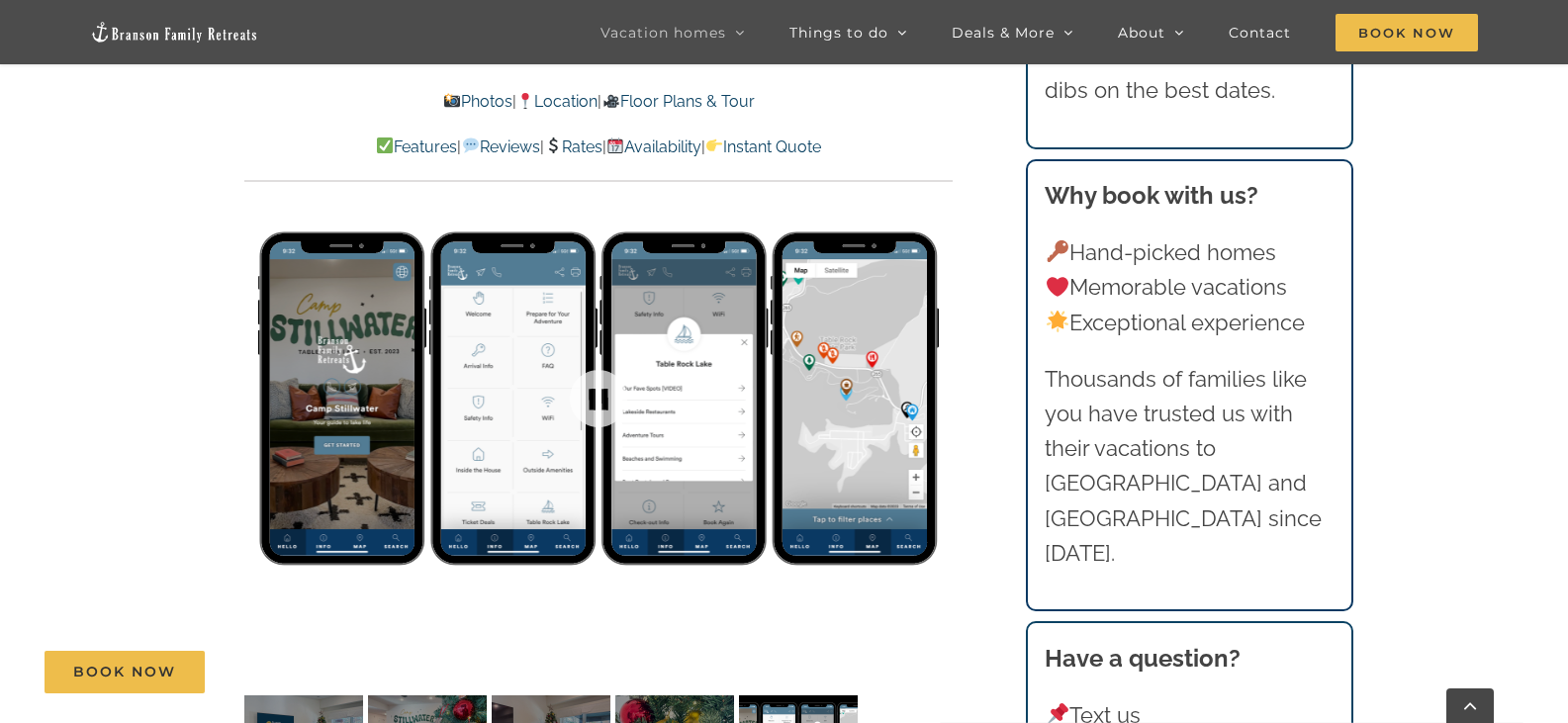
click at [928, 372] on div at bounding box center [598, 398] width 708 height 582
click at [930, 365] on div at bounding box center [912, 399] width 62 height 123
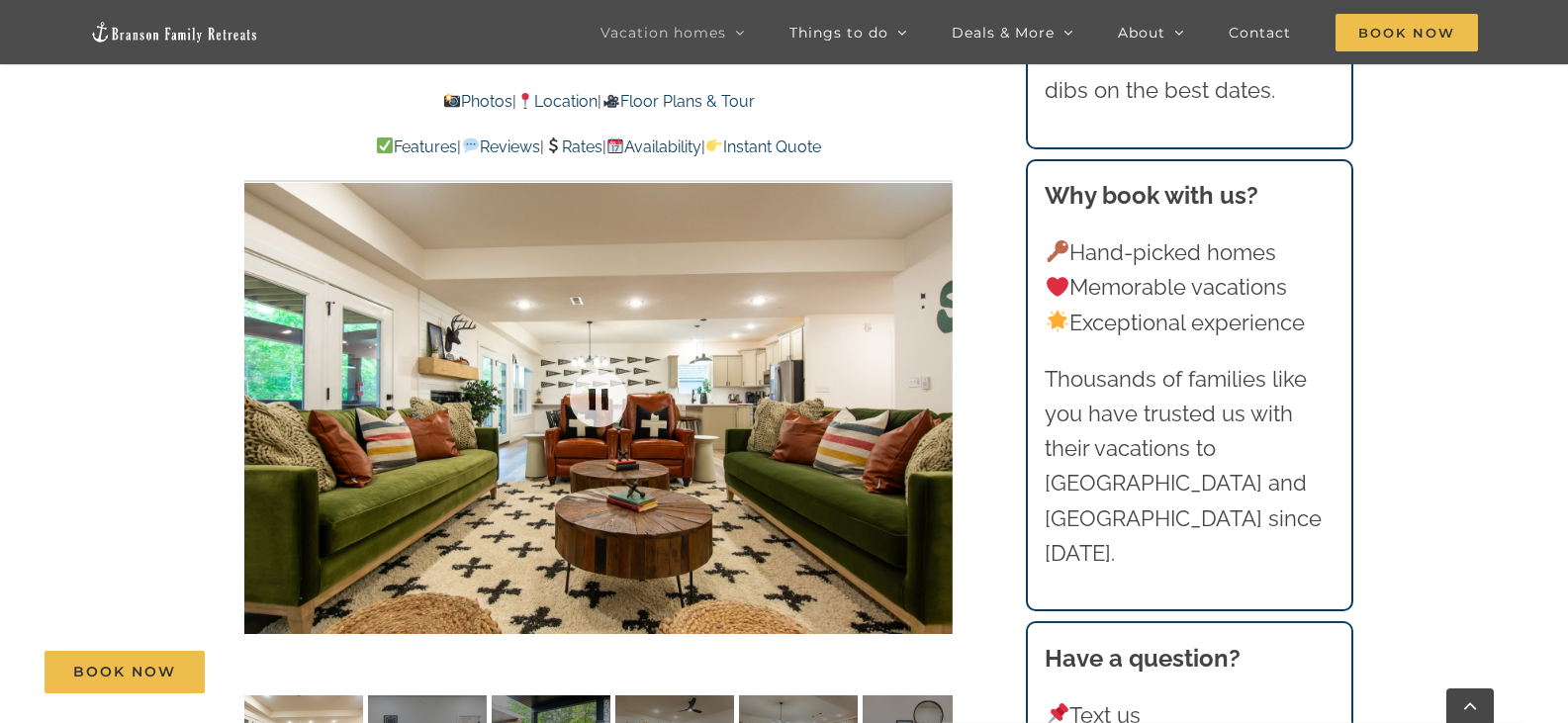
click at [930, 365] on div at bounding box center [598, 398] width 708 height 582
click at [929, 364] on div at bounding box center [912, 399] width 62 height 123
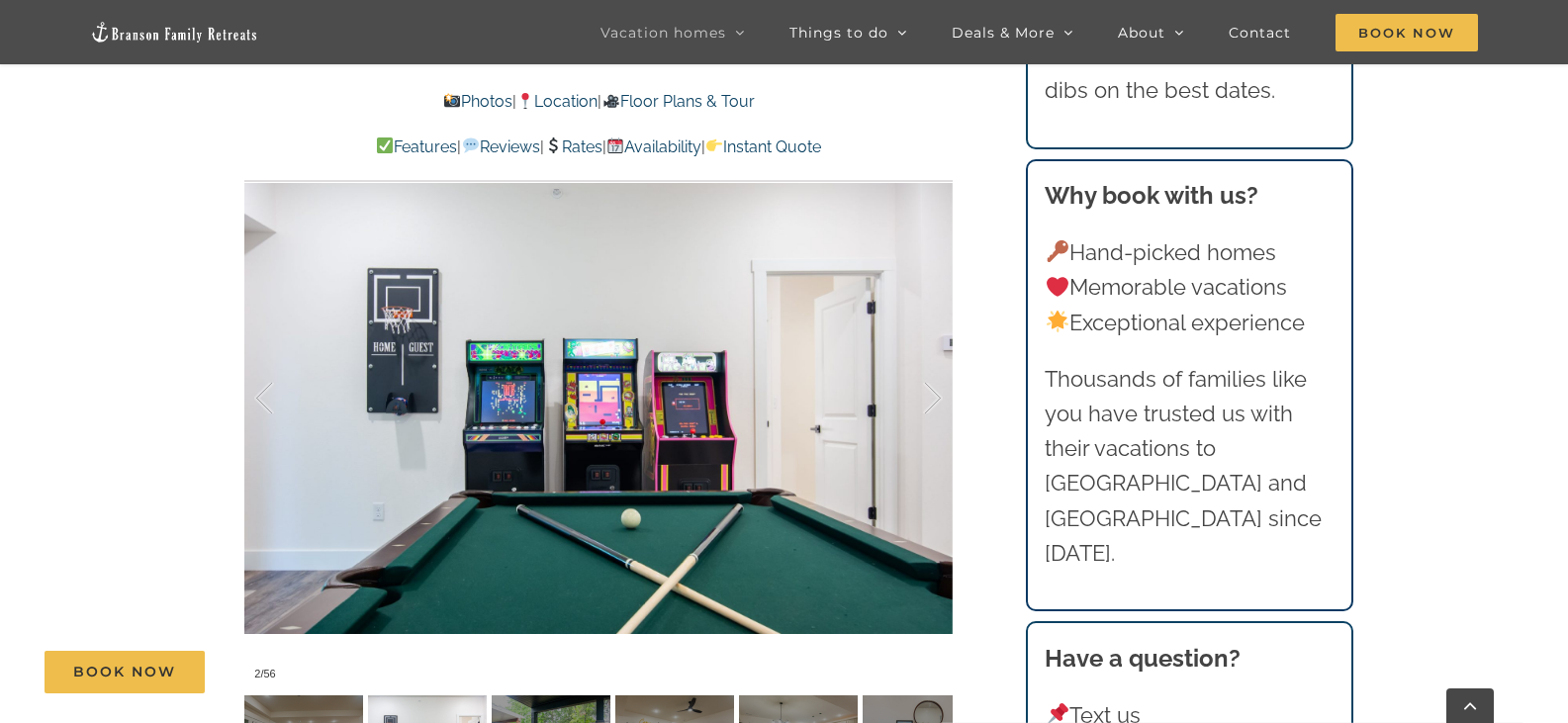
click at [736, 104] on link "Floor Plans & Tour" at bounding box center [677, 101] width 152 height 19
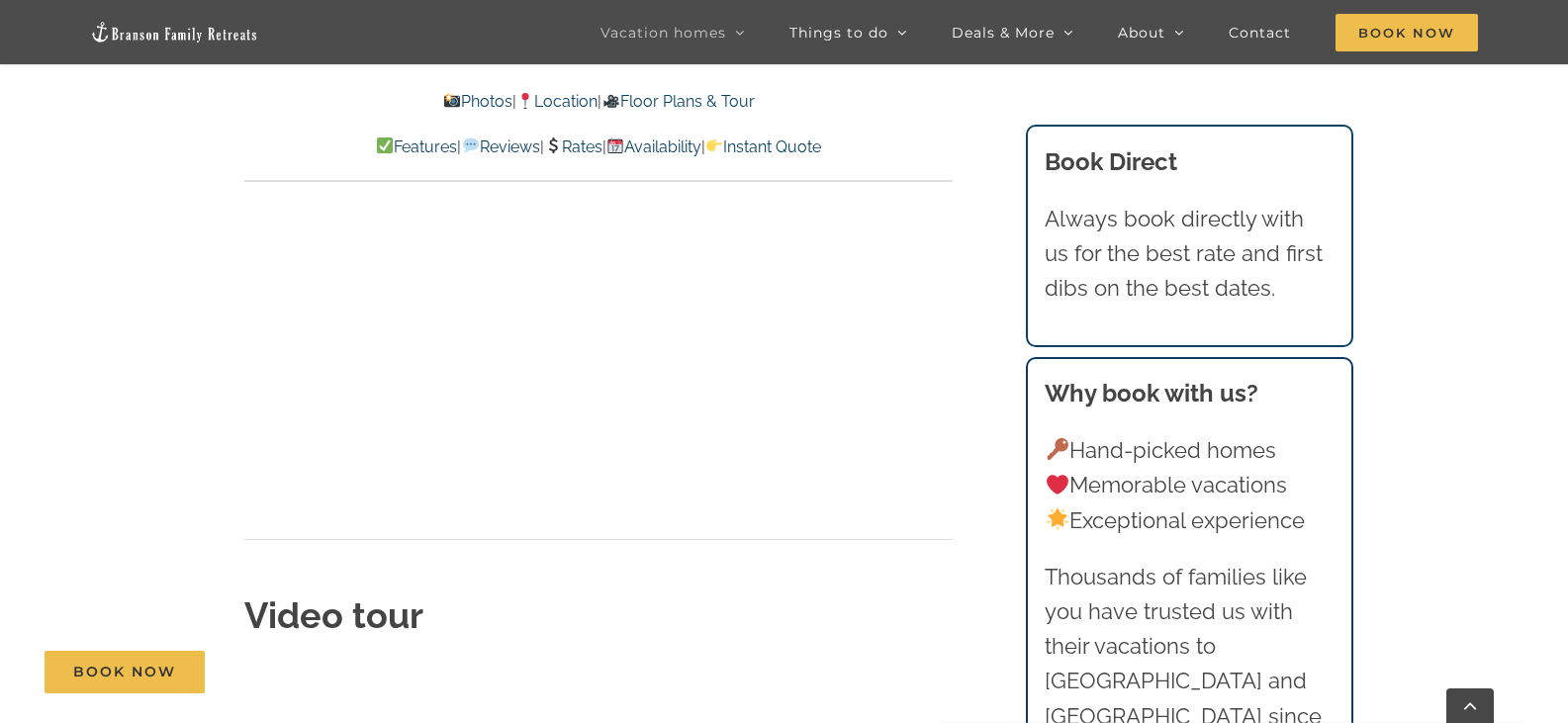
scroll to position [7219, 0]
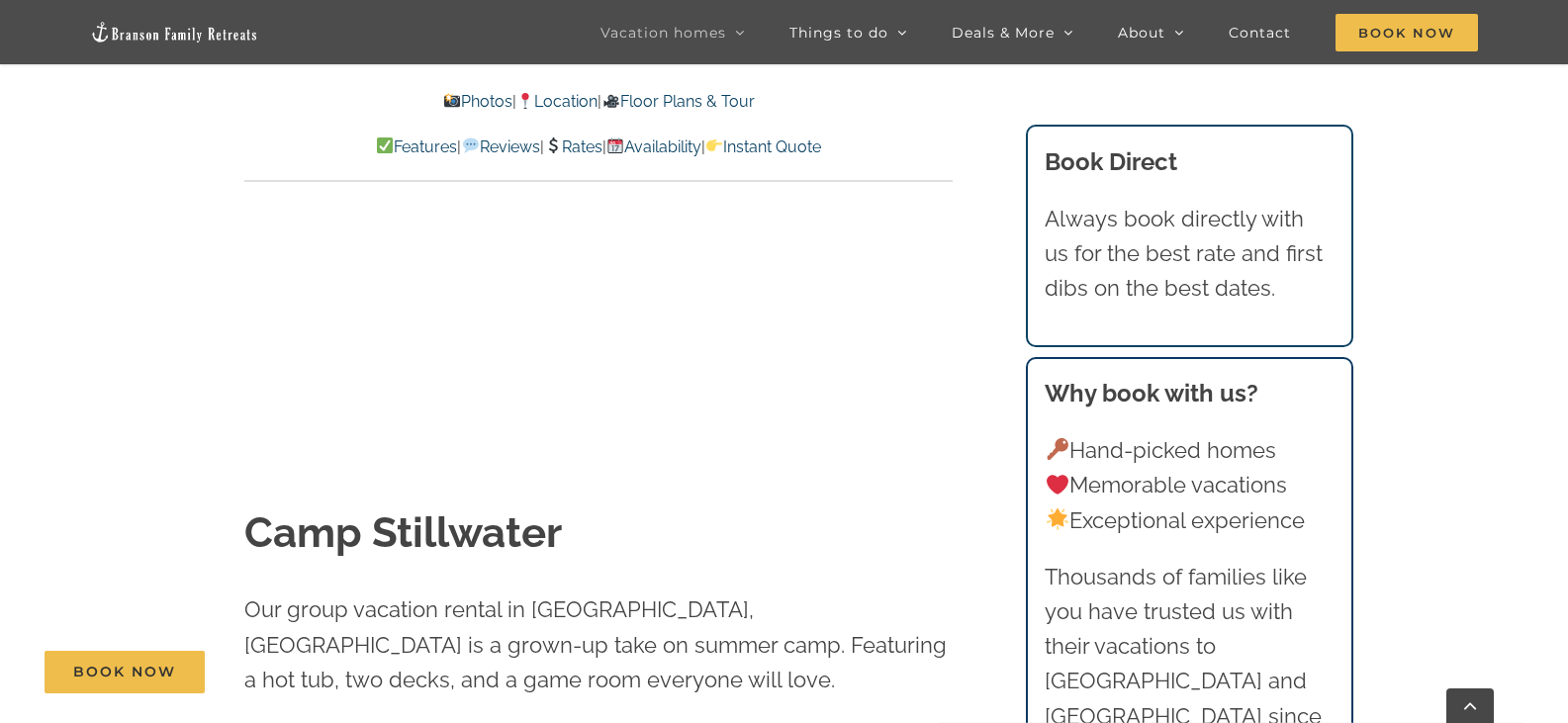
scroll to position [297, 0]
